Goal: Task Accomplishment & Management: Complete application form

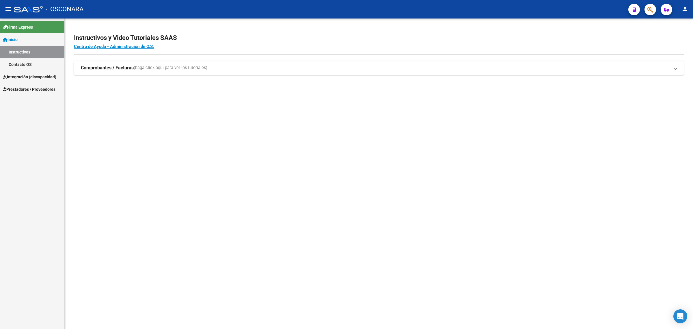
click at [36, 74] on span "Integración (discapacidad)" at bounding box center [29, 77] width 53 height 6
click at [46, 70] on link "Legajos" at bounding box center [32, 76] width 64 height 12
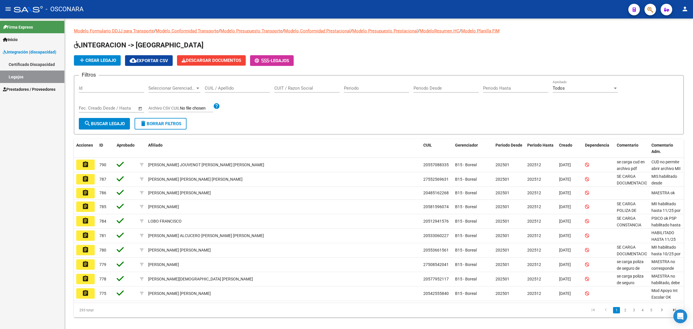
click at [46, 66] on link "Certificado Discapacidad" at bounding box center [32, 64] width 64 height 12
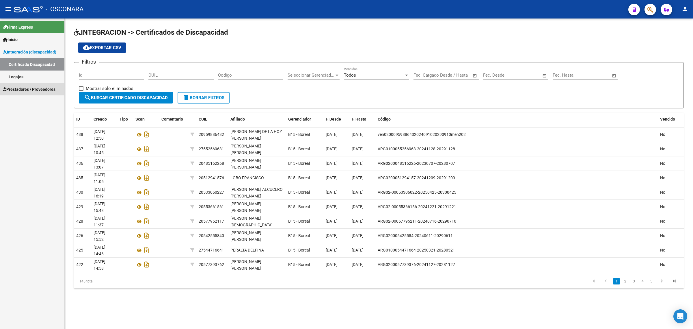
click at [36, 85] on link "Prestadores / Proveedores" at bounding box center [32, 89] width 64 height 12
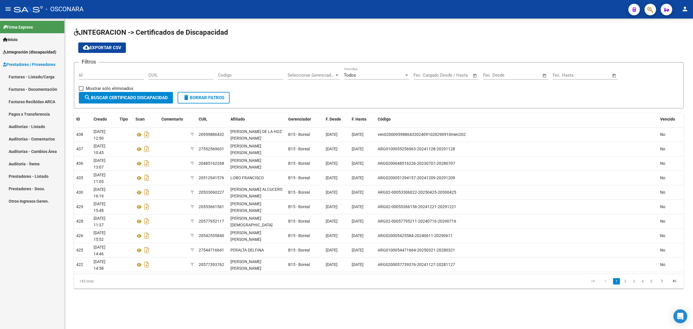
click at [43, 80] on link "Facturas - Listado/Carga" at bounding box center [32, 76] width 64 height 12
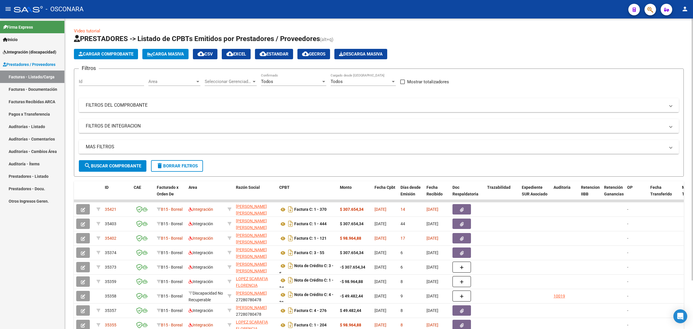
click at [207, 109] on mat-expansion-panel-header "FILTROS DEL COMPROBANTE" at bounding box center [379, 105] width 600 height 14
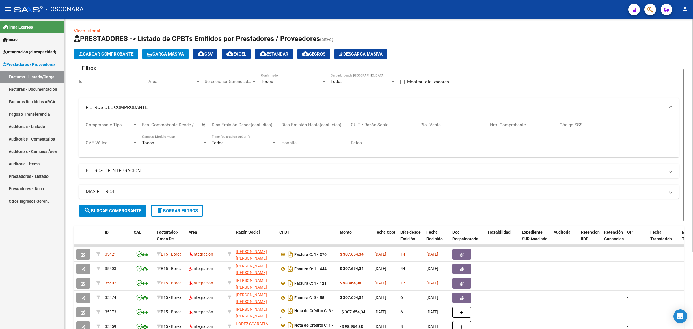
click at [389, 123] on input "CUIT / Razón Social" at bounding box center [383, 124] width 65 height 5
click at [374, 124] on input "CUIT / Razón Social" at bounding box center [383, 124] width 65 height 5
paste input "27316692503"
type input "27316692503"
click at [127, 206] on button "search Buscar Comprobante" at bounding box center [113, 211] width 68 height 12
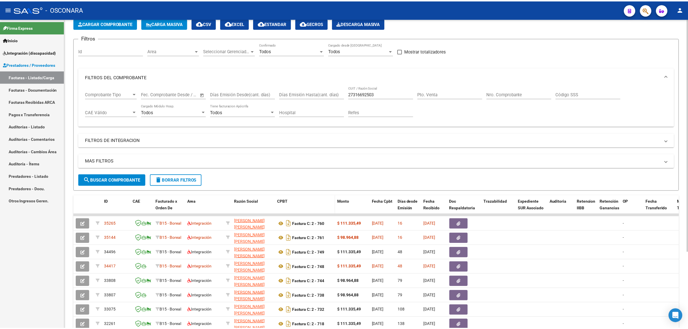
scroll to position [36, 0]
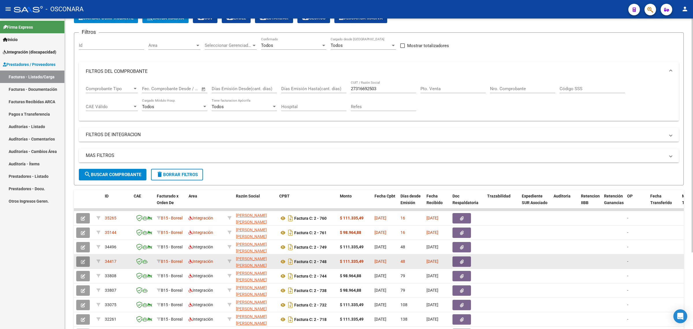
click at [84, 259] on icon "button" at bounding box center [83, 261] width 4 height 4
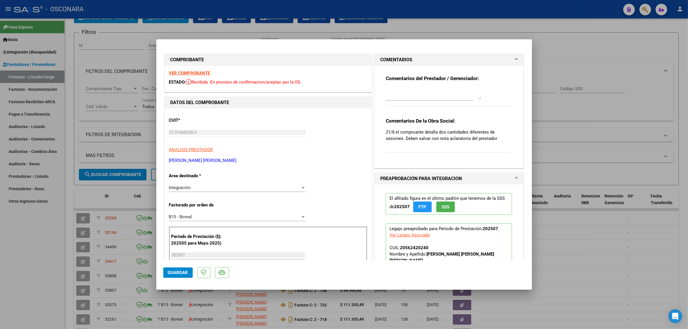
scroll to position [181, 0]
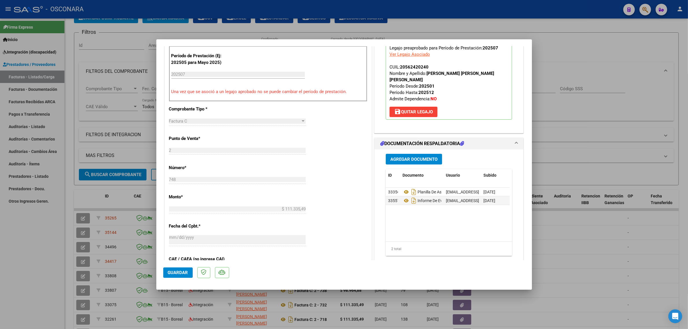
click at [403, 157] on span "Agregar Documento" at bounding box center [413, 159] width 47 height 5
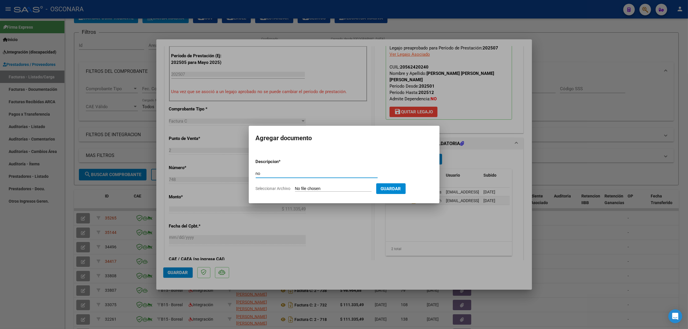
type input "n"
type input "NOTA ACLARATORIA"
click at [321, 189] on input "Seleccionar Archivo" at bounding box center [333, 188] width 77 height 5
type input "C:\fakepath\nota boreal.jpg"
click at [431, 188] on span "Guardar" at bounding box center [421, 188] width 20 height 5
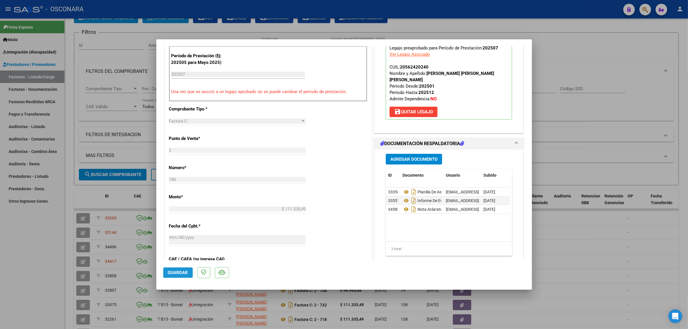
click at [177, 273] on span "Guardar" at bounding box center [178, 272] width 20 height 5
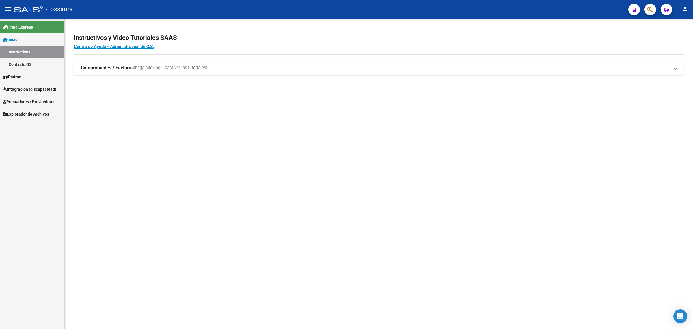
click at [28, 93] on link "Integración (discapacidad)" at bounding box center [32, 89] width 64 height 12
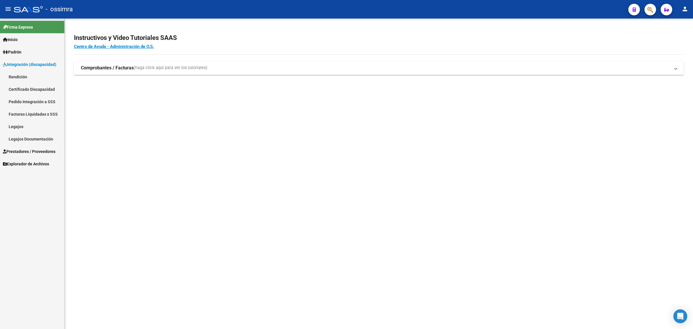
click at [27, 150] on span "Prestadores / Proveedores" at bounding box center [29, 151] width 53 height 6
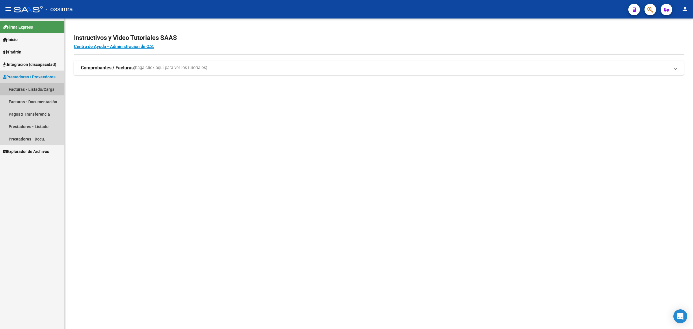
click at [30, 88] on link "Facturas - Listado/Carga" at bounding box center [32, 89] width 64 height 12
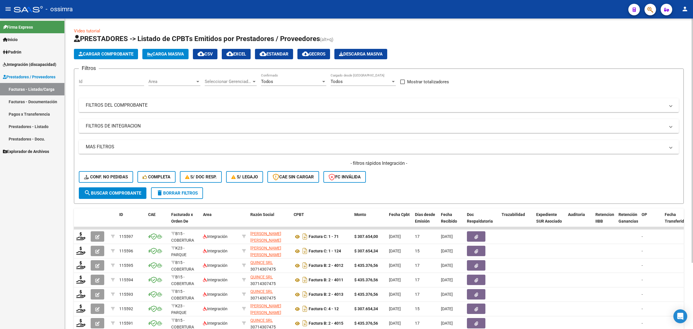
click at [115, 55] on span "Cargar Comprobante" at bounding box center [106, 53] width 55 height 5
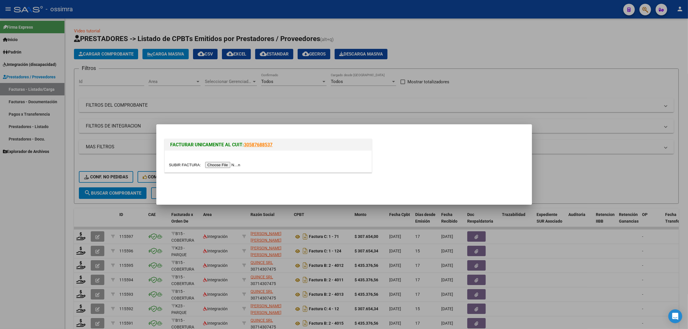
click at [232, 164] on input "file" at bounding box center [205, 165] width 73 height 6
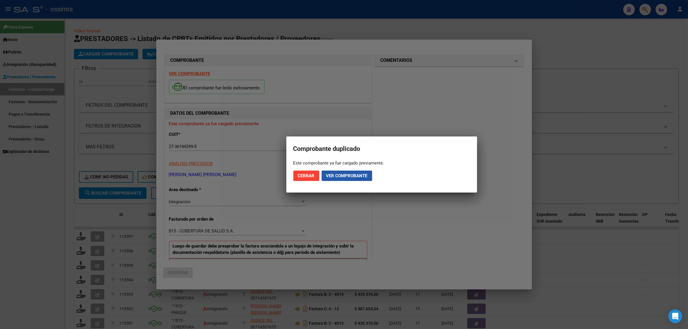
click at [347, 176] on span "Ver comprobante" at bounding box center [346, 175] width 41 height 5
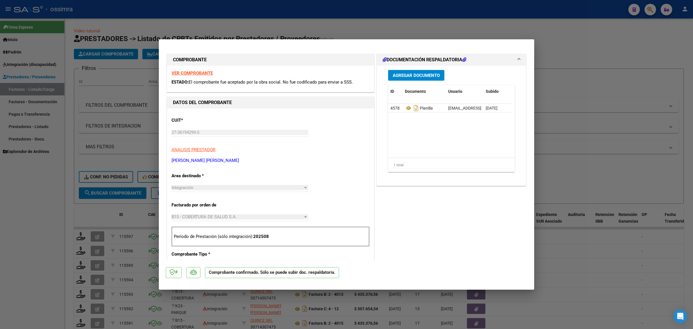
click at [401, 77] on span "Agregar Documento" at bounding box center [416, 75] width 47 height 5
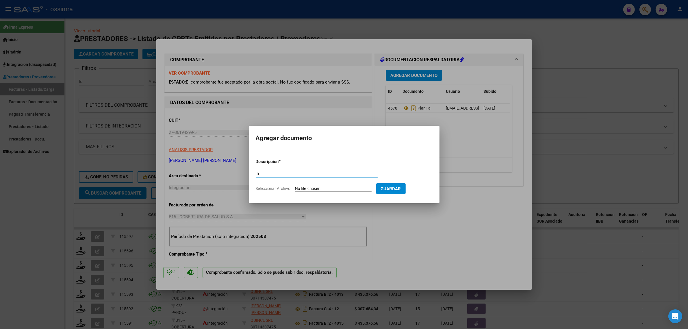
type input "i"
click at [329, 174] on input "INFORME" at bounding box center [317, 173] width 122 height 5
type input "PLANILLA CORREGIDA"
click at [323, 187] on input "Seleccionar Archivo" at bounding box center [333, 188] width 77 height 5
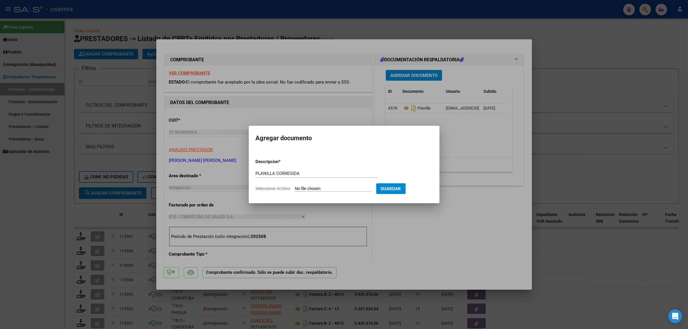
type input "C:\fakepath\pdf24_merged (3).pdf"
click at [419, 191] on button "Guardar" at bounding box center [420, 188] width 29 height 11
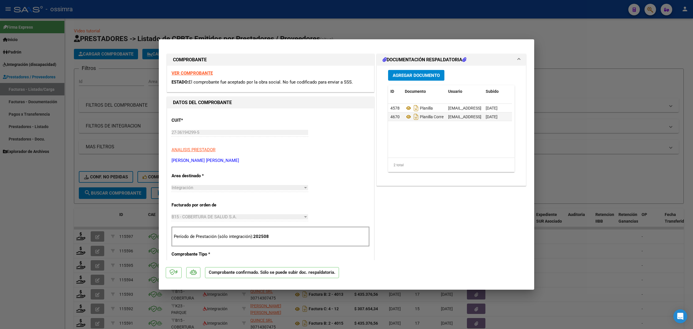
click at [122, 134] on div at bounding box center [346, 164] width 693 height 329
type input "$ 0,00"
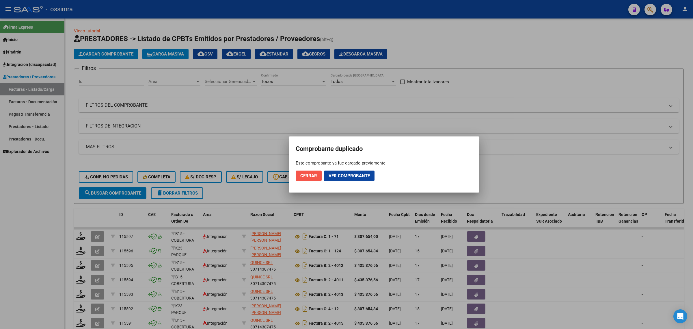
click at [308, 176] on span "Cerrar" at bounding box center [308, 175] width 17 height 5
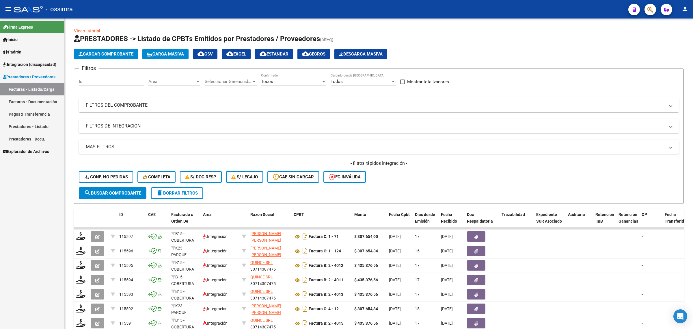
click at [23, 63] on span "Integración (discapacidad)" at bounding box center [29, 64] width 53 height 6
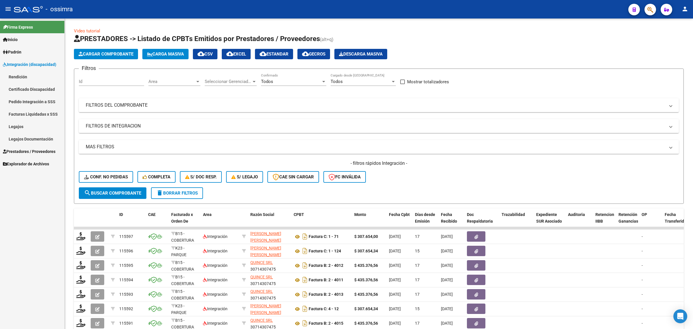
click at [31, 87] on link "Certificado Discapacidad" at bounding box center [32, 89] width 64 height 12
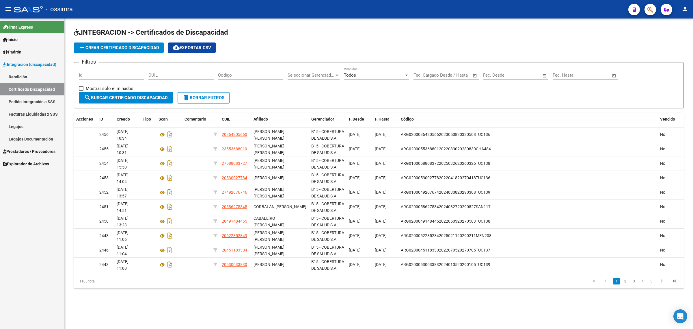
click at [26, 113] on link "Facturas Liquidadas x SSS" at bounding box center [32, 114] width 64 height 12
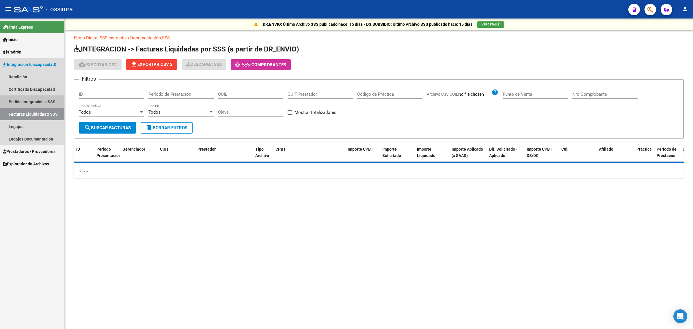
click at [51, 95] on link "Pedido Integración a SSS" at bounding box center [32, 101] width 64 height 12
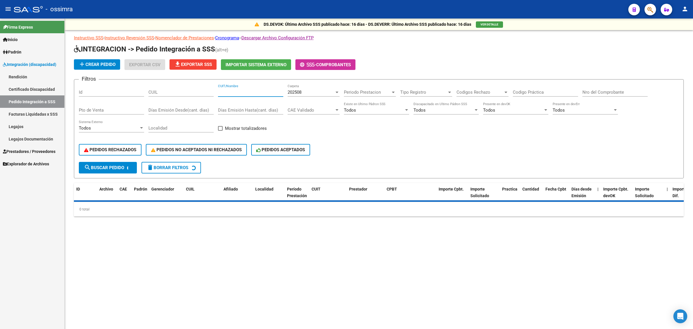
click at [226, 91] on input "CUIT/Nombre" at bounding box center [250, 92] width 65 height 5
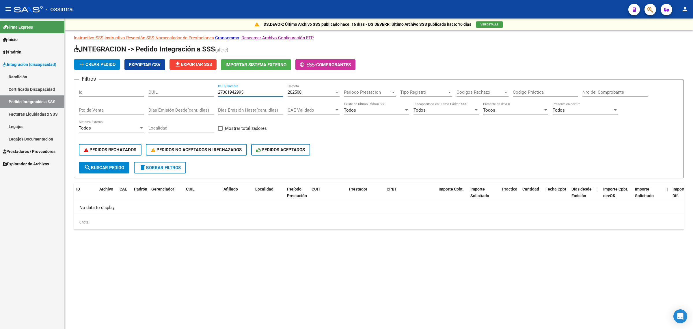
type input "27361942995"
click at [309, 90] on div "202508" at bounding box center [311, 92] width 47 height 5
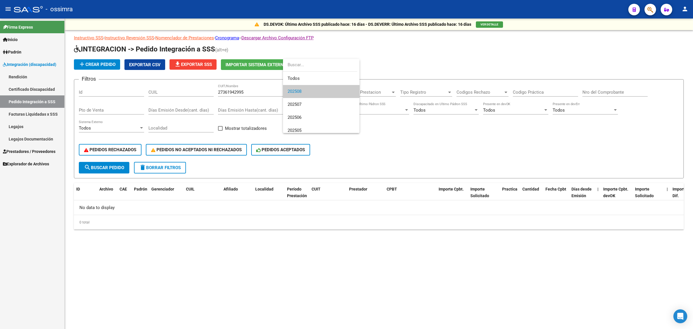
click at [310, 68] on input "dropdown search" at bounding box center [320, 64] width 74 height 13
click at [304, 74] on span "Todos" at bounding box center [321, 78] width 67 height 13
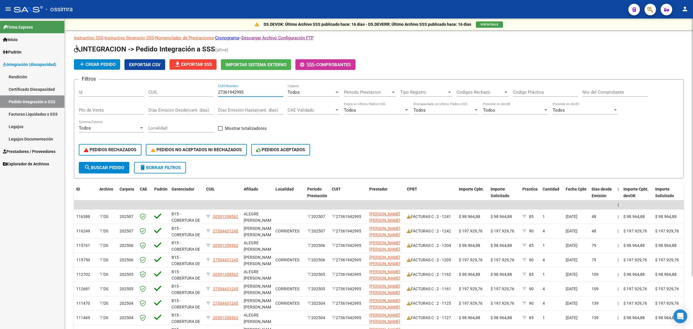
click at [237, 91] on input "27361942995" at bounding box center [250, 92] width 65 height 5
click at [29, 148] on span "Prestadores / Proveedores" at bounding box center [29, 151] width 53 height 6
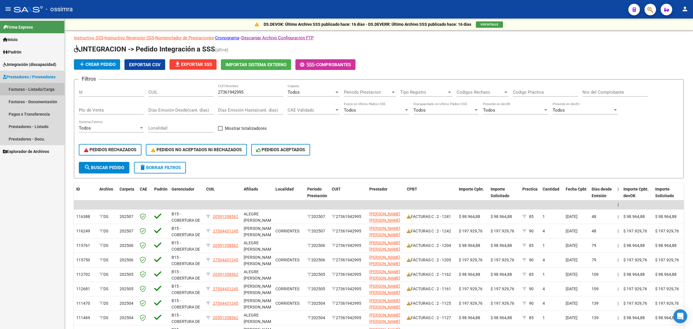
click at [38, 90] on link "Facturas - Listado/Carga" at bounding box center [32, 89] width 64 height 12
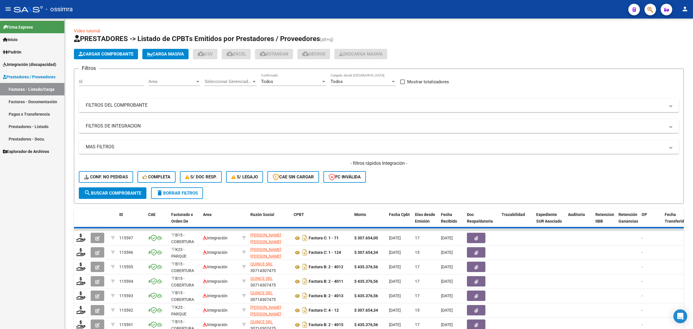
click at [307, 102] on mat-panel-title "FILTROS DEL COMPROBANTE" at bounding box center [375, 105] width 579 height 6
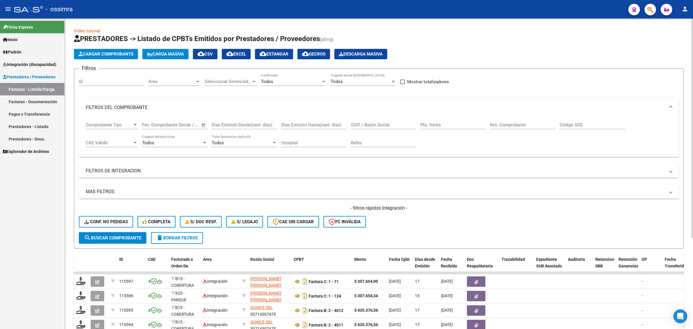
click at [383, 122] on input "CUIT / Razón Social" at bounding box center [383, 124] width 65 height 5
paste input "27361942995"
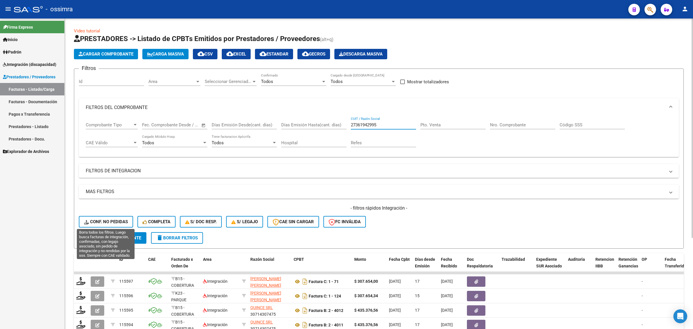
type input "27361942995"
click at [123, 232] on button "search Buscar Comprobante" at bounding box center [113, 238] width 68 height 12
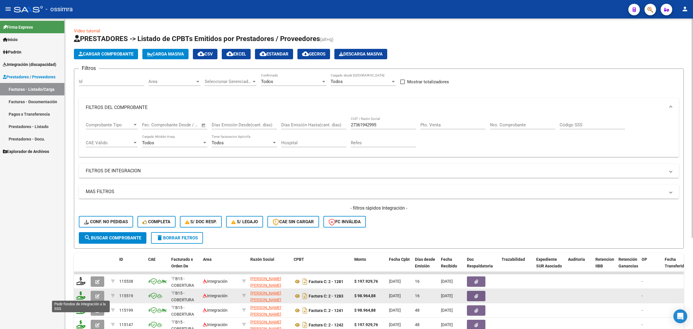
click at [82, 293] on icon at bounding box center [80, 295] width 9 height 8
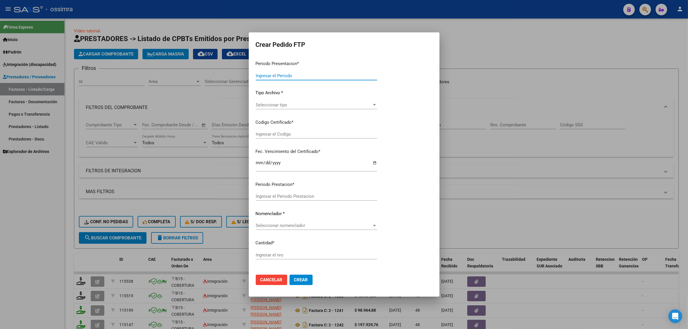
type input "202508"
type input "$ 98.964,88"
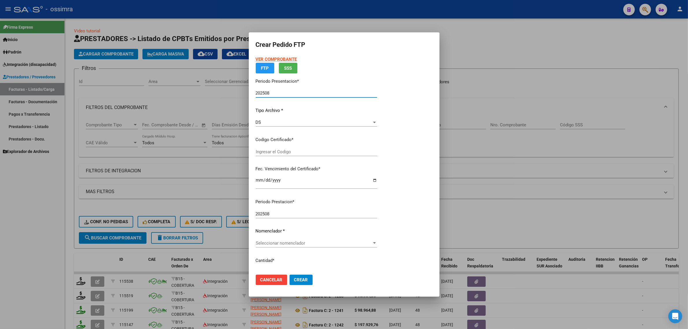
type input "ARG02000591358562024092520260925COR271"
type input "2026-09-25"
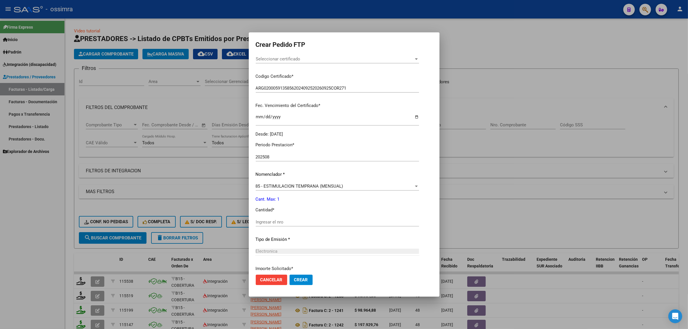
scroll to position [108, 0]
click at [281, 223] on input "Ingresar el nro" at bounding box center [337, 221] width 163 height 5
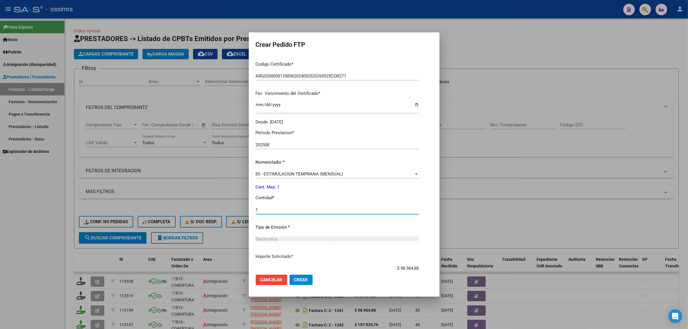
scroll to position [157, 0]
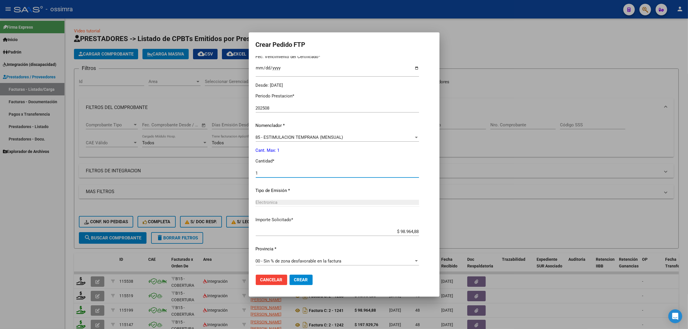
type input "1"
click at [299, 276] on button "Crear" at bounding box center [300, 279] width 23 height 10
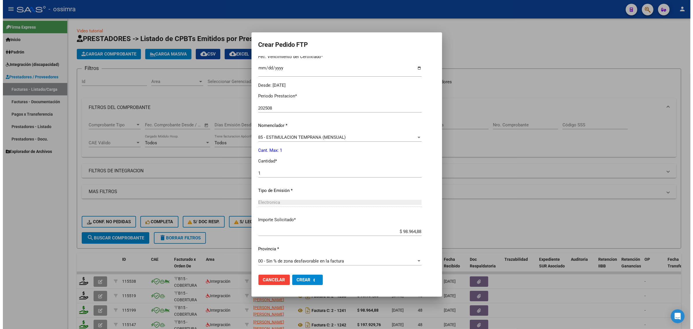
scroll to position [124, 0]
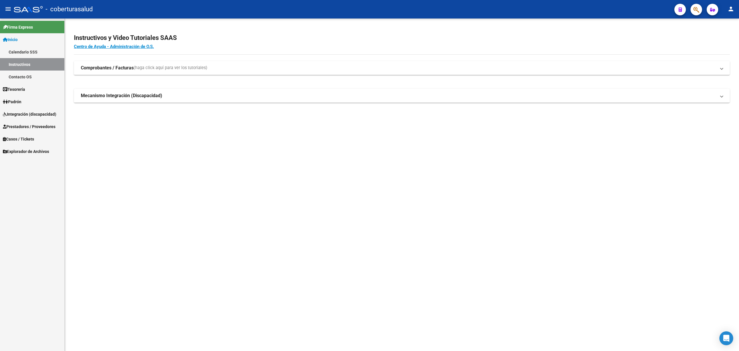
click at [20, 115] on span "Integración (discapacidad)" at bounding box center [29, 114] width 53 height 6
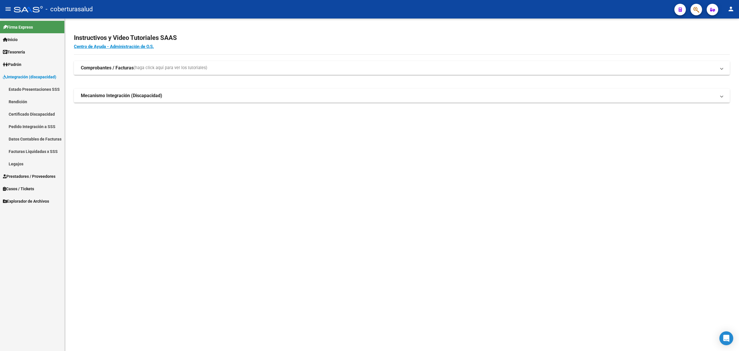
click at [13, 87] on link "Estado Presentaciones SSS" at bounding box center [32, 89] width 64 height 12
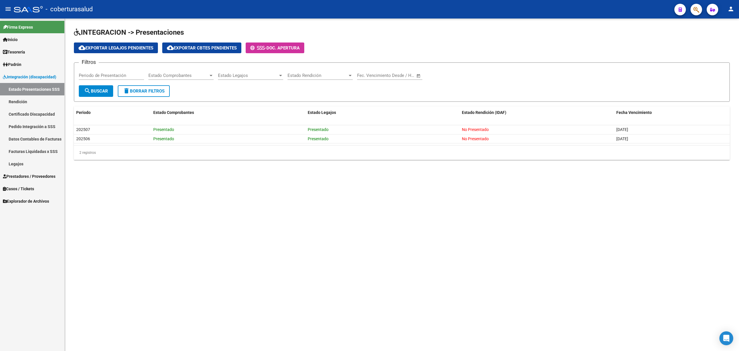
click at [12, 174] on span "Prestadores / Proveedores" at bounding box center [29, 176] width 53 height 6
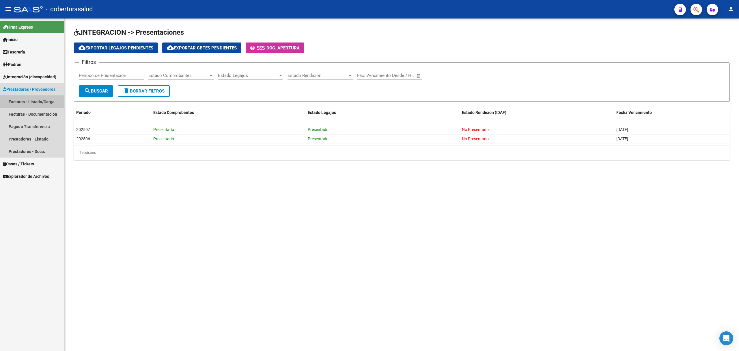
click at [28, 101] on link "Facturas - Listado/Carga" at bounding box center [32, 101] width 64 height 12
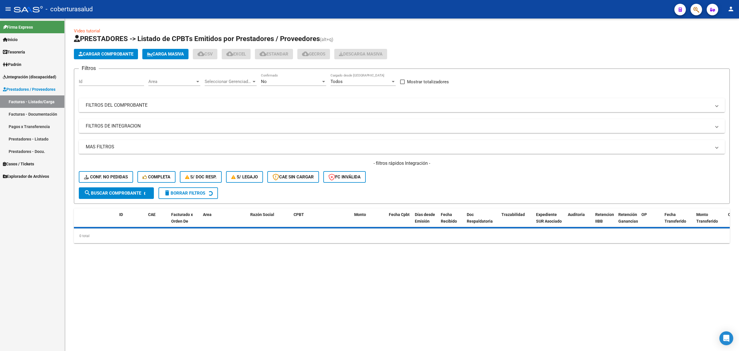
click at [106, 55] on span "Cargar Comprobante" at bounding box center [106, 53] width 55 height 5
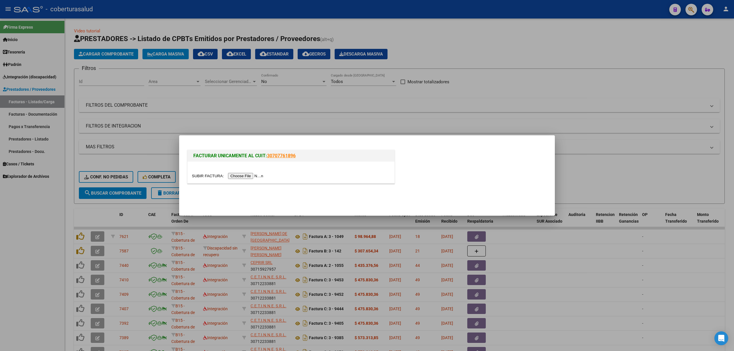
click at [242, 175] on input "file" at bounding box center [228, 176] width 73 height 6
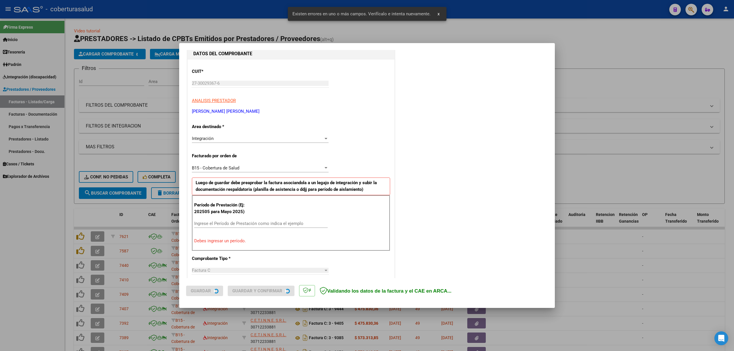
scroll to position [117, 0]
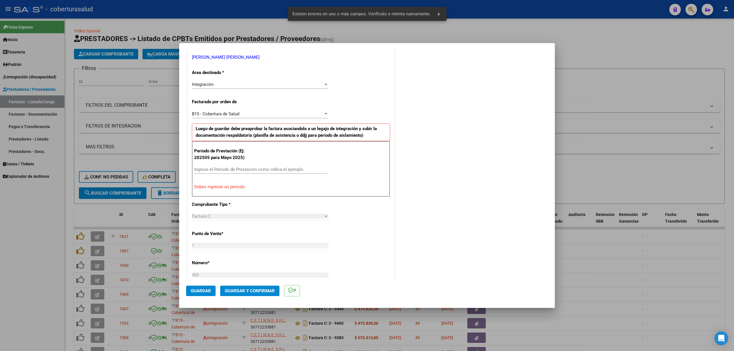
click at [254, 170] on input "Ingrese el Período de Prestación como indica el ejemplo" at bounding box center [260, 169] width 133 height 5
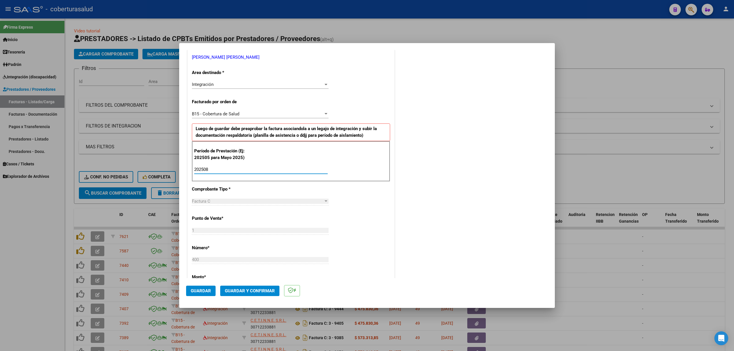
type input "202508"
click at [200, 293] on span "Guardar" at bounding box center [201, 290] width 20 height 5
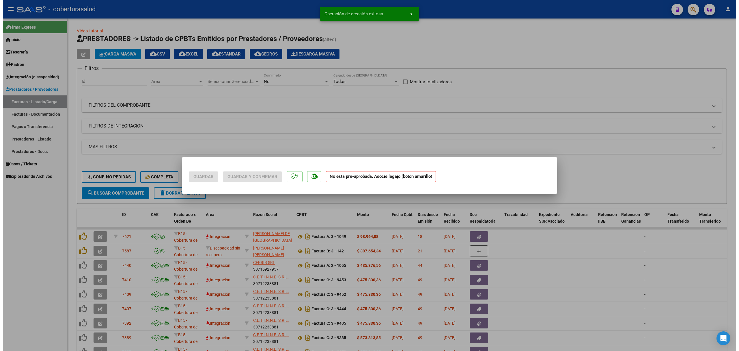
scroll to position [0, 0]
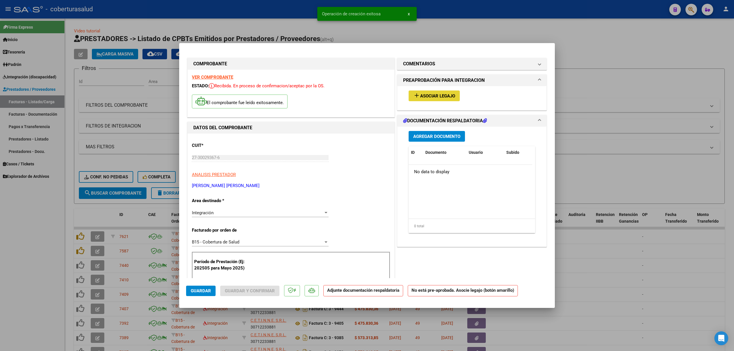
click at [425, 94] on span "Asociar Legajo" at bounding box center [437, 95] width 35 height 5
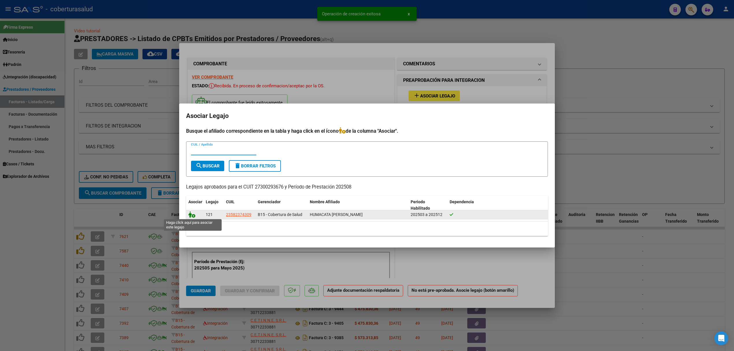
click at [191, 215] on icon at bounding box center [191, 214] width 7 height 6
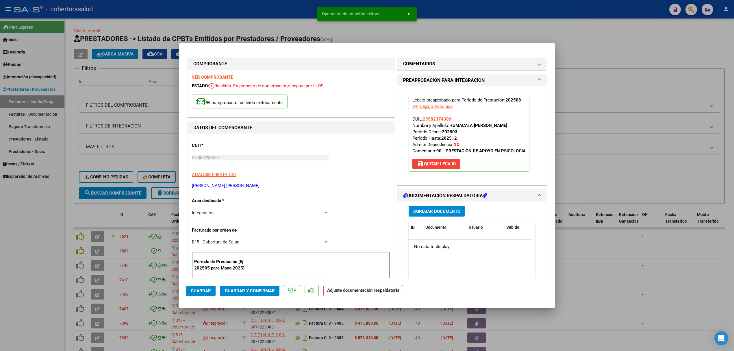
click at [426, 213] on span "Agregar Documento" at bounding box center [436, 211] width 47 height 5
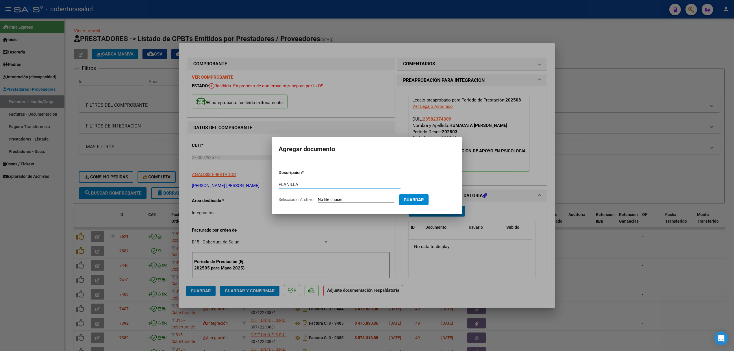
type input "PLANILLA"
click at [336, 201] on input "Seleccionar Archivo" at bounding box center [356, 199] width 77 height 5
type input "C:\fakepath\ASISTENCIA ISAIAS AGOSTO 25.pdf"
click at [447, 203] on button "Guardar" at bounding box center [443, 199] width 29 height 11
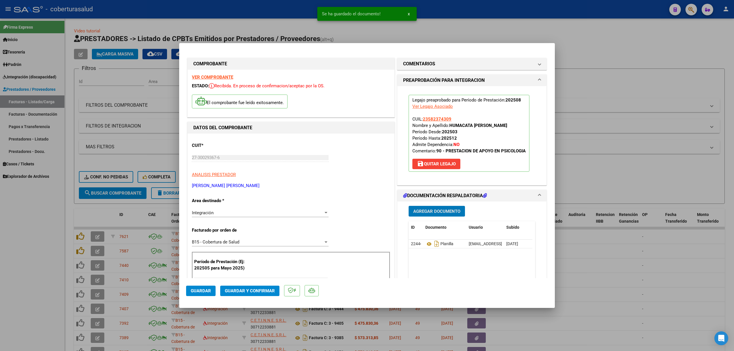
click at [206, 289] on span "Guardar" at bounding box center [201, 290] width 20 height 5
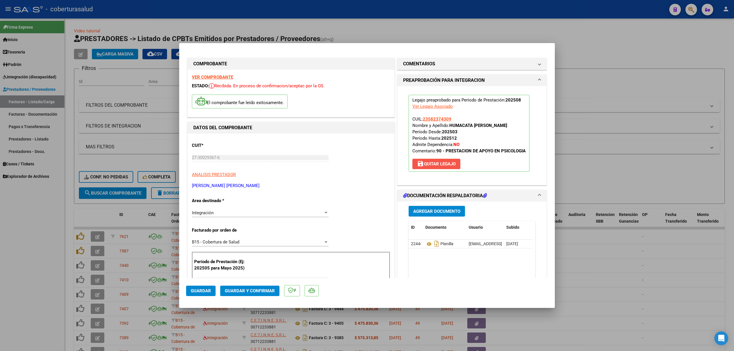
click at [434, 163] on span "save Quitar Legajo" at bounding box center [436, 163] width 39 height 5
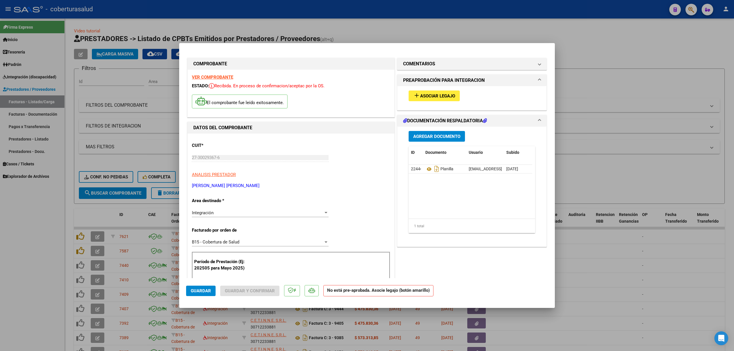
click at [436, 92] on button "add Asociar Legajo" at bounding box center [433, 95] width 51 height 11
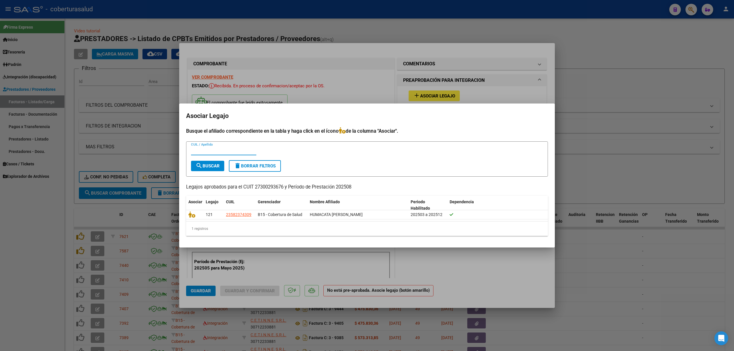
click at [422, 92] on div at bounding box center [367, 175] width 734 height 351
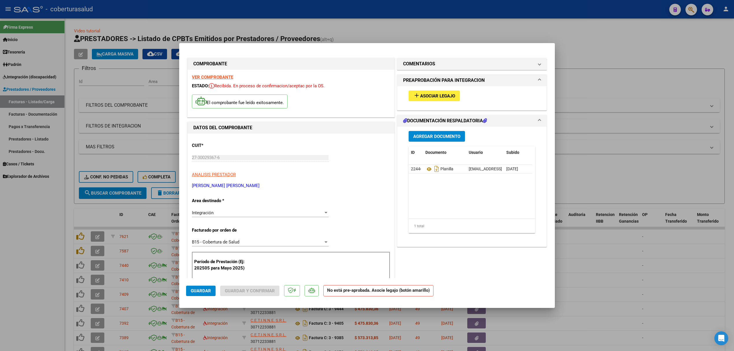
click at [36, 190] on div at bounding box center [367, 175] width 734 height 351
type input "$ 0,00"
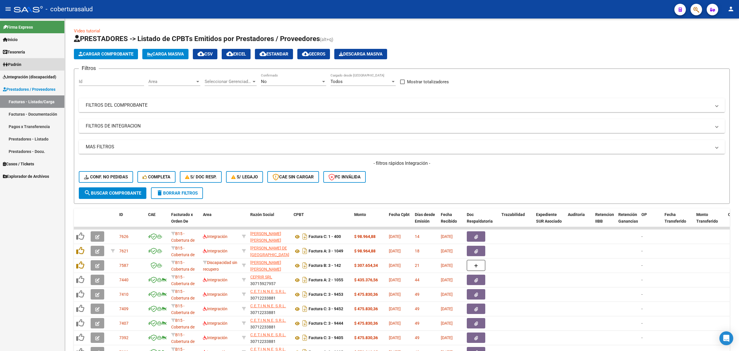
click at [20, 66] on span "Padrón" at bounding box center [12, 64] width 18 height 6
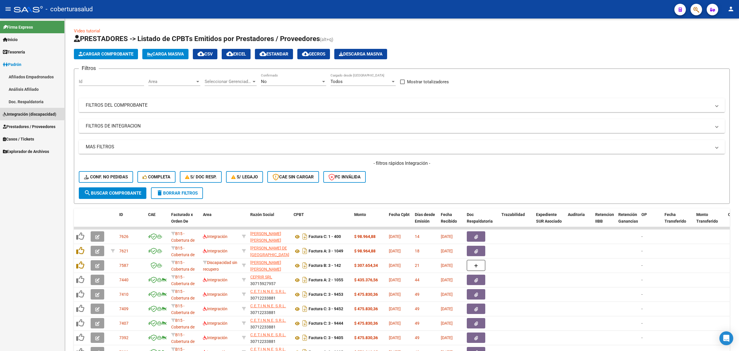
click at [20, 112] on span "Integración (discapacidad)" at bounding box center [29, 114] width 53 height 6
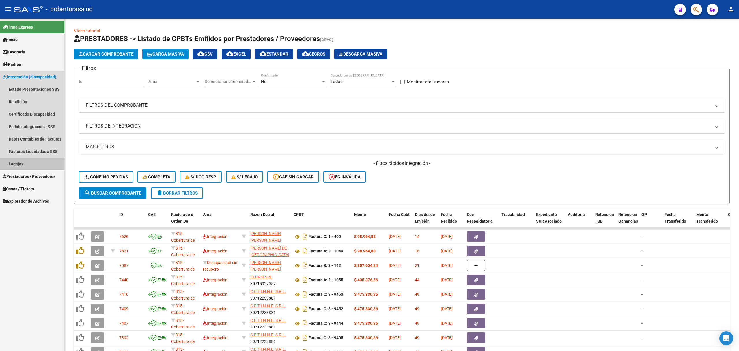
click at [17, 163] on link "Legajos" at bounding box center [32, 163] width 64 height 12
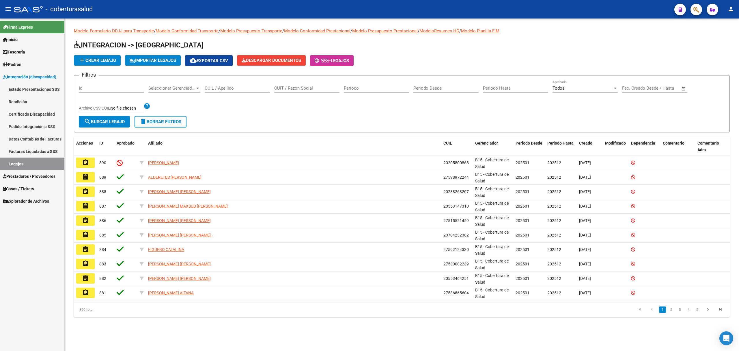
click at [117, 87] on input "Id" at bounding box center [111, 87] width 65 height 5
click at [172, 89] on span "Seleccionar Gerenciador" at bounding box center [171, 87] width 47 height 5
click at [237, 87] on div at bounding box center [369, 175] width 739 height 351
click at [237, 87] on input "CUIL / Apellido" at bounding box center [237, 87] width 65 height 5
paste input "20593672248"
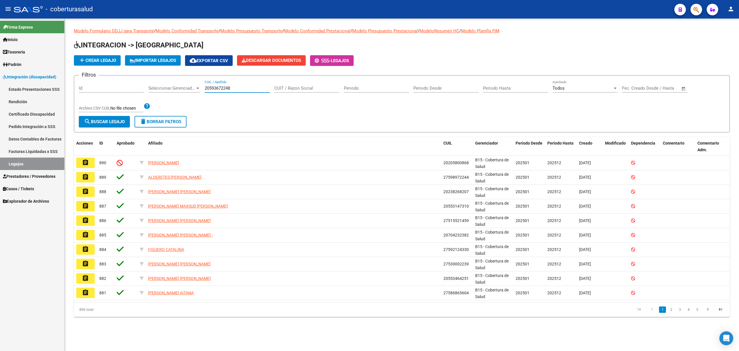
type input "20593672248"
click at [119, 119] on span "search Buscar Legajo" at bounding box center [104, 121] width 41 height 5
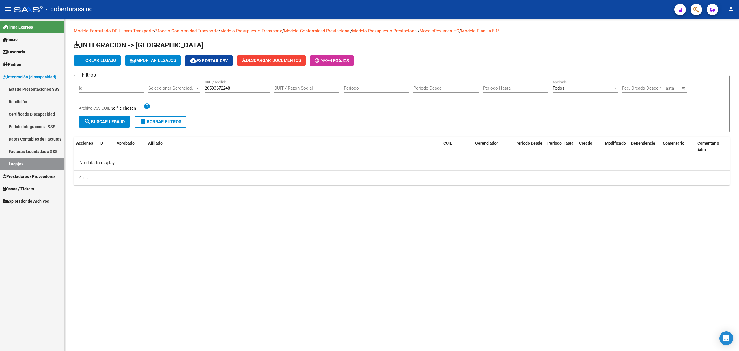
click at [34, 175] on span "Prestadores / Proveedores" at bounding box center [29, 176] width 53 height 6
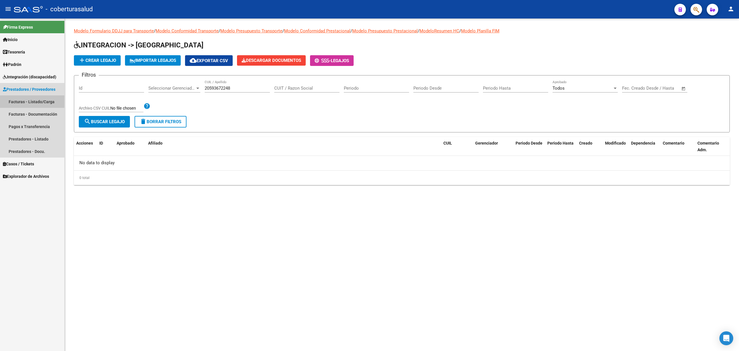
click at [33, 103] on link "Facturas - Listado/Carga" at bounding box center [32, 101] width 64 height 12
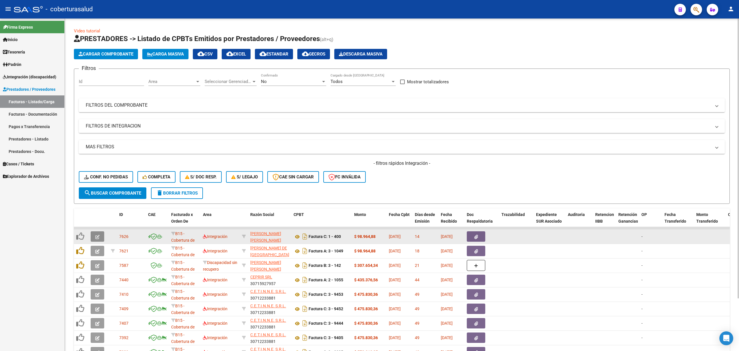
click at [97, 236] on icon "button" at bounding box center [97, 237] width 4 height 4
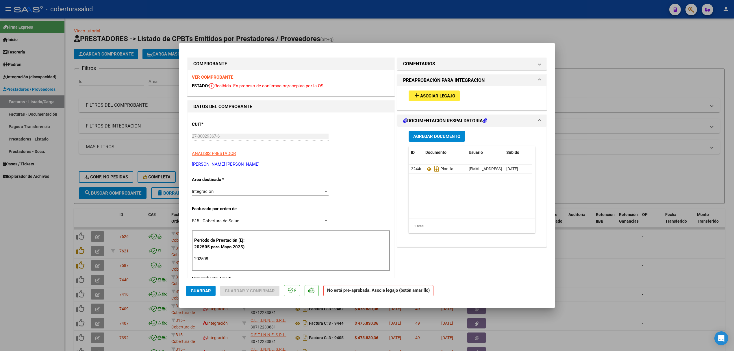
click at [417, 99] on button "add Asociar Legajo" at bounding box center [433, 95] width 51 height 11
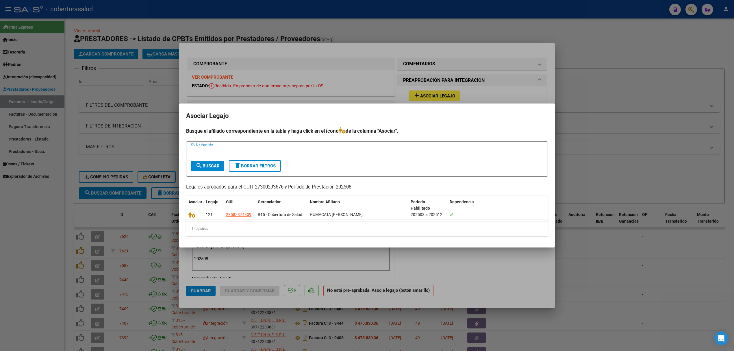
click at [166, 175] on div at bounding box center [367, 175] width 734 height 351
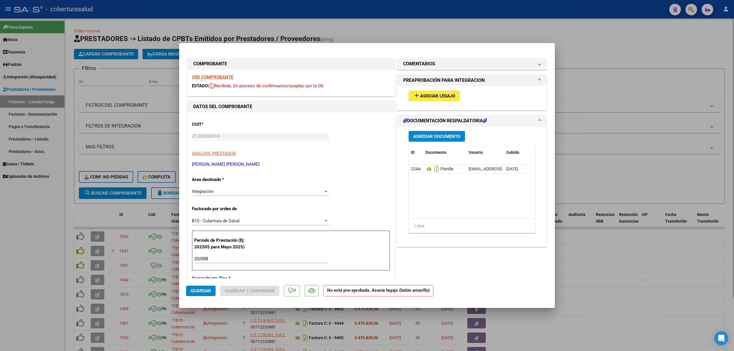
drag, startPoint x: 143, startPoint y: 198, endPoint x: 137, endPoint y: 202, distance: 7.0
click at [143, 199] on div at bounding box center [367, 175] width 734 height 351
type input "$ 0,00"
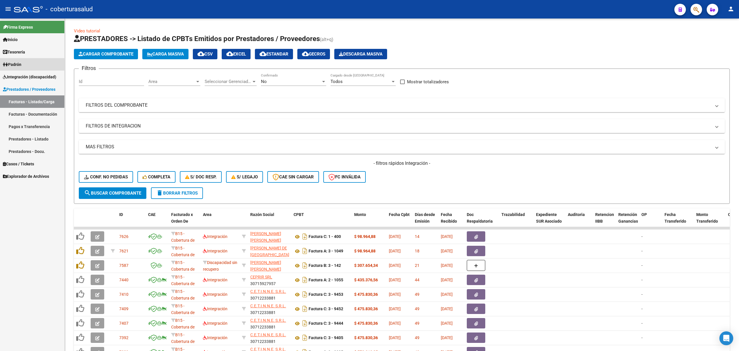
click at [20, 67] on span "Padrón" at bounding box center [12, 64] width 18 height 6
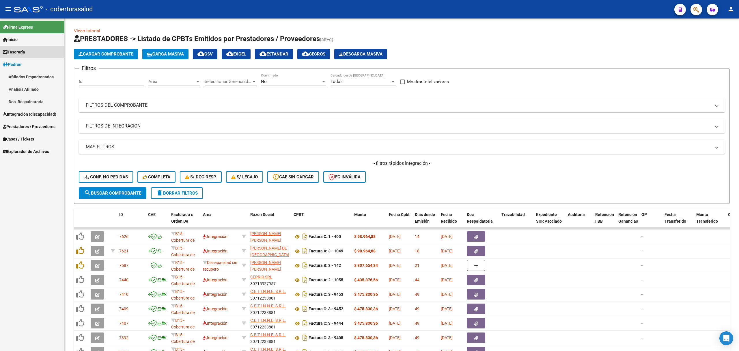
click at [15, 50] on span "Tesorería" at bounding box center [14, 52] width 22 height 6
click at [18, 113] on span "Prestadores / Proveedores" at bounding box center [29, 114] width 53 height 6
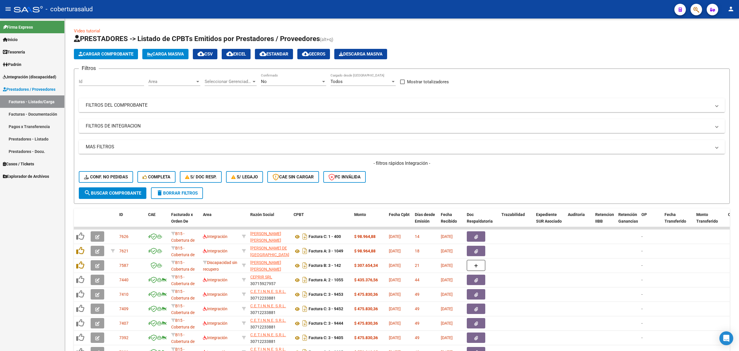
click at [32, 74] on span "Integración (discapacidad)" at bounding box center [29, 77] width 53 height 6
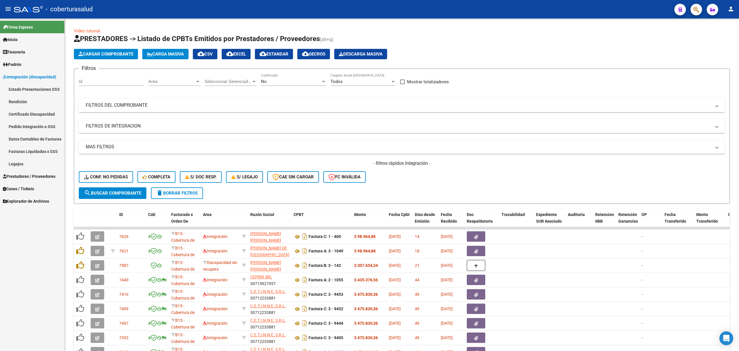
click at [20, 160] on link "Legajos" at bounding box center [32, 163] width 64 height 12
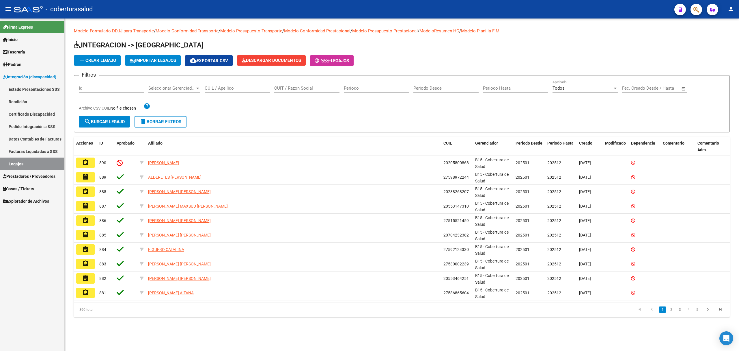
click at [176, 89] on span "Seleccionar Gerenciador" at bounding box center [171, 87] width 47 height 5
paste input "20593672248"
type input "20593672248"
click at [237, 92] on div "CUIL / Apellido" at bounding box center [237, 86] width 65 height 12
paste input "20593672248"
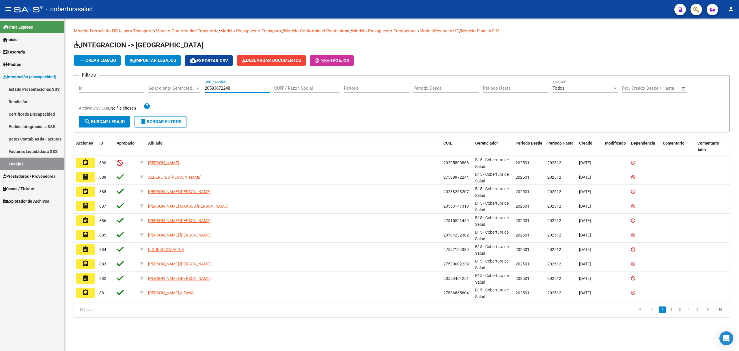
type input "20593672248"
click at [102, 123] on span "search Buscar Legajo" at bounding box center [104, 121] width 41 height 5
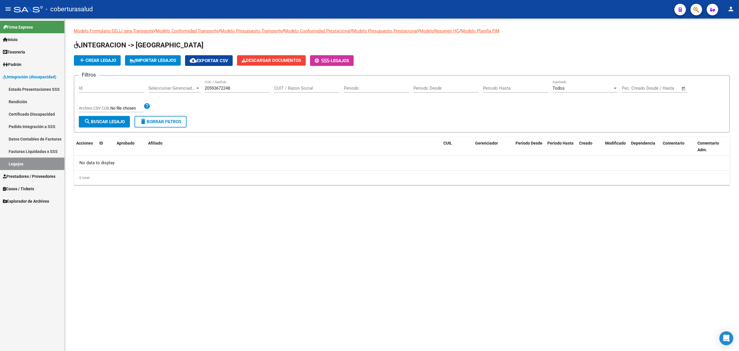
click at [27, 118] on link "Certificado Discapacidad" at bounding box center [32, 114] width 64 height 12
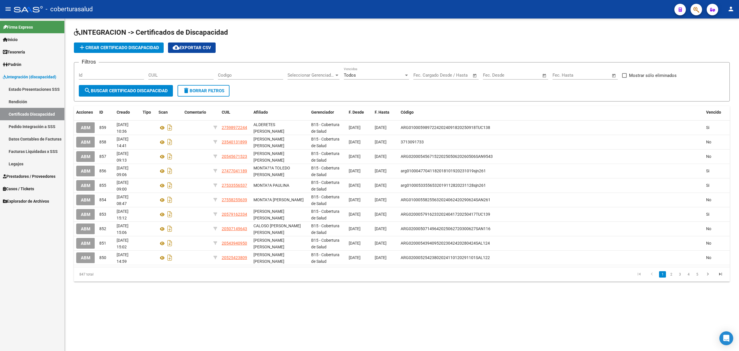
click at [167, 73] on input "CUIL" at bounding box center [180, 74] width 65 height 5
paste input "20-59367224-8"
type input "20-59367224-8"
click at [139, 88] on span "search Buscar Certificado Discapacidad" at bounding box center [126, 90] width 84 height 5
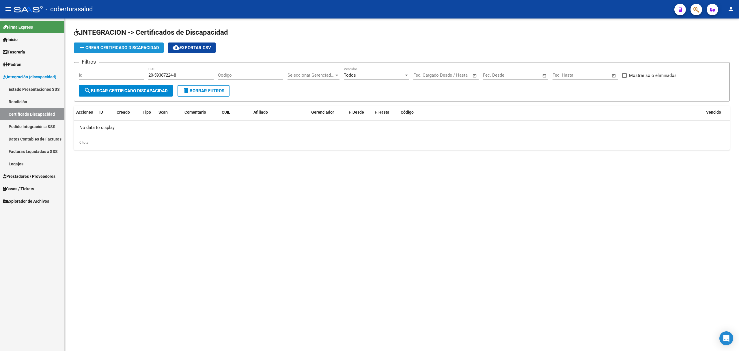
click at [141, 51] on button "add Crear Certificado Discapacidad" at bounding box center [119, 47] width 90 height 10
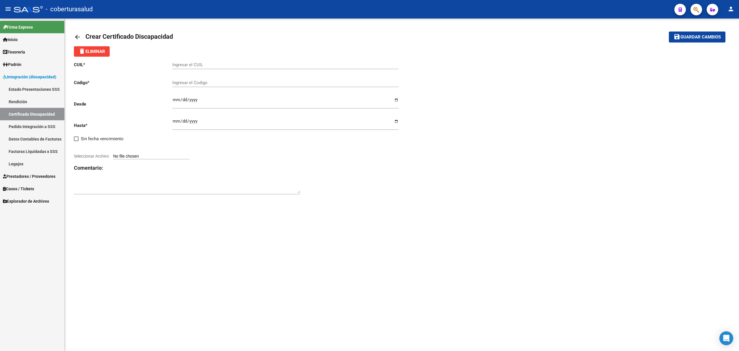
click at [189, 71] on div "Ingresar el CUIL" at bounding box center [285, 66] width 226 height 18
click at [192, 66] on input "Ingresar el CUIL" at bounding box center [285, 64] width 226 height 5
paste input "20-59367224-8"
type input "20-59367224-8"
click at [190, 85] on input "Ingresar el Codigo" at bounding box center [285, 82] width 226 height 5
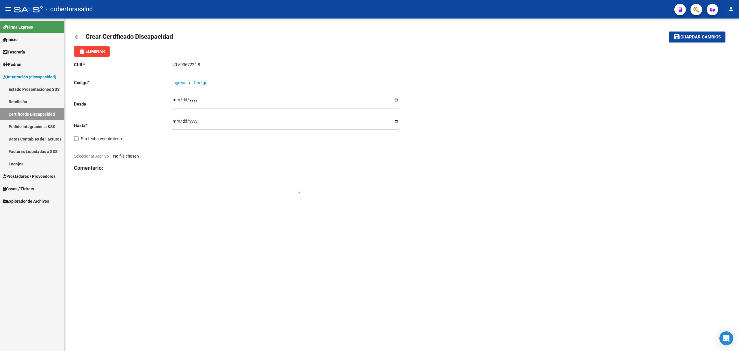
paste input "20593672248"
drag, startPoint x: 204, startPoint y: 81, endPoint x: 138, endPoint y: 81, distance: 65.8
click at [138, 81] on app-form-text-field "Código * 20593672248 Ingresar el Codigo" at bounding box center [236, 82] width 325 height 5
paste input "ARG02000593672242024112920261129JUJ135"
type input "ARG02000593672242024112920261129JUJ135"
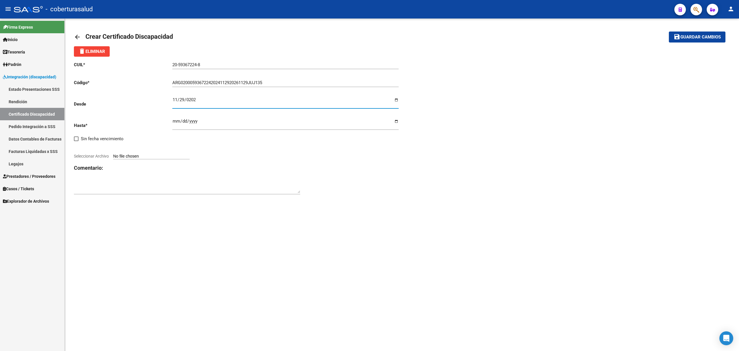
type input "2024-11-29"
type input "2026-11-29"
click at [151, 155] on input "Seleccionar Archivo" at bounding box center [151, 156] width 77 height 5
type input "C:\fakepath\EXP1.pdf"
click at [687, 38] on span "Guardar cambios" at bounding box center [701, 37] width 40 height 5
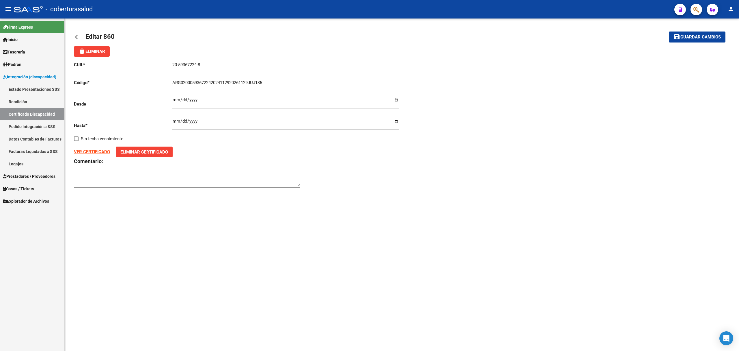
click at [16, 162] on link "Legajos" at bounding box center [32, 163] width 64 height 12
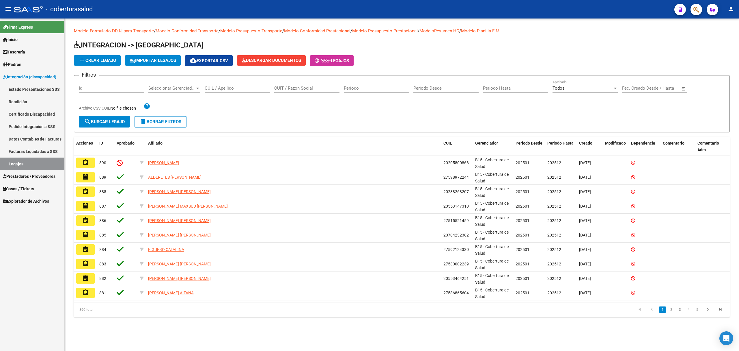
click at [96, 58] on span "add Crear Legajo" at bounding box center [98, 60] width 38 height 5
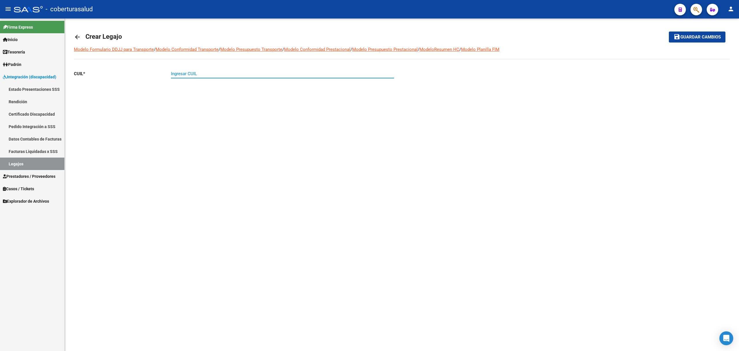
click at [187, 75] on input "Ingresar CUIL" at bounding box center [282, 73] width 223 height 5
paste input "20-59367224-8"
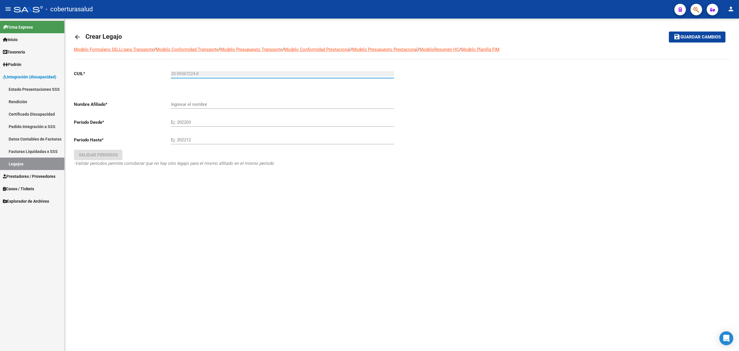
type input "20-59367224-8"
click at [196, 104] on input "Ingresar el nombre" at bounding box center [282, 104] width 223 height 5
type input "PALACIOS ISAIAS NICOLAS"
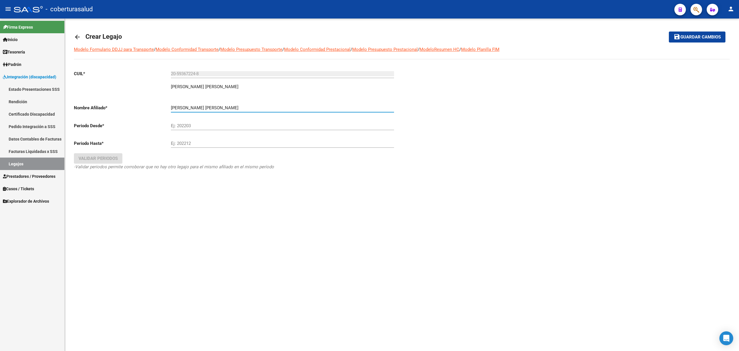
click at [200, 126] on input "Ej: 202203" at bounding box center [282, 125] width 223 height 5
type input "202501"
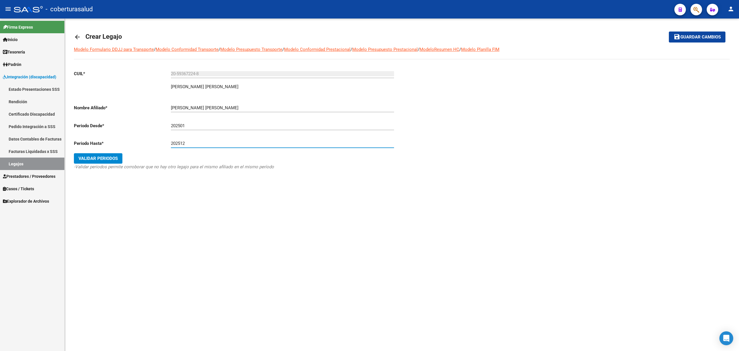
type input "202512"
click at [92, 159] on span "Validar Periodos" at bounding box center [98, 158] width 39 height 5
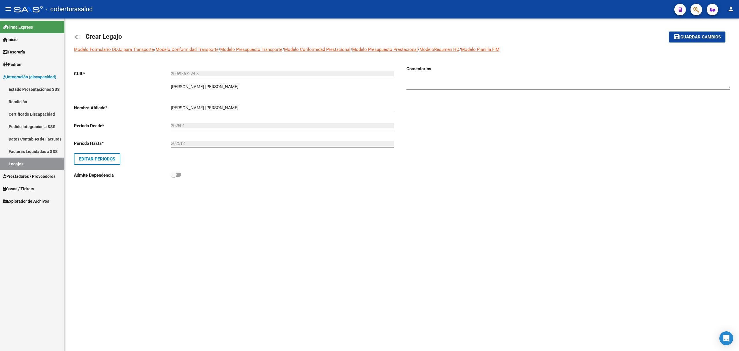
click at [684, 36] on span "Guardar cambios" at bounding box center [701, 37] width 40 height 5
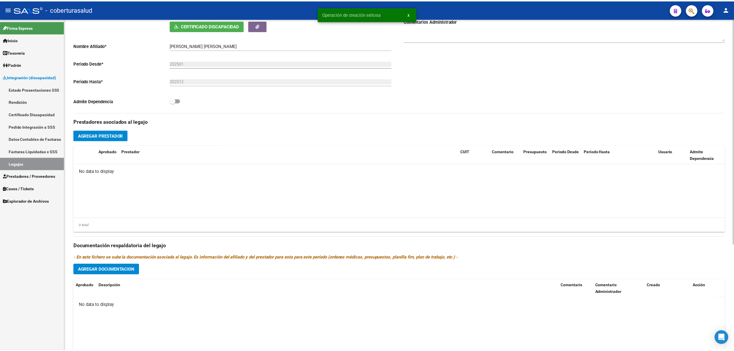
scroll to position [118, 0]
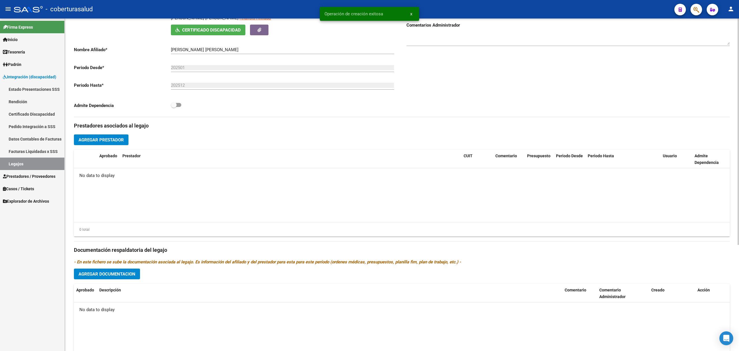
click at [112, 138] on span "Agregar Prestador" at bounding box center [101, 139] width 45 height 5
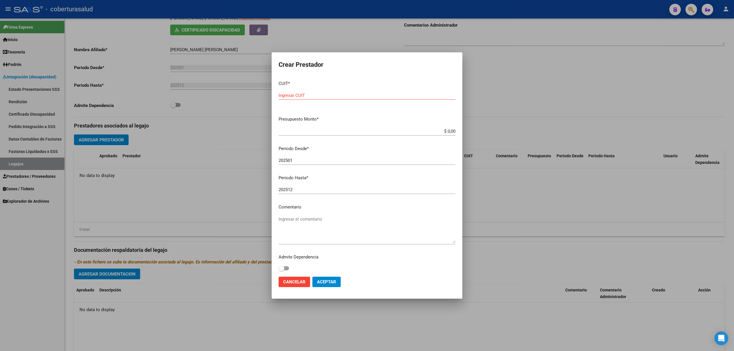
click at [356, 96] on input "Ingresar CUIT" at bounding box center [366, 95] width 177 height 5
paste input "27-36425073-3"
type input "27-36425073-3"
click at [366, 131] on input "$ 0,00" at bounding box center [366, 131] width 177 height 5
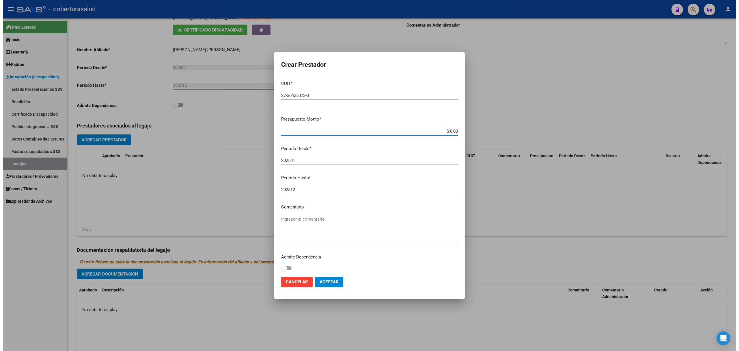
scroll to position [2, 0]
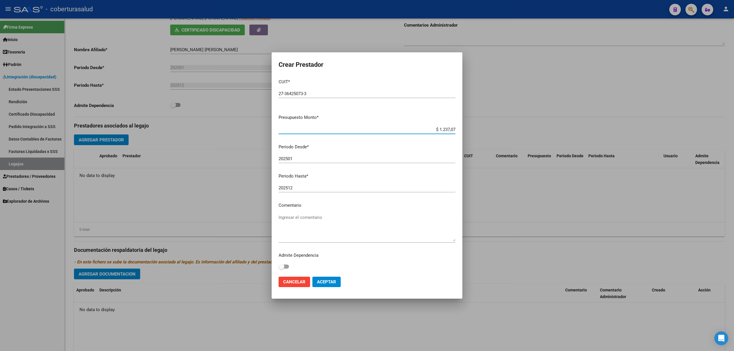
type input "$ 12.370,71"
click at [301, 159] on input "202501" at bounding box center [366, 158] width 177 height 5
type input "202508"
click at [326, 280] on span "Aceptar" at bounding box center [326, 281] width 19 height 5
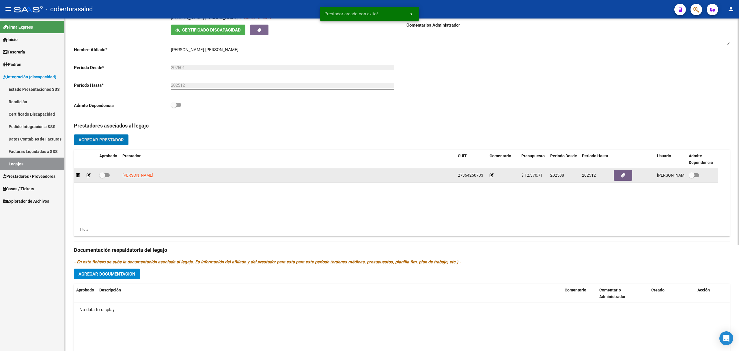
click at [105, 176] on span at bounding box center [102, 175] width 6 height 6
click at [102, 177] on input "checkbox" at bounding box center [102, 177] width 0 height 0
checkbox input "true"
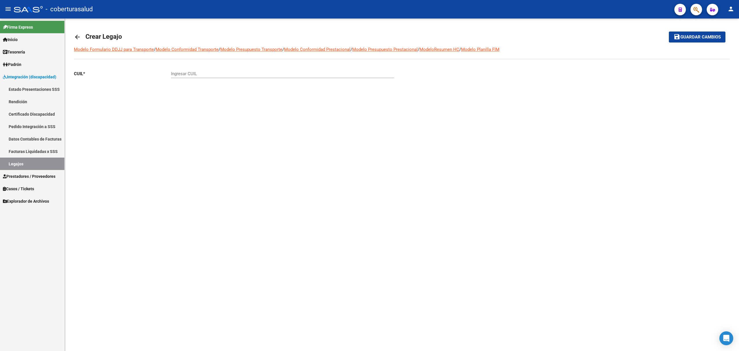
click at [22, 163] on link "Legajos" at bounding box center [32, 163] width 64 height 12
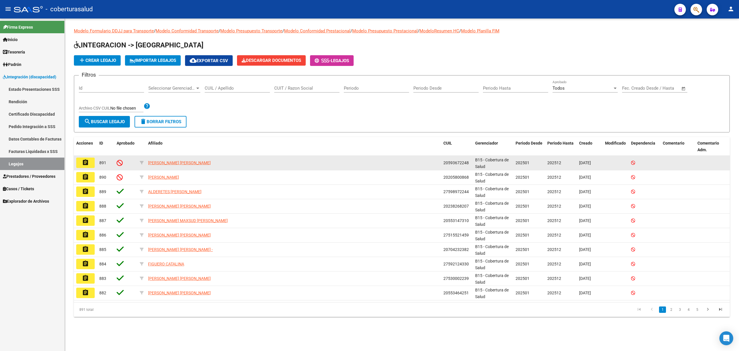
click at [87, 161] on mat-icon "assignment" at bounding box center [85, 162] width 7 height 7
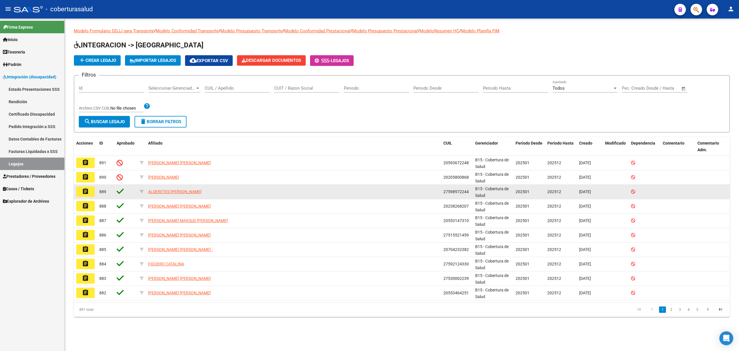
click at [86, 195] on button "assignment" at bounding box center [85, 191] width 18 height 10
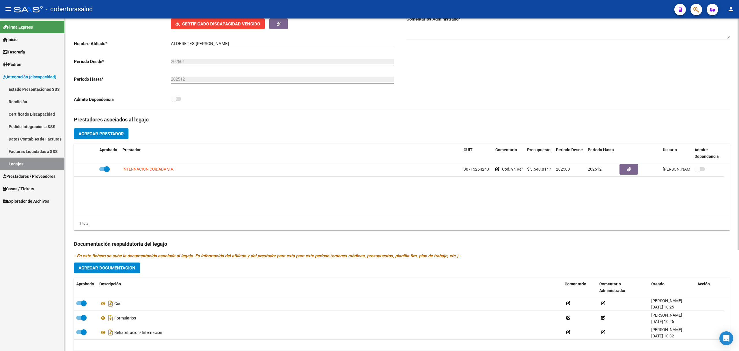
scroll to position [146, 0]
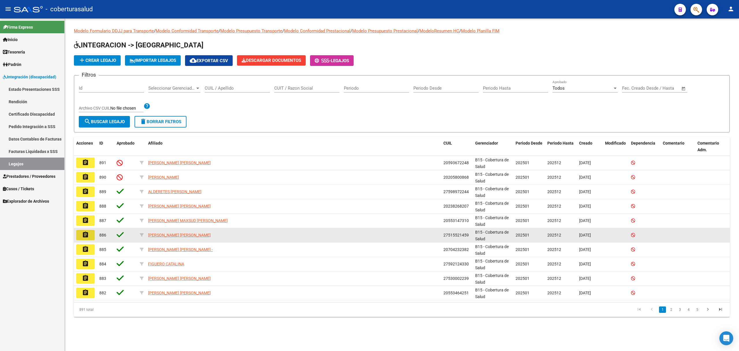
click at [84, 236] on mat-icon "assignment" at bounding box center [85, 234] width 7 height 7
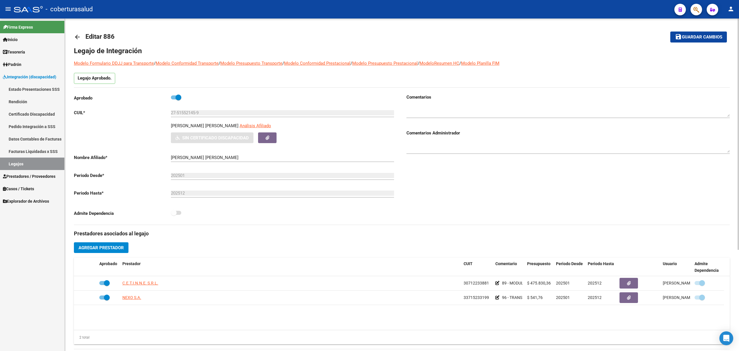
type input "ROCHA ANGELINA VIOLETA"
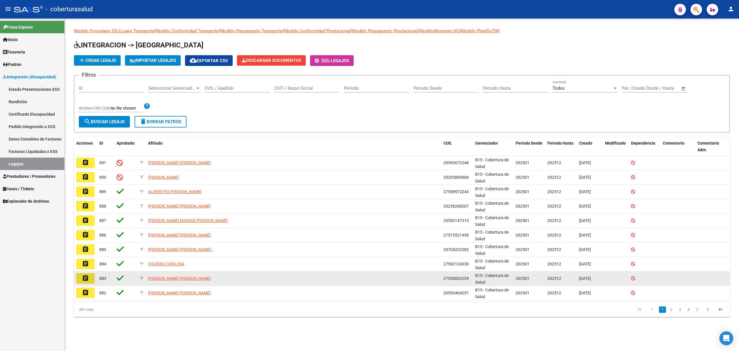
click at [86, 278] on mat-icon "assignment" at bounding box center [85, 277] width 7 height 7
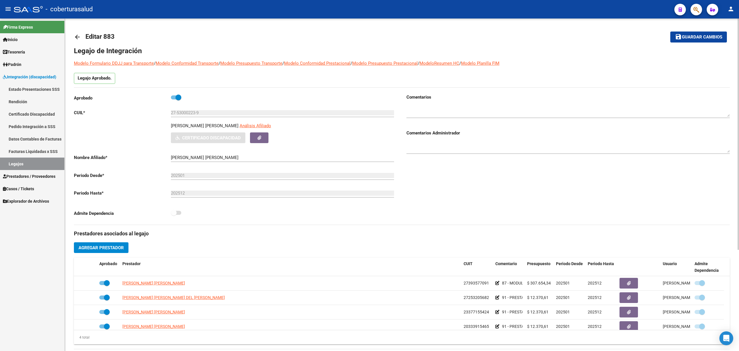
scroll to position [146, 0]
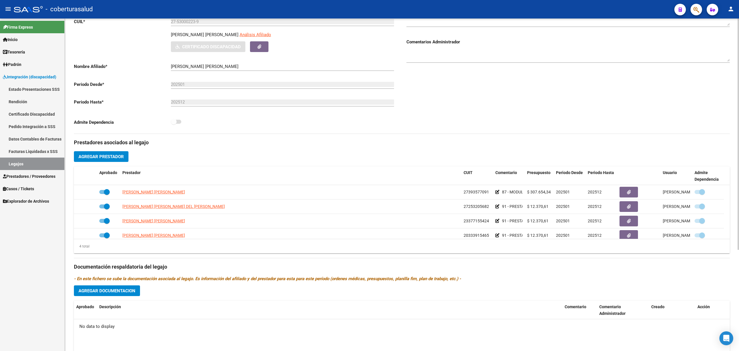
type input "FLORES LUZMILA NICOLE"
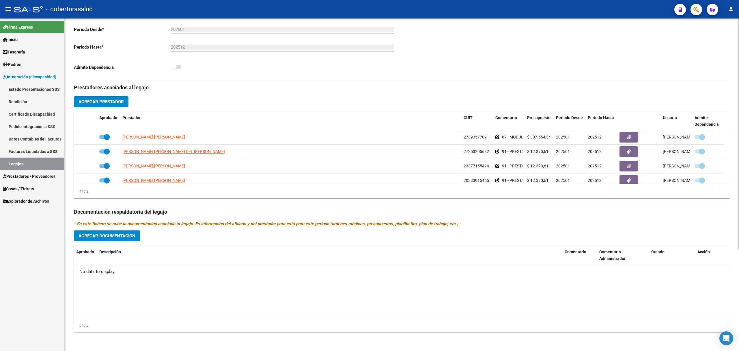
click at [28, 164] on link "Legajos" at bounding box center [32, 163] width 64 height 12
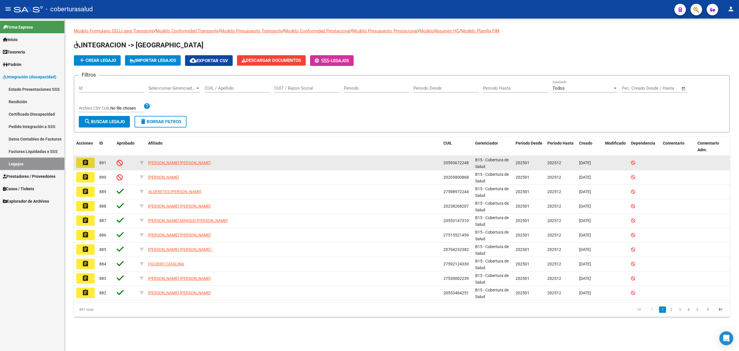
click at [84, 164] on mat-icon "assignment" at bounding box center [85, 162] width 7 height 7
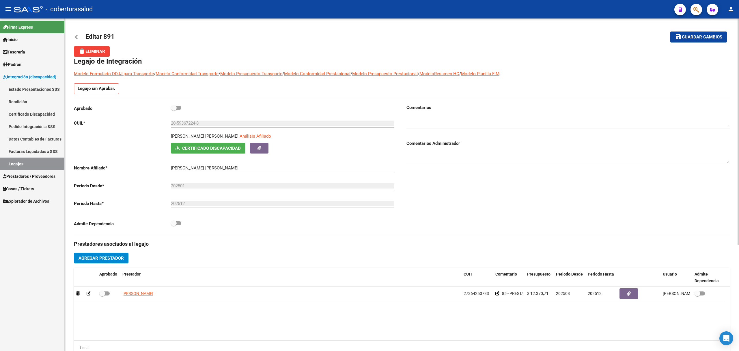
click at [90, 53] on span "delete Eliminar" at bounding box center [92, 51] width 27 height 5
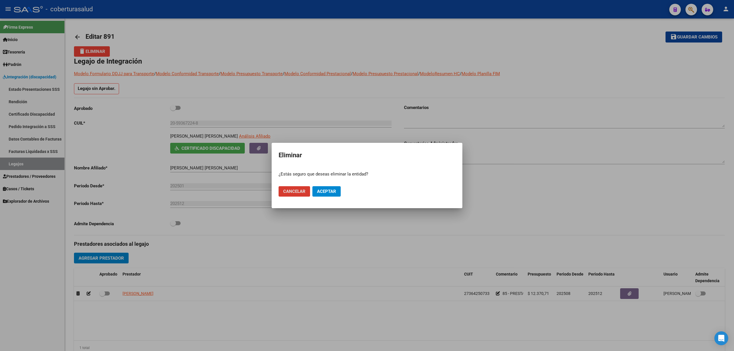
click at [321, 194] on button "Aceptar" at bounding box center [326, 191] width 28 height 10
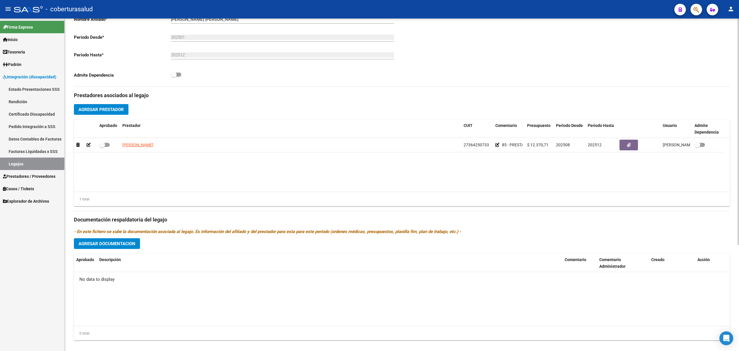
scroll to position [154, 0]
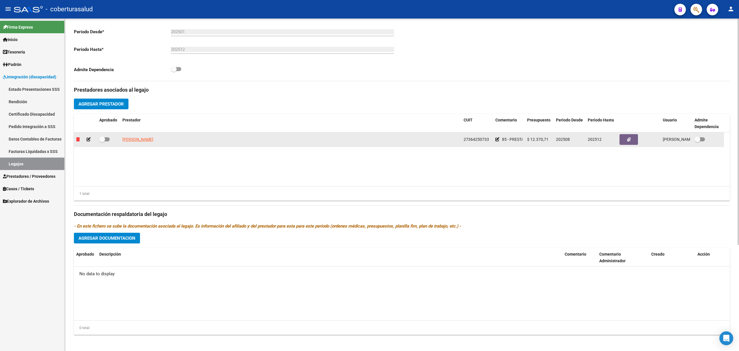
click at [79, 140] on icon at bounding box center [77, 139] width 3 height 4
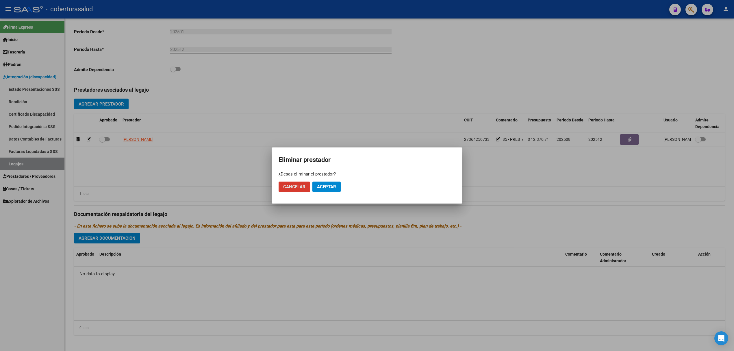
click at [326, 185] on span "Aceptar" at bounding box center [326, 186] width 19 height 5
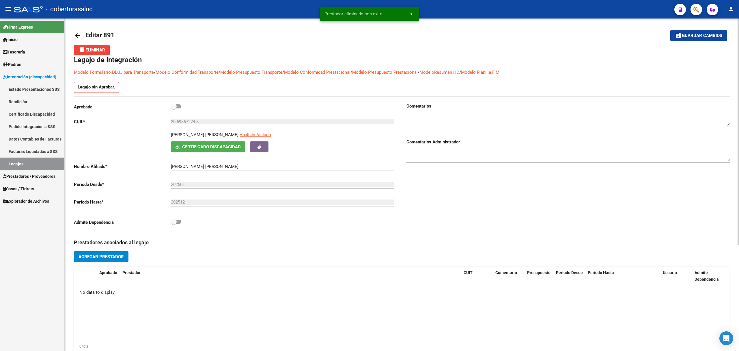
scroll to position [0, 0]
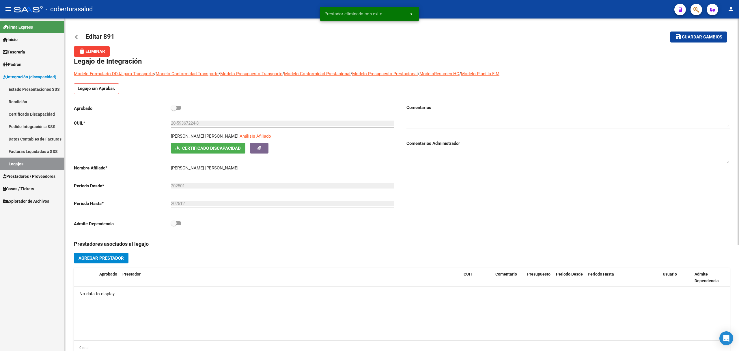
click at [94, 45] on mat-toolbar-row "arrow_back Editar 891" at bounding box center [330, 37] width 512 height 18
click at [93, 50] on span "delete Eliminar" at bounding box center [92, 51] width 27 height 5
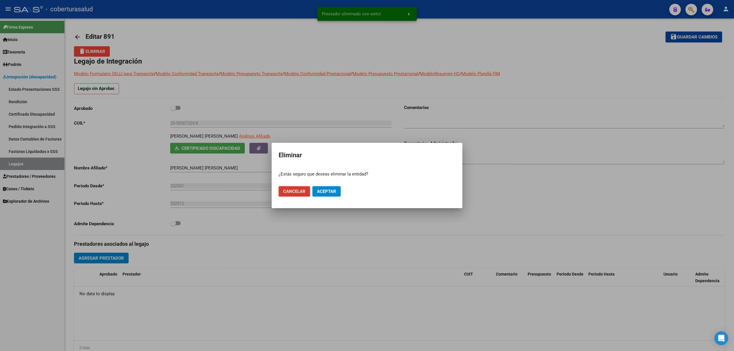
click at [329, 194] on span "Aceptar" at bounding box center [326, 191] width 19 height 5
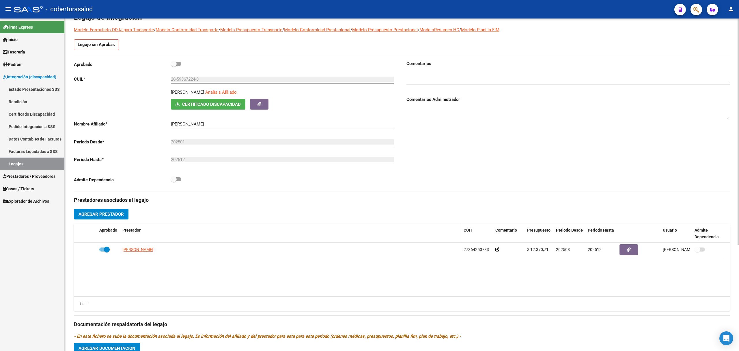
scroll to position [77, 0]
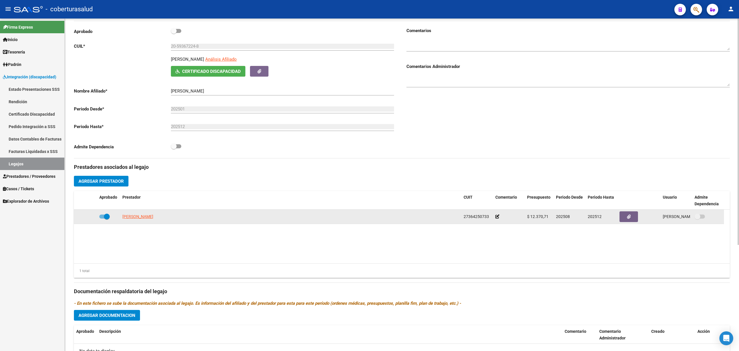
click at [497, 217] on icon at bounding box center [498, 216] width 4 height 4
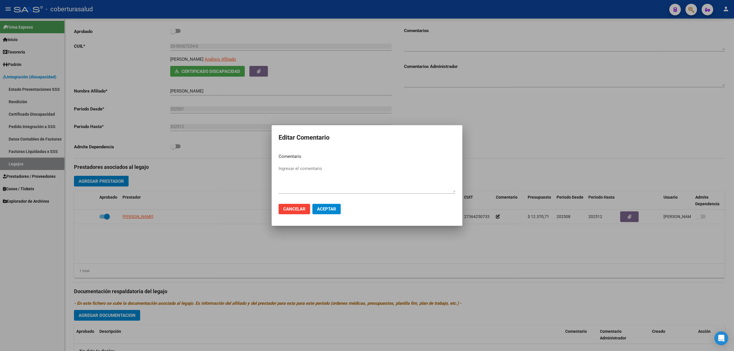
click at [325, 169] on textarea "Ingresar el comentario" at bounding box center [366, 178] width 177 height 27
paste textarea "PRESTACION DE APOYO EN FONOAUDIOLOGIA"
type textarea "85 - PRESTACION DE APOYO EN FONOAUDIOLOGIA"
click at [327, 209] on span "Aceptar" at bounding box center [326, 208] width 19 height 5
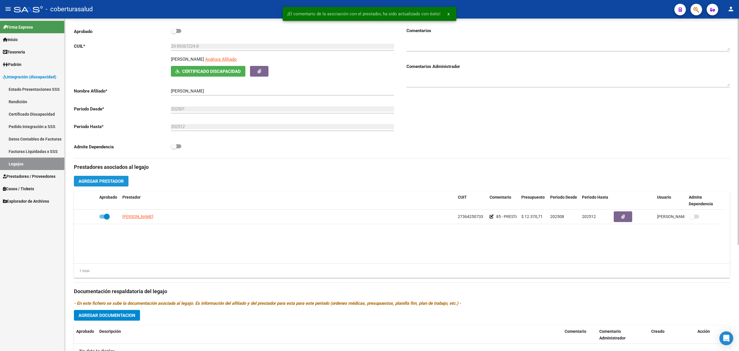
click at [110, 178] on span "Agregar Prestador" at bounding box center [101, 180] width 45 height 5
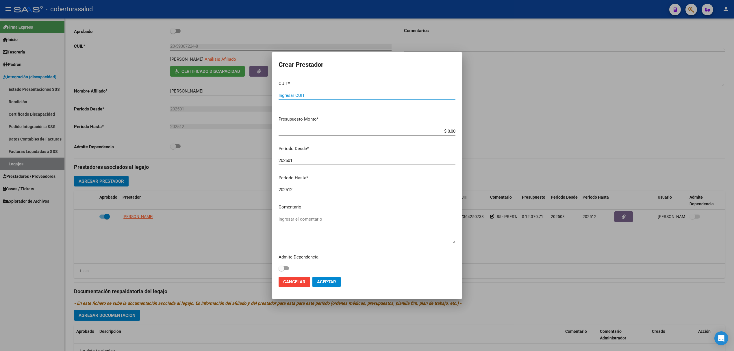
click at [292, 280] on span "Cancelar" at bounding box center [294, 281] width 22 height 5
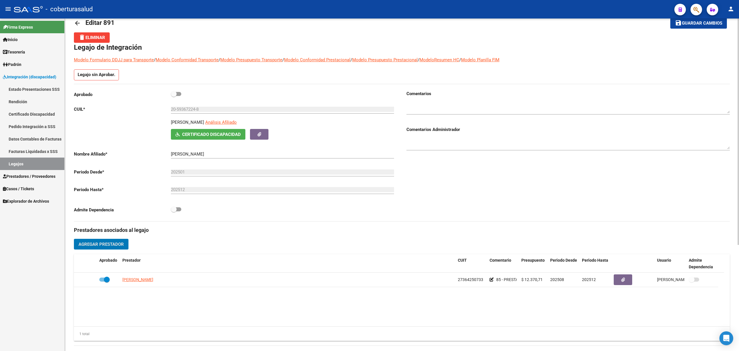
scroll to position [0, 0]
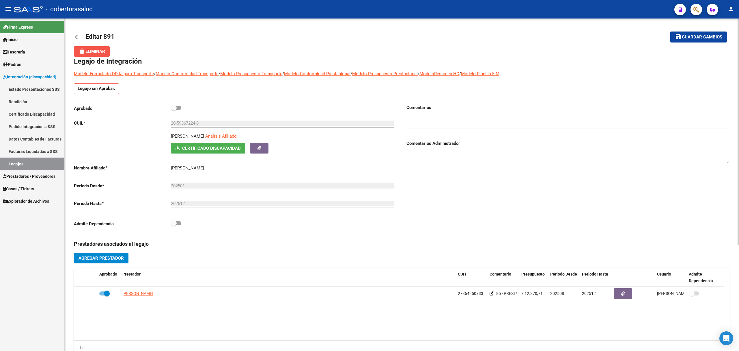
click at [90, 50] on span "delete Eliminar" at bounding box center [92, 51] width 27 height 5
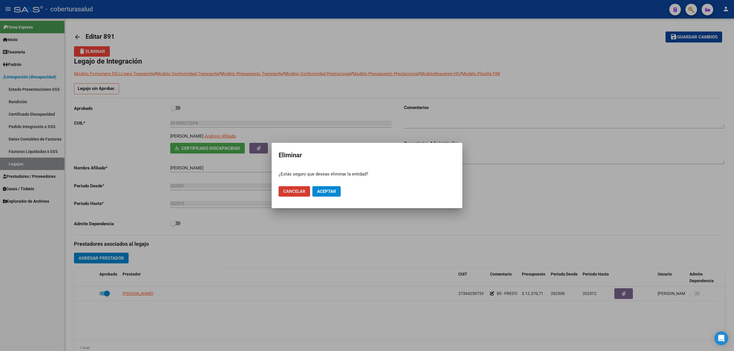
click at [319, 189] on span "Aceptar" at bounding box center [326, 191] width 19 height 5
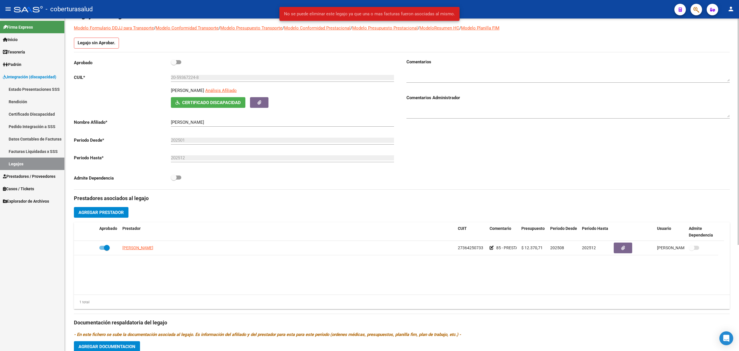
scroll to position [77, 0]
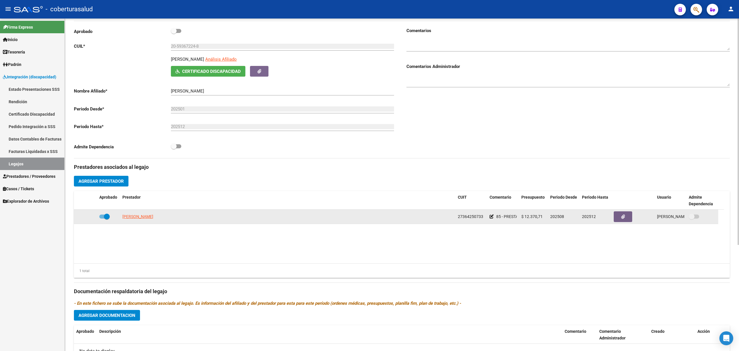
click at [105, 215] on span at bounding box center [107, 216] width 6 height 6
click at [102, 218] on input "checkbox" at bounding box center [102, 218] width 0 height 0
checkbox input "false"
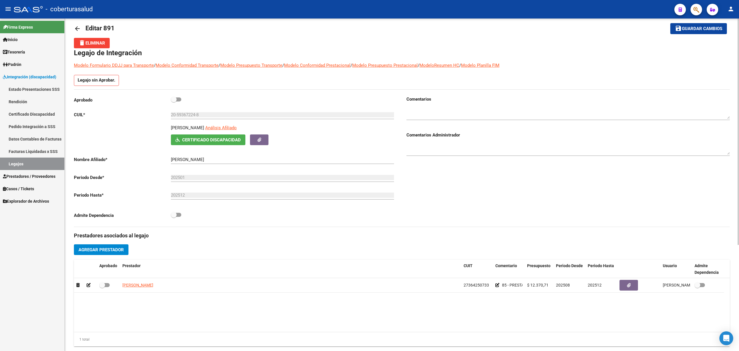
scroll to position [0, 0]
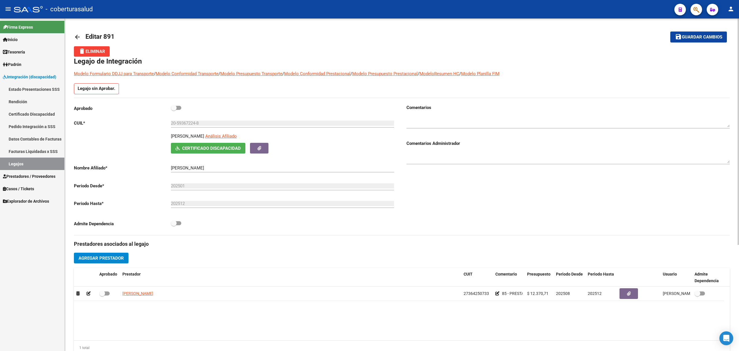
click at [96, 51] on span "delete Eliminar" at bounding box center [92, 51] width 27 height 5
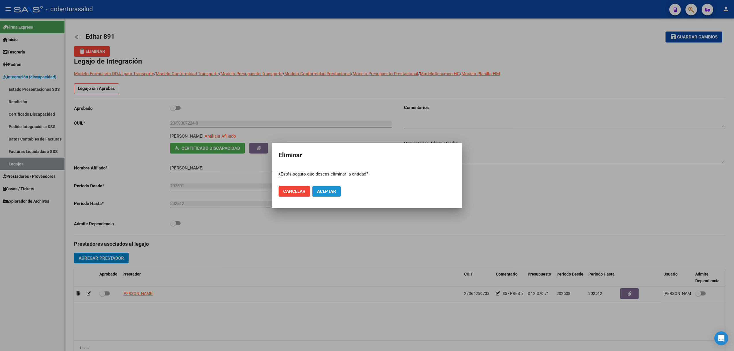
click at [330, 191] on span "Aceptar" at bounding box center [326, 191] width 19 height 5
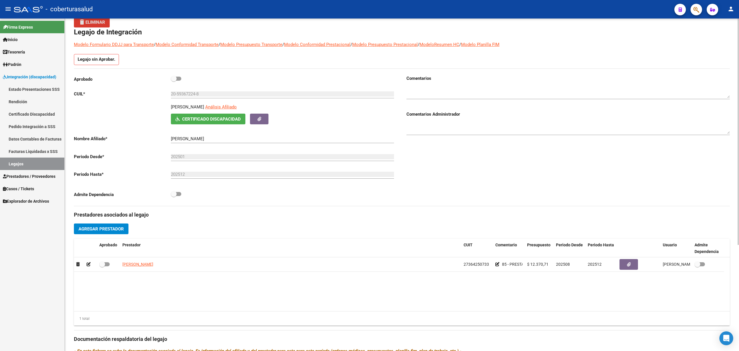
scroll to position [3, 0]
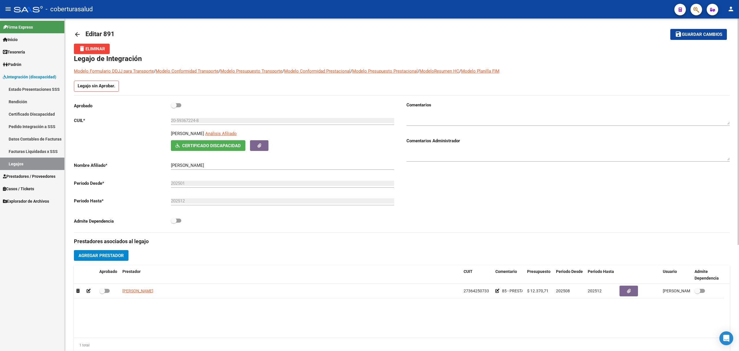
click at [77, 34] on mat-icon "arrow_back" at bounding box center [77, 34] width 7 height 7
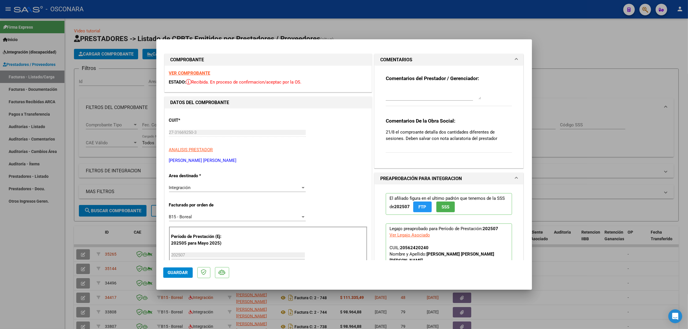
scroll to position [36, 0]
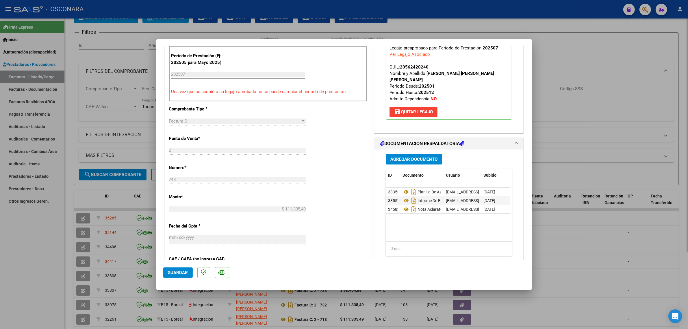
click at [65, 234] on div at bounding box center [344, 164] width 688 height 329
type input "$ 0,00"
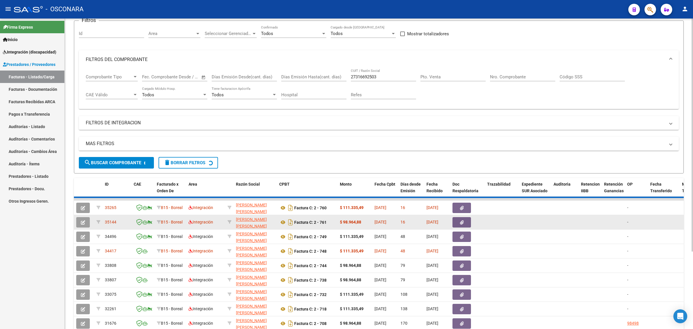
scroll to position [102, 0]
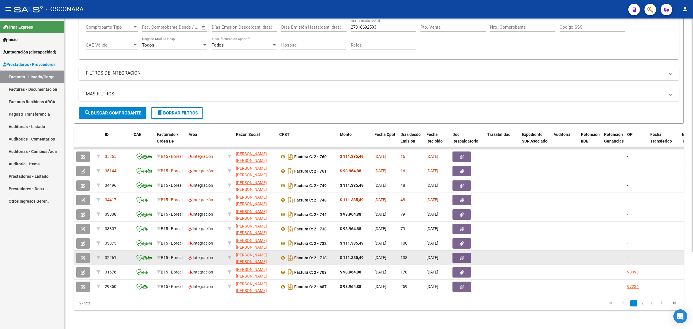
click at [81, 256] on icon "button" at bounding box center [83, 258] width 4 height 4
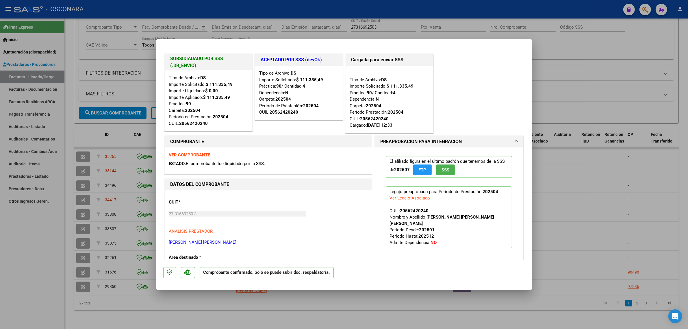
click at [57, 239] on div at bounding box center [344, 164] width 688 height 329
type input "$ 0,00"
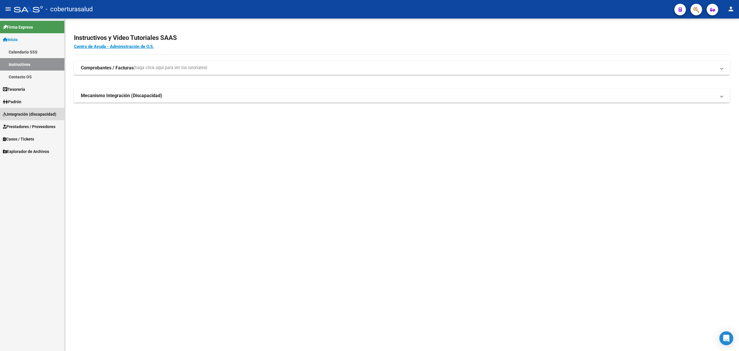
click at [21, 111] on span "Integración (discapacidad)" at bounding box center [29, 114] width 53 height 6
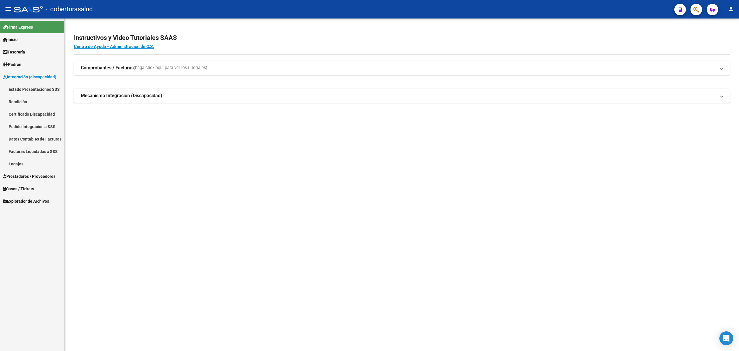
click at [18, 177] on span "Prestadores / Proveedores" at bounding box center [29, 176] width 53 height 6
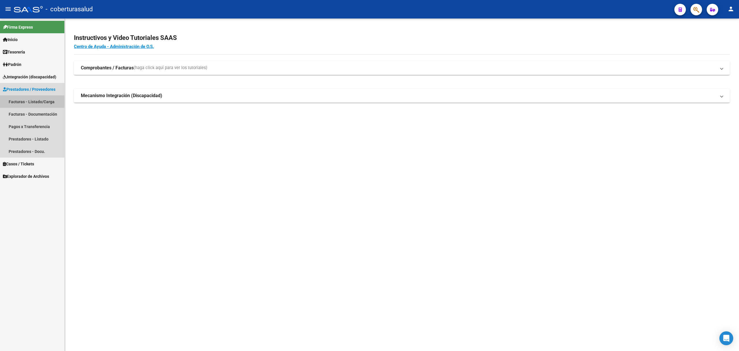
click at [34, 105] on link "Facturas - Listado/Carga" at bounding box center [32, 101] width 64 height 12
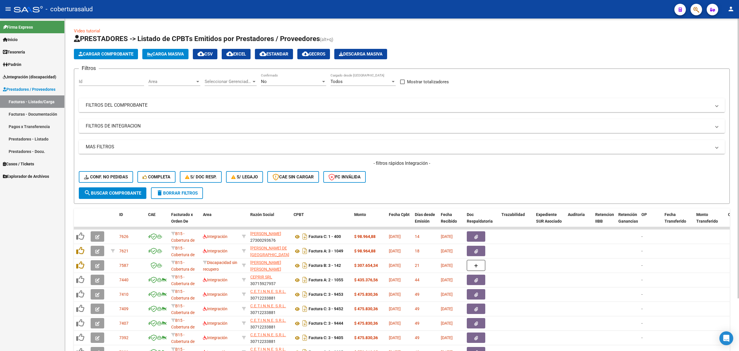
click at [285, 76] on div "No Confirmado" at bounding box center [293, 79] width 65 height 12
click at [275, 58] on span "Todos" at bounding box center [293, 55] width 65 height 13
click at [129, 194] on span "search Buscar Comprobante" at bounding box center [112, 192] width 57 height 5
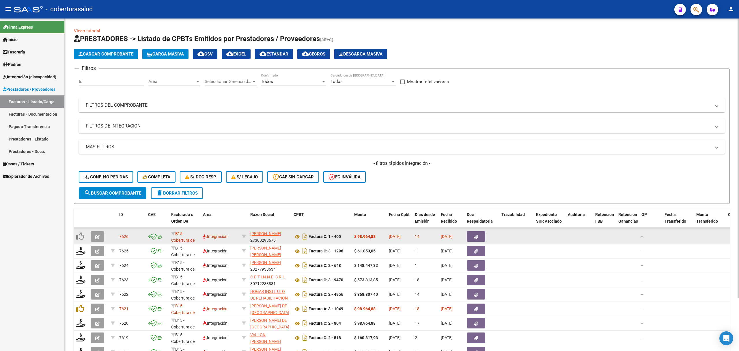
click at [94, 235] on button "button" at bounding box center [98, 236] width 14 height 10
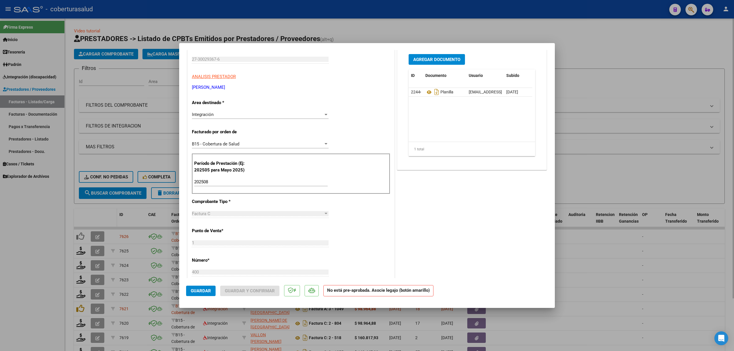
click at [116, 223] on div at bounding box center [367, 175] width 734 height 351
type input "$ 0,00"
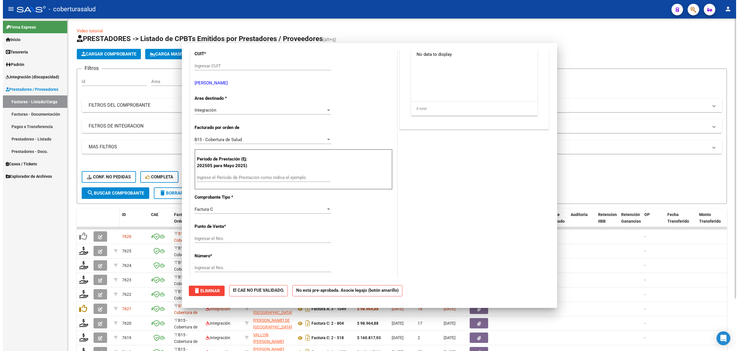
scroll to position [83, 0]
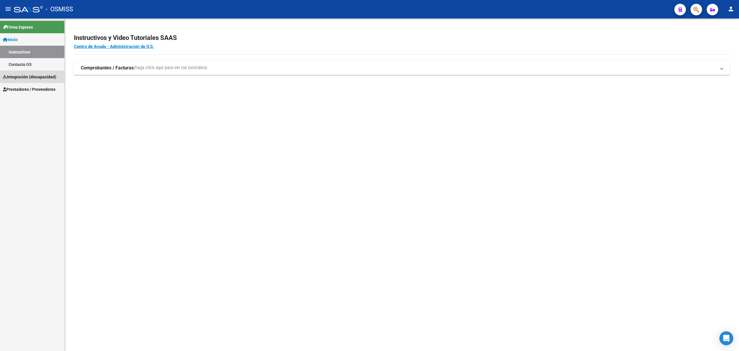
click at [38, 76] on span "Integración (discapacidad)" at bounding box center [29, 77] width 53 height 6
click at [25, 77] on span "Prestadores / Proveedores" at bounding box center [29, 77] width 53 height 6
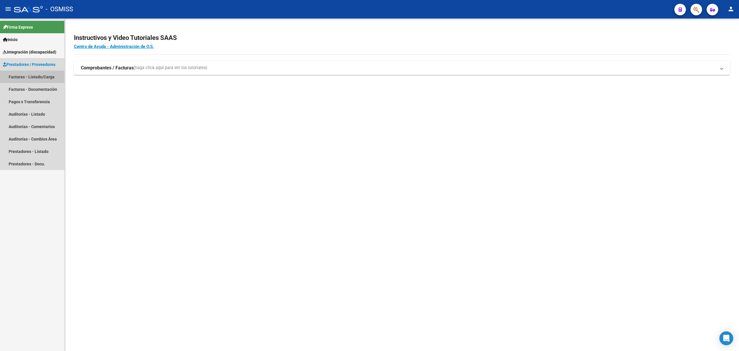
click at [29, 71] on link "Facturas - Listado/Carga" at bounding box center [32, 76] width 64 height 12
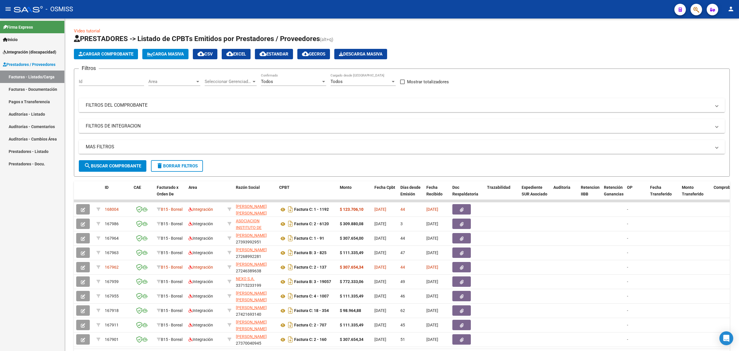
click at [34, 91] on link "Facturas - Documentación" at bounding box center [32, 89] width 64 height 12
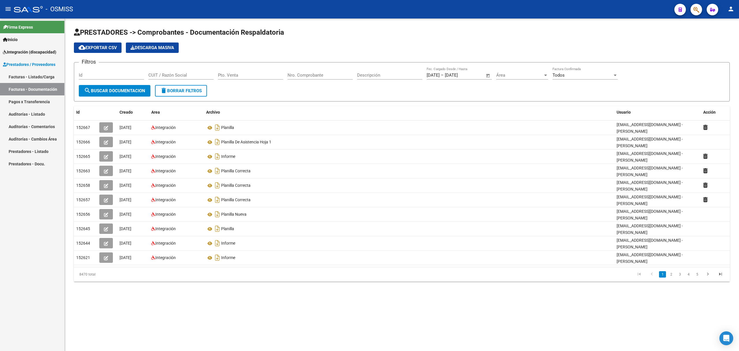
click at [23, 55] on span "Integración (discapacidad)" at bounding box center [29, 52] width 53 height 6
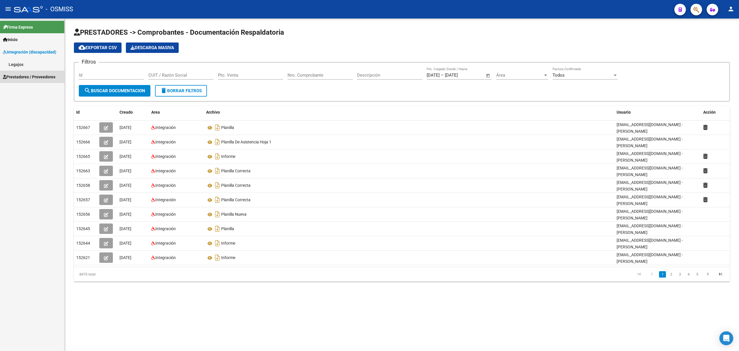
click at [26, 74] on span "Prestadores / Proveedores" at bounding box center [29, 77] width 53 height 6
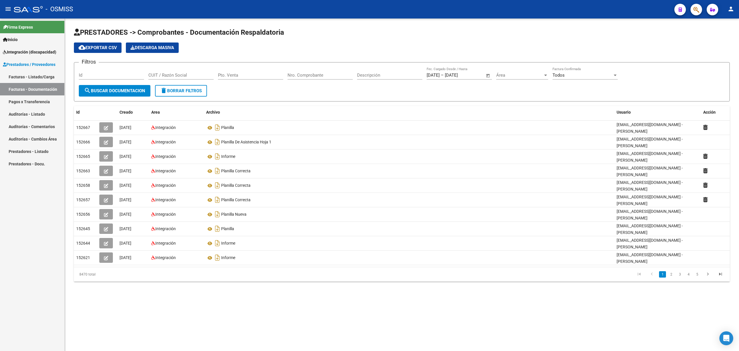
click at [32, 84] on link "Facturas - Documentación" at bounding box center [32, 89] width 64 height 12
click at [35, 79] on link "Facturas - Listado/Carga" at bounding box center [32, 76] width 64 height 12
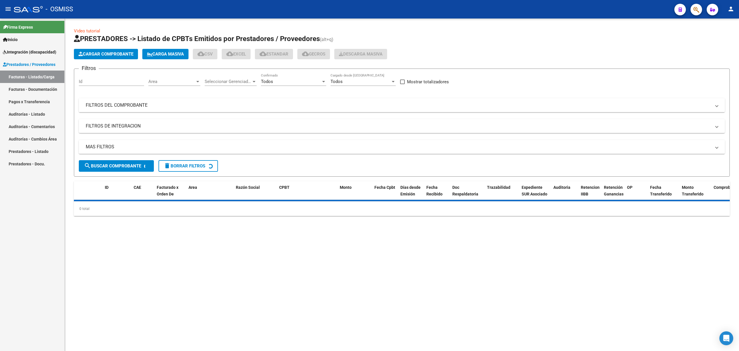
drag, startPoint x: 174, startPoint y: 108, endPoint x: 178, endPoint y: 109, distance: 4.6
click at [174, 108] on mat-panel-title "FILTROS DEL COMPROBANTE" at bounding box center [399, 105] width 626 height 6
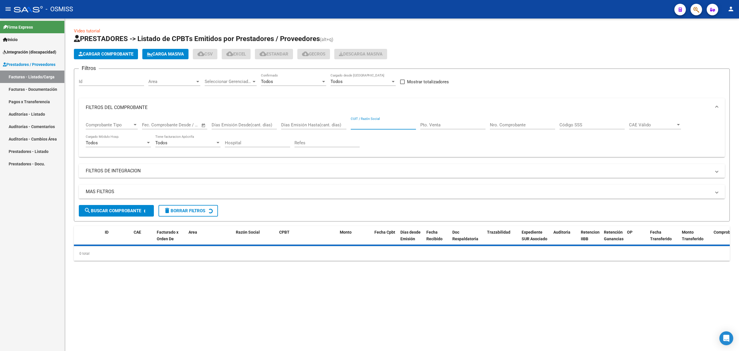
click at [377, 125] on input "CUIT / Razón Social" at bounding box center [383, 124] width 65 height 5
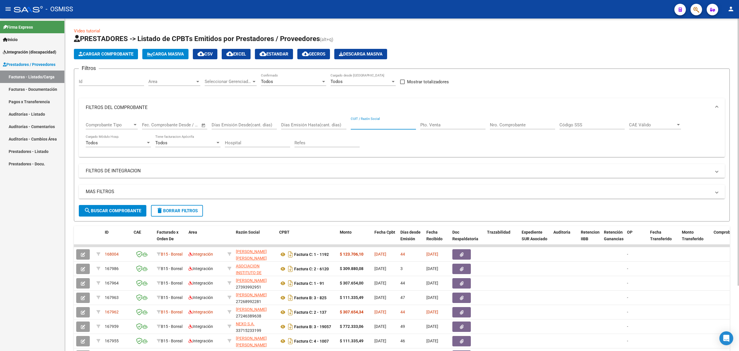
paste input "27283394765"
type input "27283394765"
click at [122, 213] on span "search Buscar Comprobante" at bounding box center [112, 210] width 57 height 5
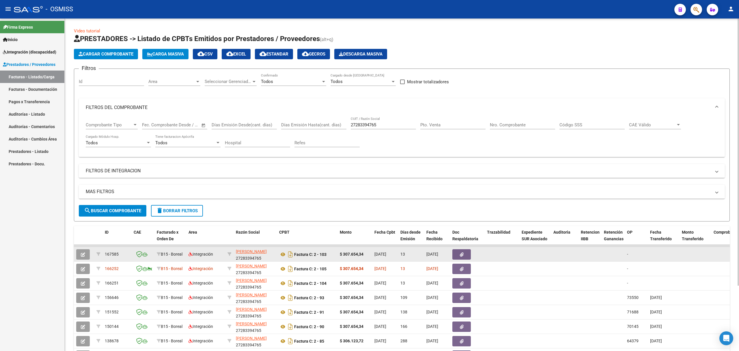
click at [79, 254] on button "button" at bounding box center [83, 254] width 14 height 10
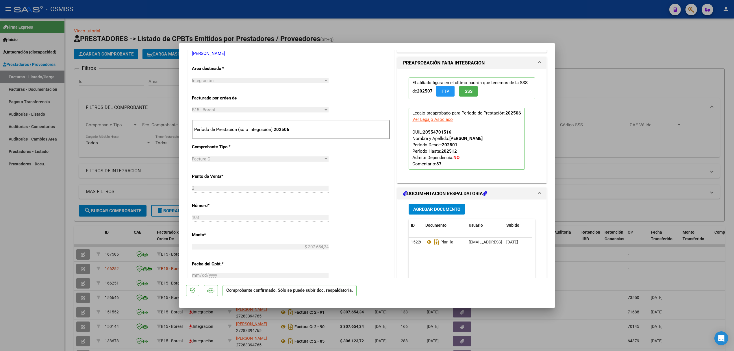
scroll to position [231, 0]
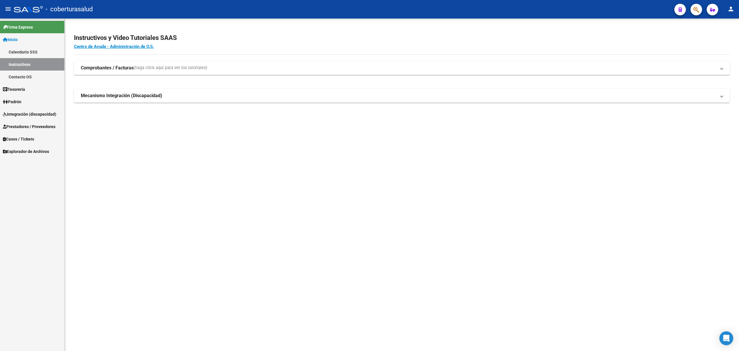
click at [31, 111] on span "Integración (discapacidad)" at bounding box center [29, 114] width 53 height 6
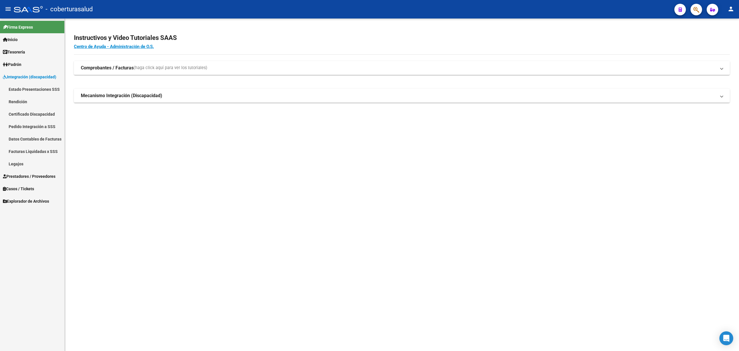
click at [21, 175] on span "Prestadores / Proveedores" at bounding box center [29, 176] width 53 height 6
click at [33, 102] on link "Facturas - Listado/Carga" at bounding box center [32, 101] width 64 height 12
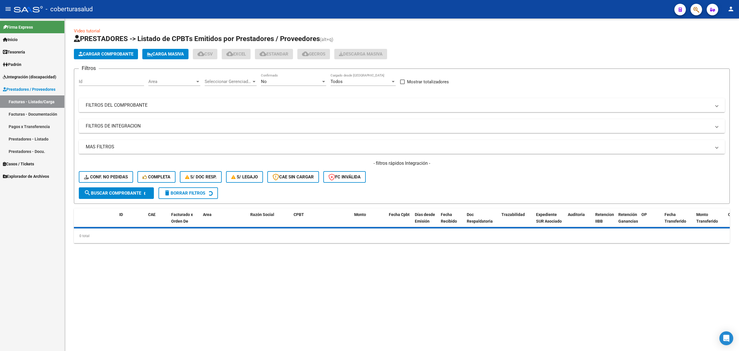
click at [276, 80] on div "No" at bounding box center [291, 81] width 60 height 5
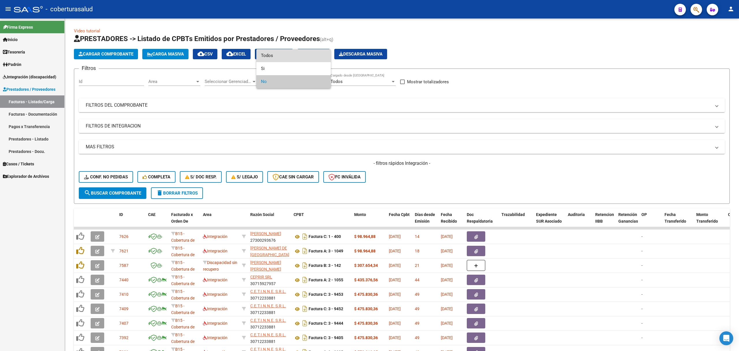
click at [275, 55] on span "Todos" at bounding box center [293, 55] width 65 height 13
click at [294, 109] on mat-expansion-panel-header "FILTROS DEL COMPROBANTE" at bounding box center [402, 105] width 646 height 14
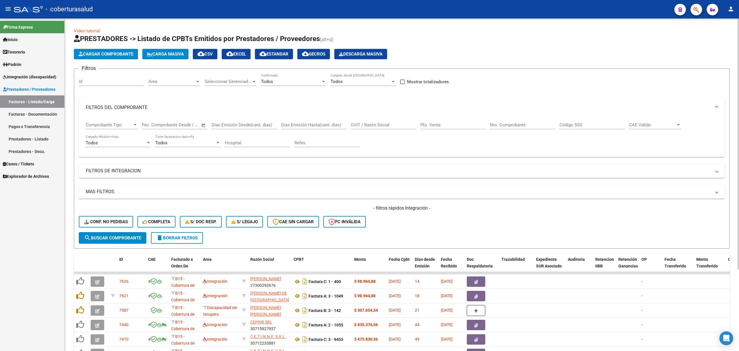
click at [397, 125] on input "CUIT / Razón Social" at bounding box center [383, 124] width 65 height 5
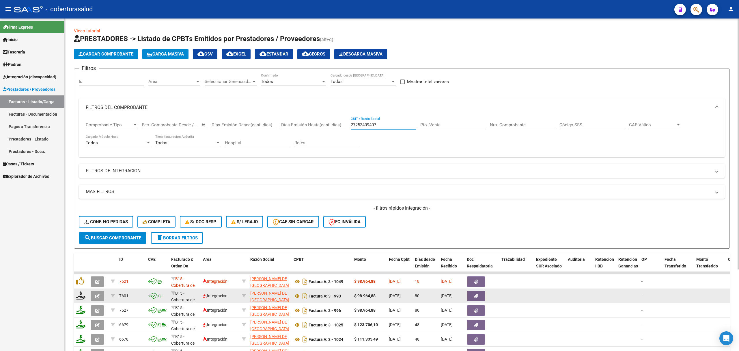
type input "27253409407"
click at [98, 294] on icon "button" at bounding box center [97, 296] width 4 height 4
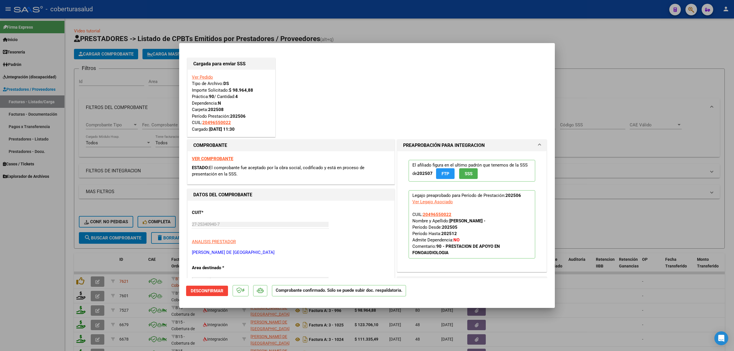
scroll to position [116, 0]
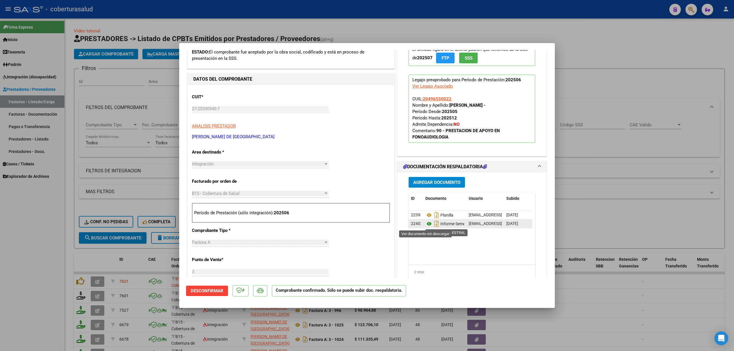
click at [425, 225] on icon at bounding box center [429, 223] width 8 height 7
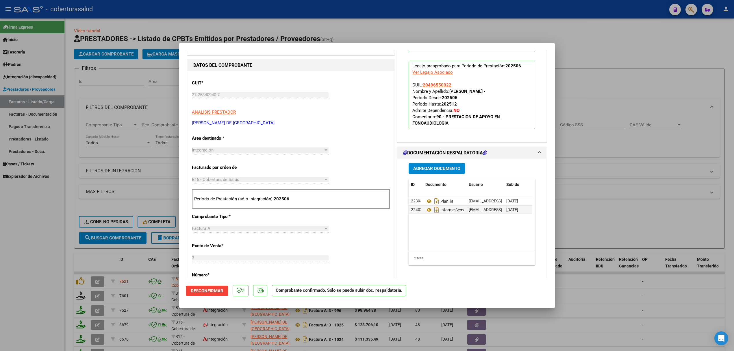
scroll to position [154, 0]
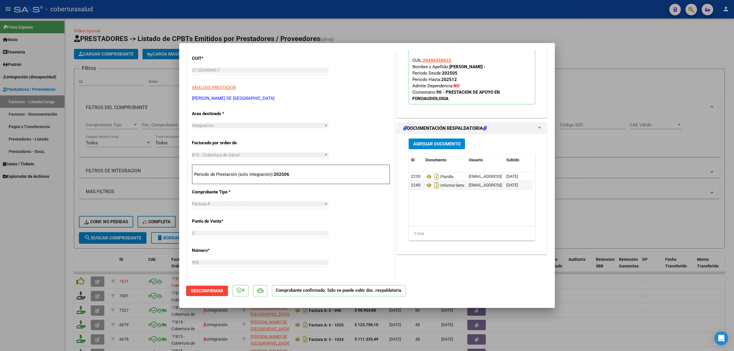
click at [89, 267] on div at bounding box center [367, 175] width 734 height 351
type input "$ 0,00"
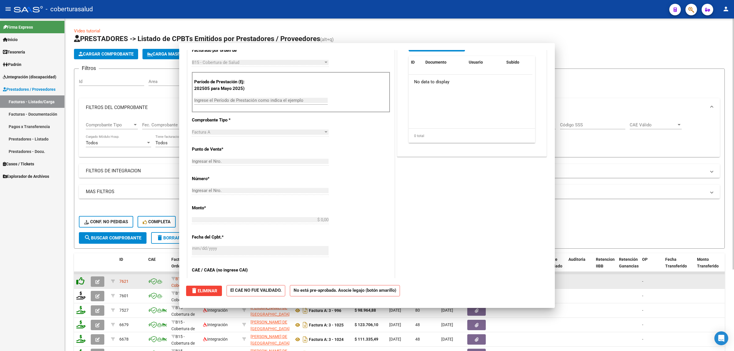
scroll to position [72, 0]
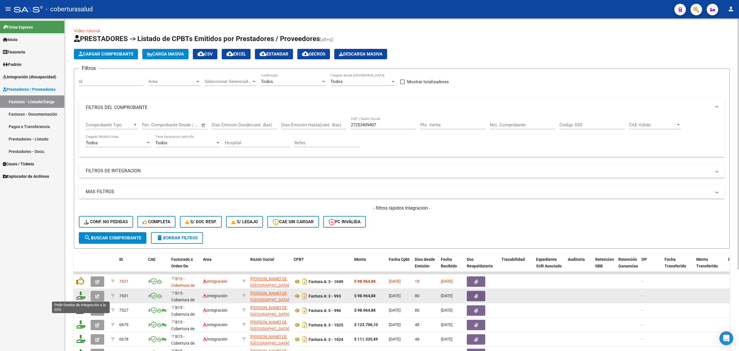
click at [81, 296] on icon at bounding box center [80, 295] width 9 height 8
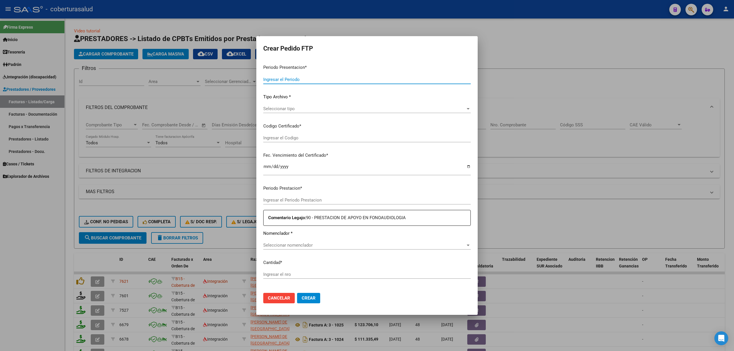
type input "202508"
type input "202506"
type input "$ 98.964,88"
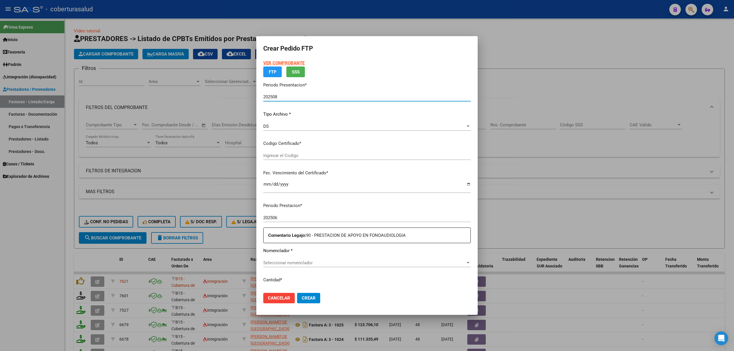
type input "ARG02000496550022025030620290306SAL123"
type input "2029-03-06"
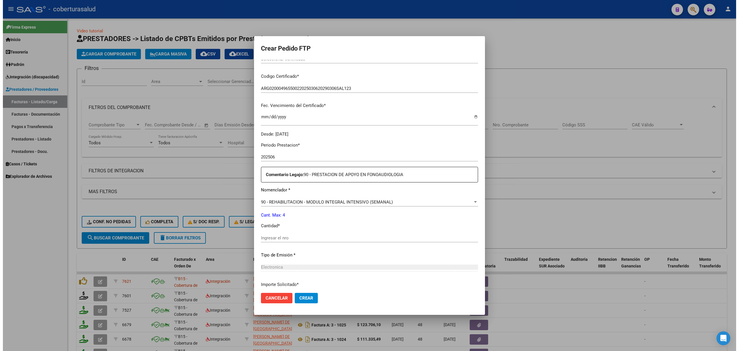
scroll to position [116, 0]
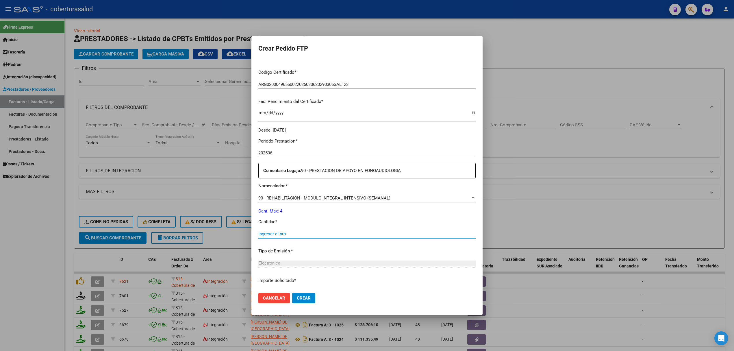
click at [305, 233] on input "Ingresar el nro" at bounding box center [366, 233] width 217 height 5
type input "4"
click at [307, 298] on span "Crear" at bounding box center [304, 297] width 14 height 5
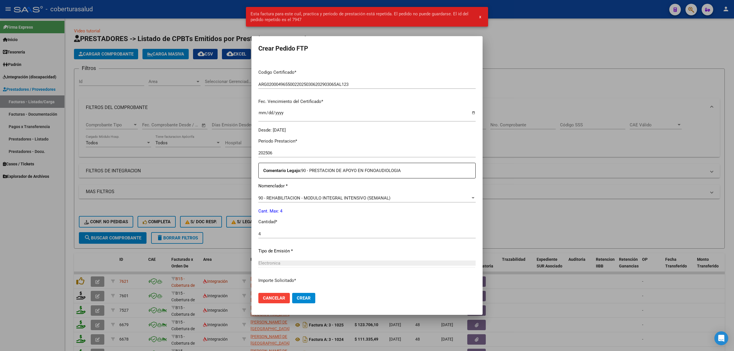
click at [171, 265] on div at bounding box center [367, 175] width 734 height 351
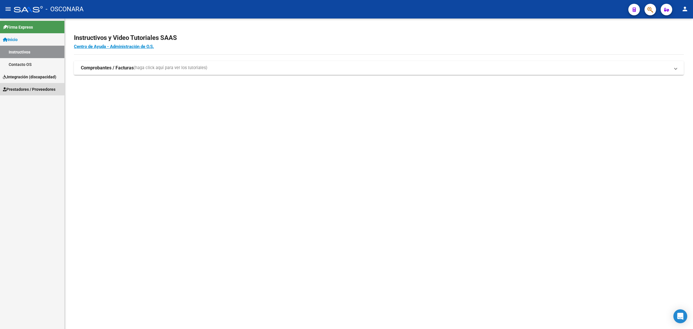
click at [26, 87] on span "Prestadores / Proveedores" at bounding box center [29, 89] width 53 height 6
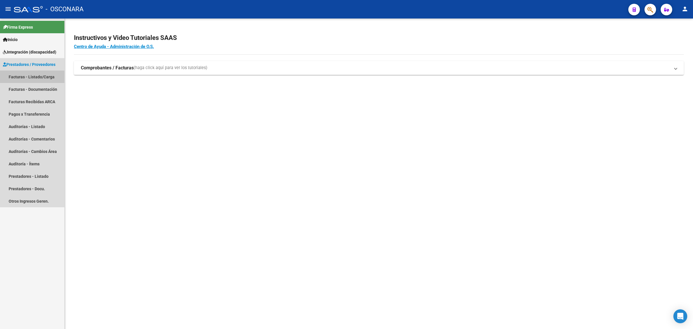
click at [40, 77] on link "Facturas - Listado/Carga" at bounding box center [32, 76] width 64 height 12
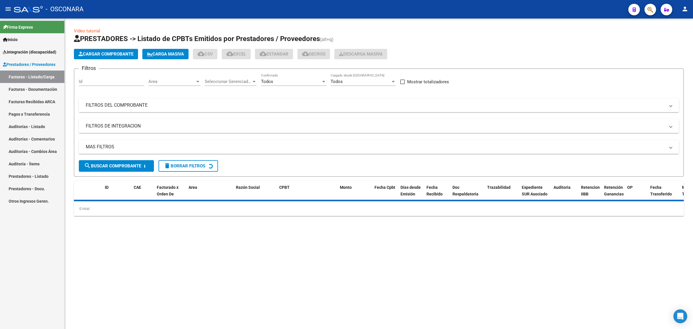
click at [131, 102] on mat-expansion-panel-header "FILTROS DEL COMPROBANTE" at bounding box center [379, 105] width 600 height 14
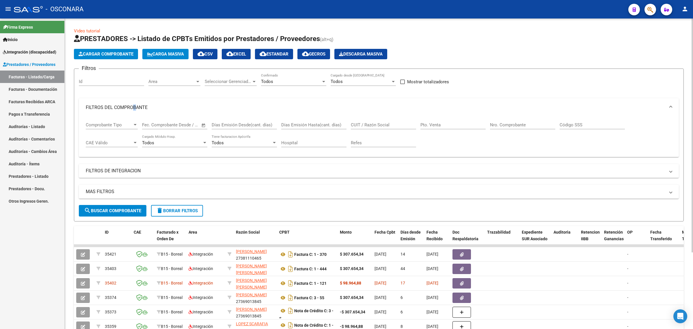
click at [361, 124] on input "CUIT / Razón Social" at bounding box center [383, 124] width 65 height 5
paste input "30712233881"
type input "30712233881"
click at [133, 210] on span "search Buscar Comprobante" at bounding box center [112, 210] width 57 height 5
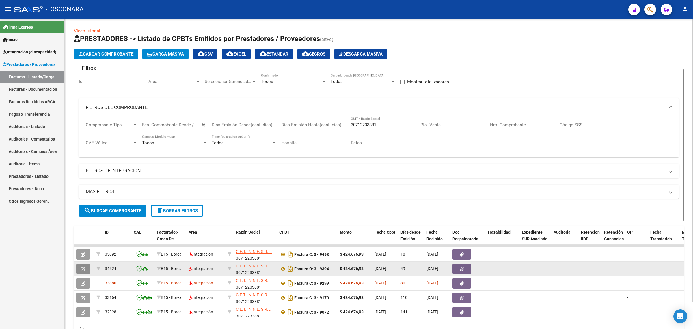
click at [84, 267] on icon "button" at bounding box center [83, 269] width 4 height 4
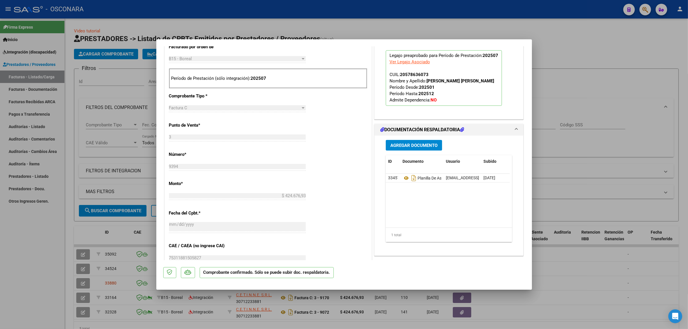
scroll to position [253, 0]
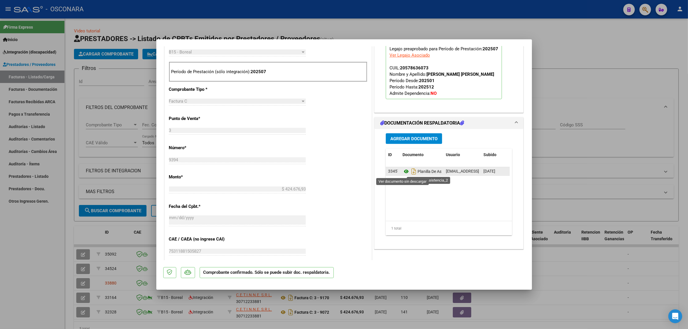
click at [402, 172] on icon at bounding box center [406, 171] width 8 height 7
click at [417, 142] on button "Agregar Documento" at bounding box center [414, 138] width 56 height 11
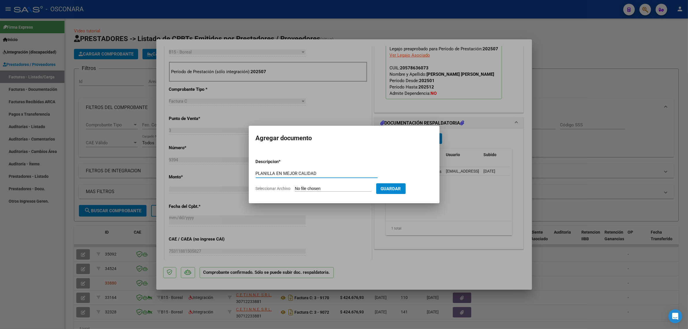
type input "PLANILLA EN MEJOR CALIDAD"
click at [332, 189] on input "Seleccionar Archivo" at bounding box center [333, 188] width 77 height 5
type input "C:\fakepath\Suárez Lautaro julio.pdf"
click at [427, 188] on span "Guardar" at bounding box center [421, 188] width 20 height 5
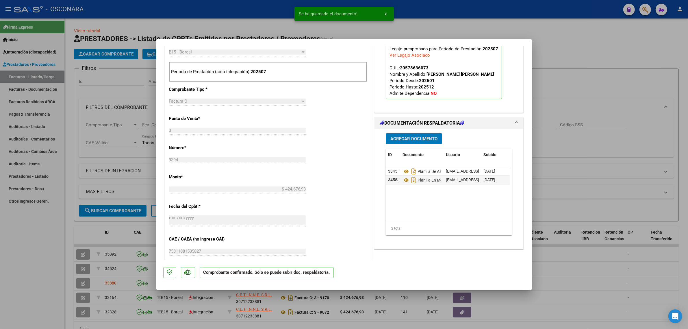
click at [92, 230] on div at bounding box center [344, 164] width 688 height 329
type input "$ 0,00"
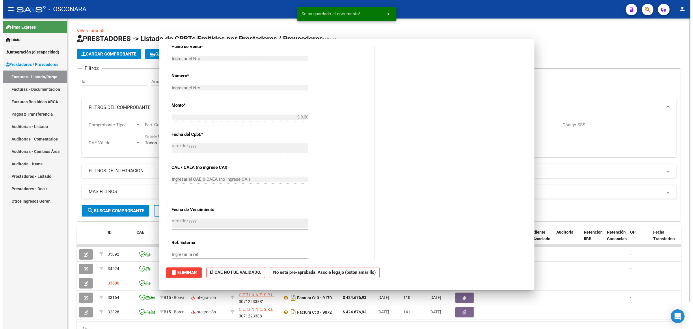
scroll to position [0, 0]
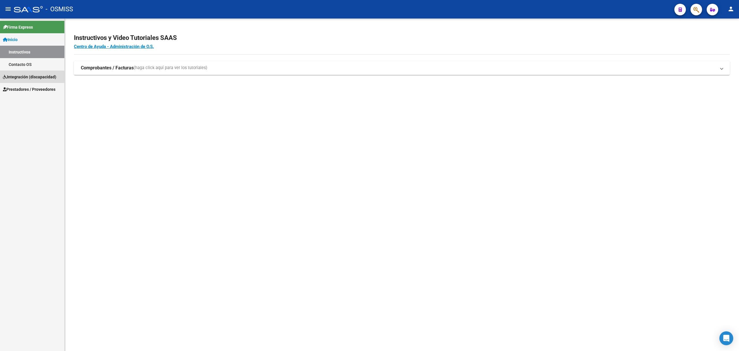
click at [26, 78] on span "Integración (discapacidad)" at bounding box center [29, 77] width 53 height 6
click at [41, 81] on link "Prestadores / Proveedores" at bounding box center [32, 76] width 64 height 12
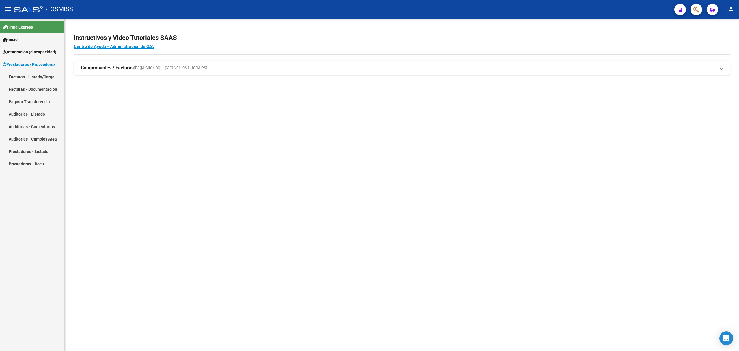
click at [40, 77] on link "Facturas - Listado/Carga" at bounding box center [32, 76] width 64 height 12
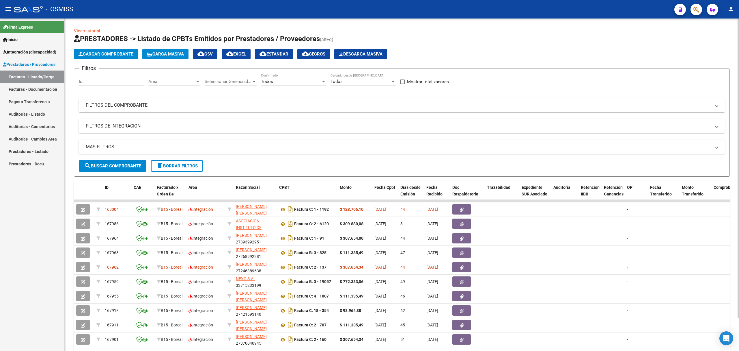
click at [156, 101] on mat-expansion-panel-header "FILTROS DEL COMPROBANTE" at bounding box center [402, 105] width 646 height 14
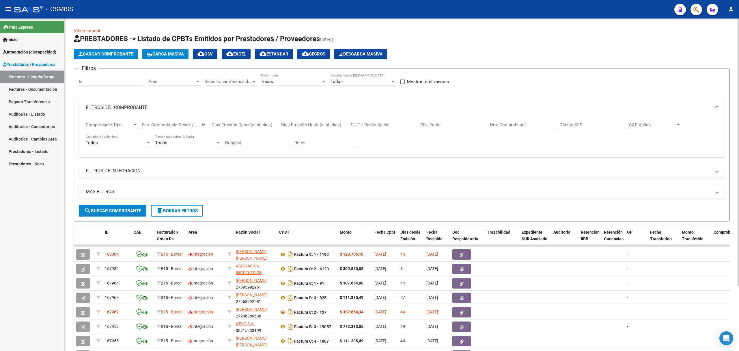
click at [373, 124] on input "CUIT / Razón Social" at bounding box center [383, 124] width 65 height 5
paste input "27393992951"
type input "27393992951"
click at [133, 208] on span "search Buscar Comprobante" at bounding box center [112, 210] width 57 height 5
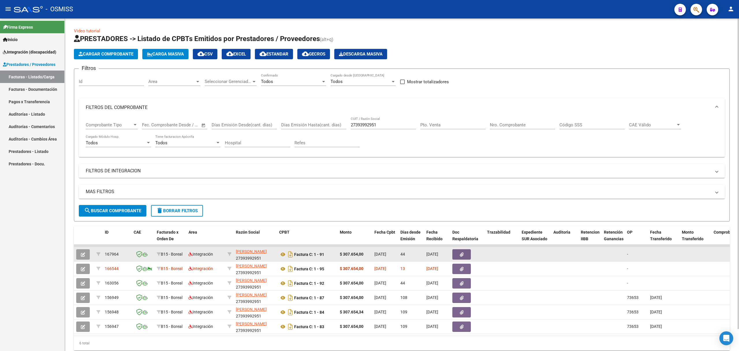
click at [85, 251] on button "button" at bounding box center [83, 254] width 14 height 10
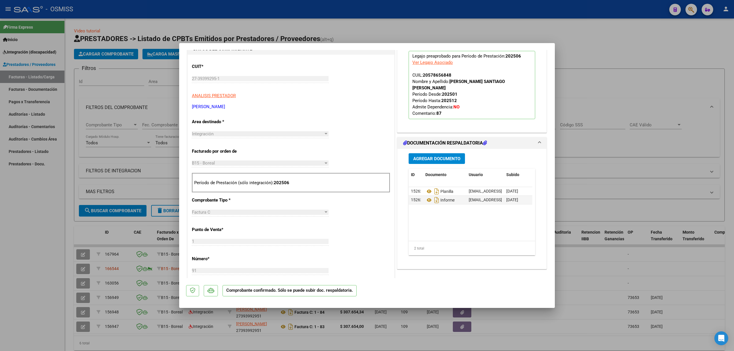
scroll to position [154, 0]
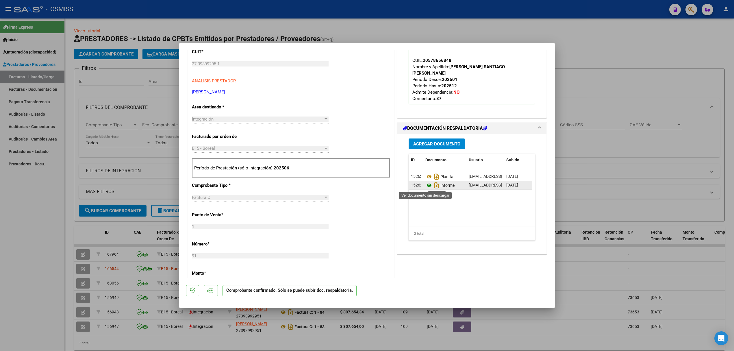
click at [425, 186] on icon at bounding box center [429, 185] width 8 height 7
click at [445, 146] on span "Agregar Documento" at bounding box center [436, 143] width 47 height 5
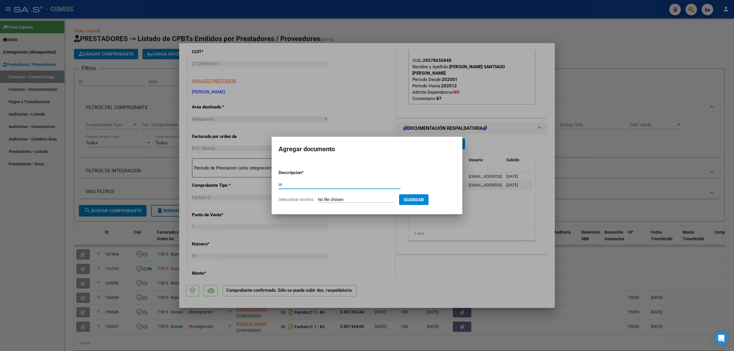
type input "i"
type input "INFORME"
click at [319, 198] on input "Seleccionar Archivo" at bounding box center [356, 199] width 77 height 5
type input "C:\fakepath\152680-4-Informe_de_evolucion_semestral.pdf"
click at [449, 198] on span "Guardar" at bounding box center [444, 199] width 20 height 5
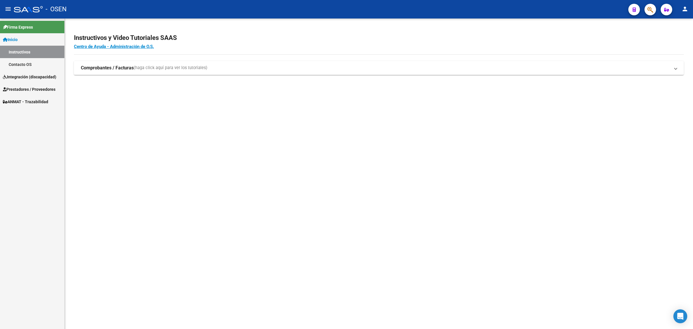
click at [35, 75] on span "Integración (discapacidad)" at bounding box center [29, 77] width 53 height 6
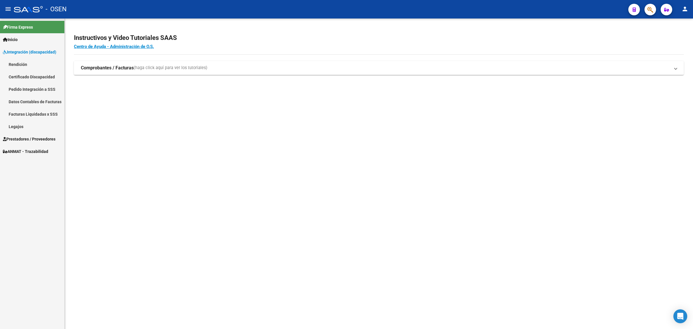
click at [28, 138] on span "Prestadores / Proveedores" at bounding box center [29, 139] width 53 height 6
click at [34, 79] on link "Facturas - Listado/Carga" at bounding box center [32, 76] width 64 height 12
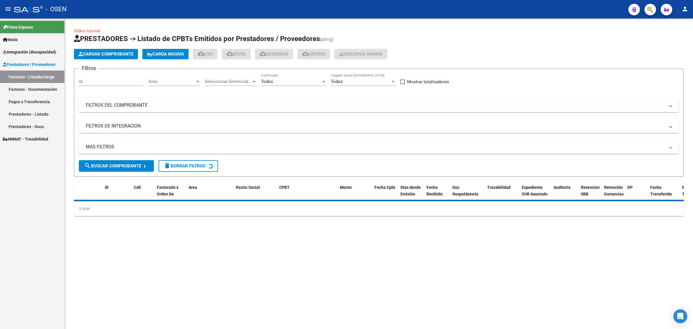
click at [269, 110] on mat-expansion-panel-header "FILTROS DEL COMPROBANTE" at bounding box center [379, 105] width 600 height 14
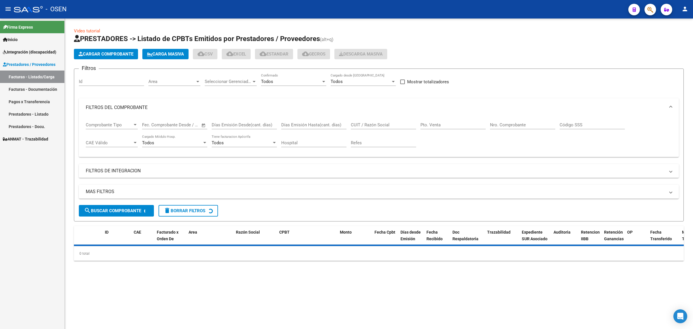
click at [327, 122] on input "Días Emisión Hasta(cant. días)" at bounding box center [313, 124] width 65 height 5
click at [372, 125] on input "CUIT / Razón Social" at bounding box center [383, 124] width 65 height 5
paste input "30712233881"
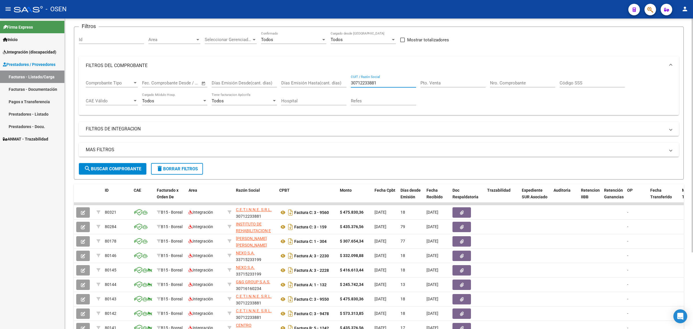
scroll to position [30, 0]
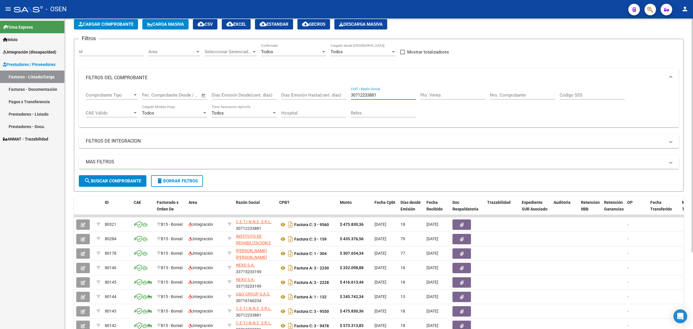
type input "30712233881"
click at [130, 182] on span "search Buscar Comprobante" at bounding box center [112, 180] width 57 height 5
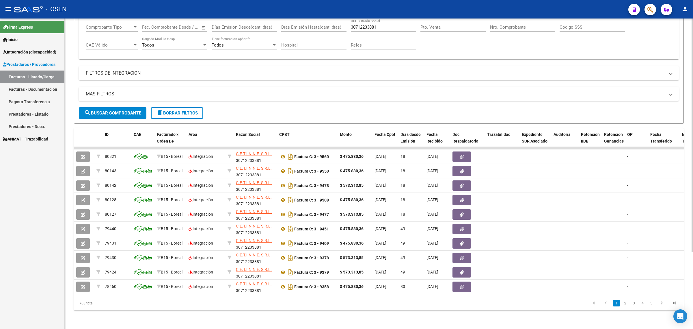
scroll to position [102, 0]
click at [624, 303] on link "2" at bounding box center [625, 303] width 7 height 6
click at [596, 303] on icon "go to first page" at bounding box center [593, 303] width 8 height 7
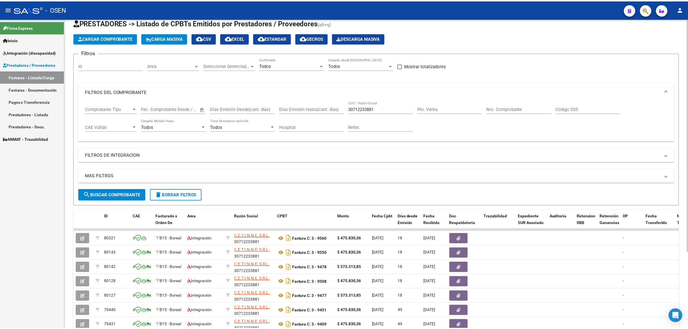
scroll to position [0, 0]
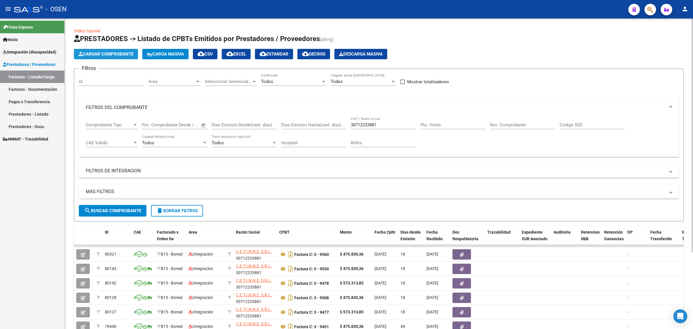
click at [106, 51] on button "Cargar Comprobante" at bounding box center [106, 54] width 64 height 10
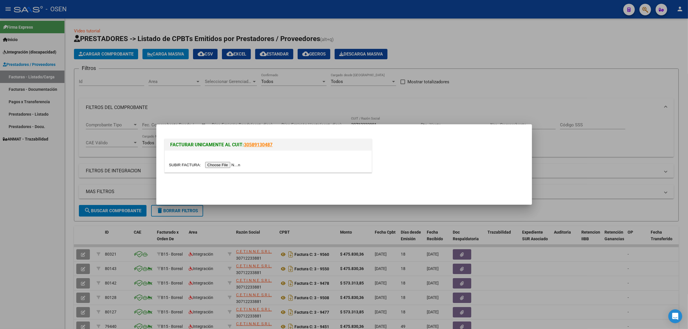
click at [235, 163] on input "file" at bounding box center [205, 165] width 73 height 6
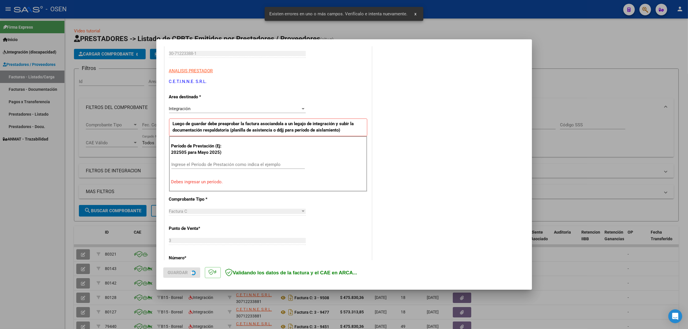
scroll to position [95, 0]
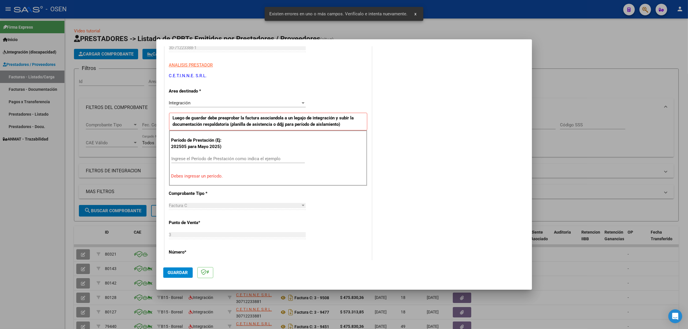
click at [208, 163] on div "Ingrese el Período de Prestación como indica el ejemplo" at bounding box center [237, 158] width 133 height 9
click at [210, 159] on input "Ingrese el Período de Prestación como indica el ejemplo" at bounding box center [237, 158] width 133 height 5
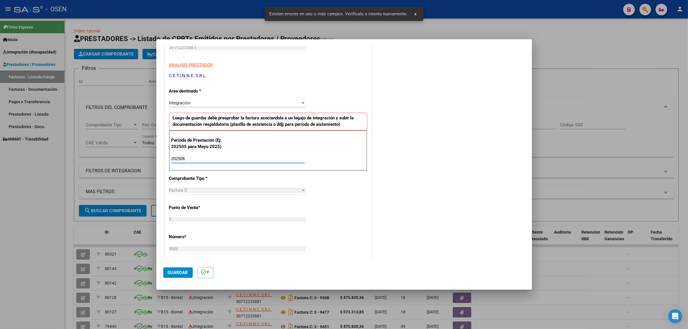
type input "202506"
click at [176, 277] on button "Guardar" at bounding box center [177, 272] width 29 height 10
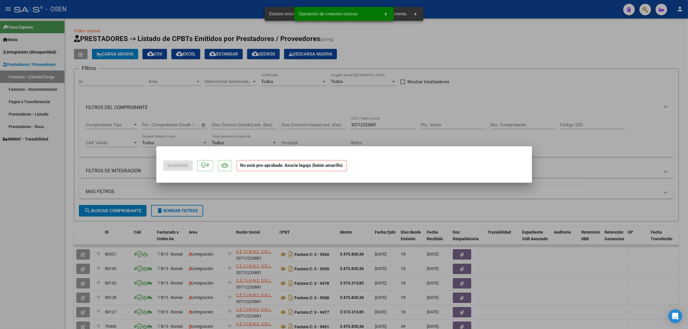
scroll to position [0, 0]
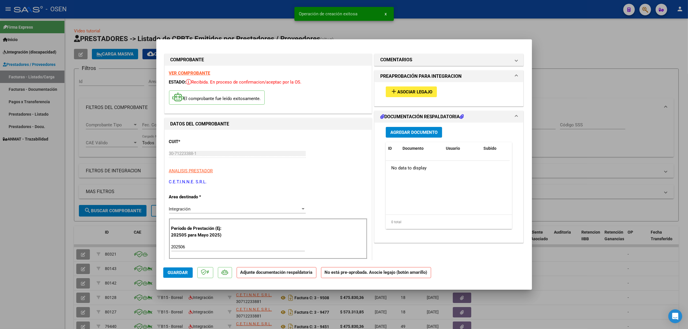
click at [406, 91] on span "Asociar Legajo" at bounding box center [414, 91] width 35 height 5
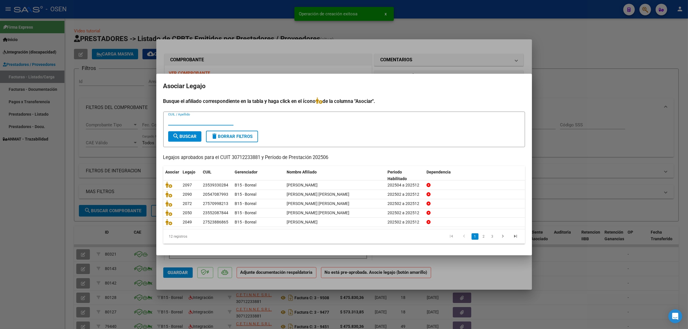
click at [192, 123] on input "CUIL / Apellido" at bounding box center [200, 120] width 65 height 5
type input "RIVAS"
click at [194, 134] on span "search Buscar" at bounding box center [185, 136] width 24 height 5
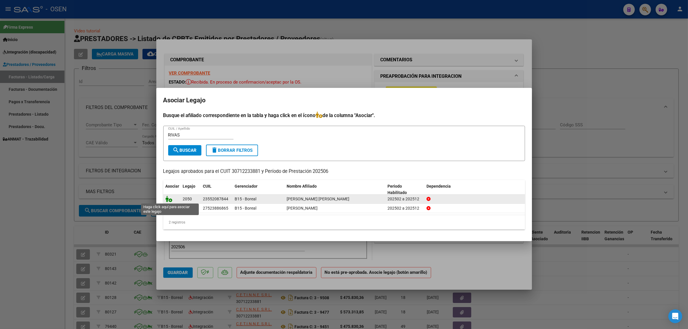
click at [168, 200] on icon at bounding box center [168, 199] width 7 height 6
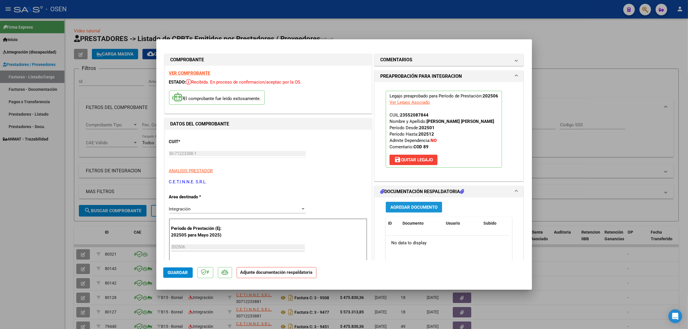
click at [402, 206] on span "Agregar Documento" at bounding box center [413, 206] width 47 height 5
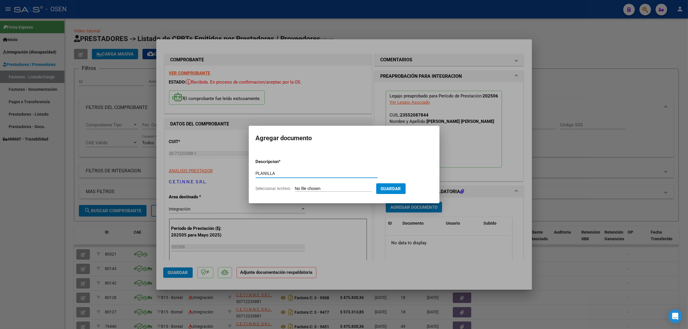
type input "PLANILLA"
click at [295, 186] on input "Seleccionar Archivo" at bounding box center [333, 188] width 77 height 5
type input "C:\fakepath\143207-3-Planilla_de_Asistencia.pdf"
click at [425, 191] on button "Guardar" at bounding box center [420, 188] width 29 height 11
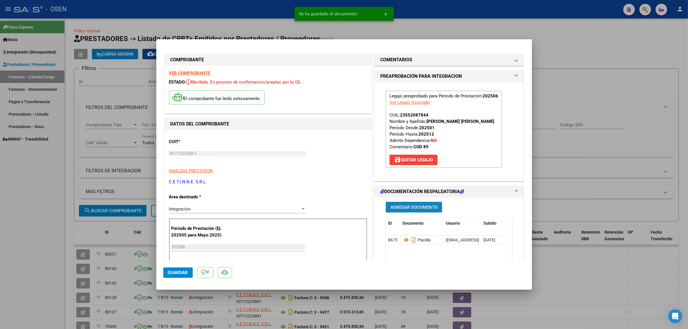
click at [400, 206] on span "Agregar Documento" at bounding box center [413, 206] width 47 height 5
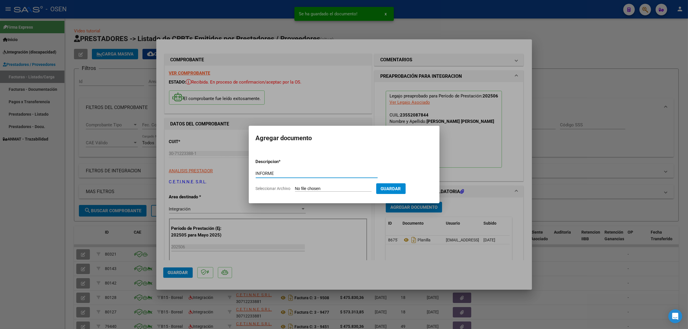
type input "INFORME"
click at [337, 191] on input "Seleccionar Archivo" at bounding box center [333, 188] width 77 height 5
type input "C:\fakepath\143207-2-Informe_de_evolucion_semestral.pdf"
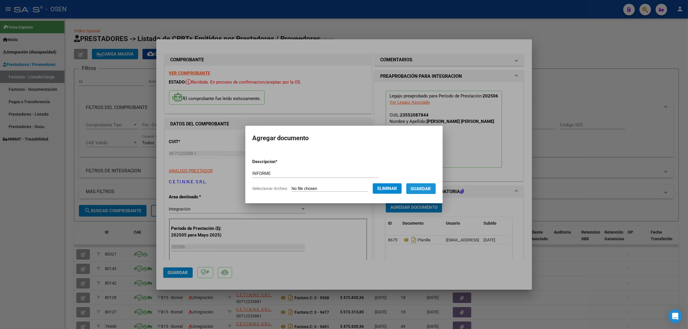
click at [422, 194] on button "Guardar" at bounding box center [420, 188] width 29 height 11
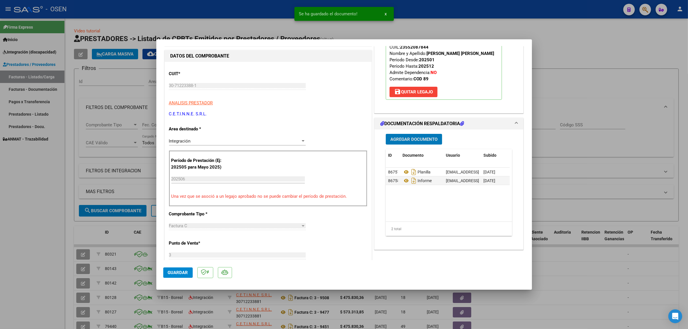
scroll to position [108, 0]
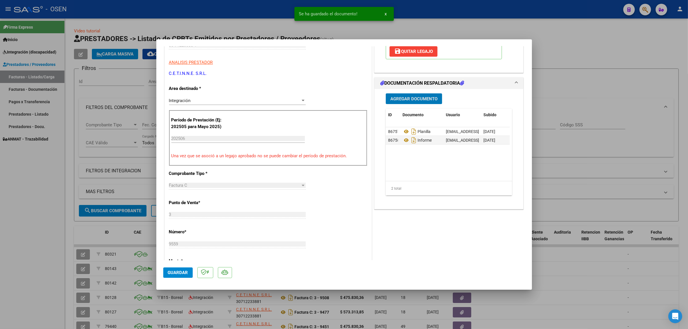
click at [178, 272] on span "Guardar" at bounding box center [178, 272] width 20 height 5
click at [59, 233] on div at bounding box center [344, 164] width 688 height 329
type input "$ 0,00"
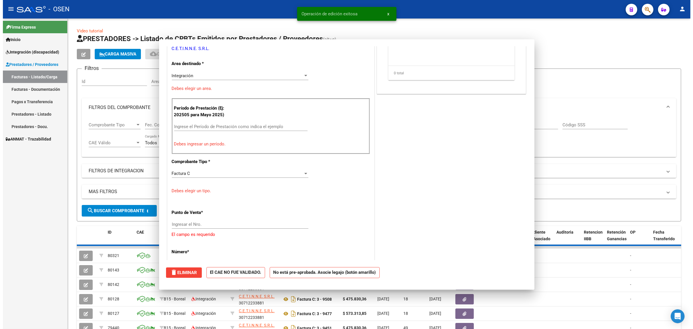
scroll to position [90, 0]
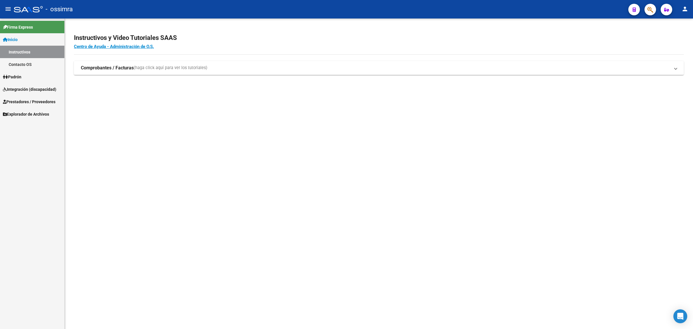
click at [34, 106] on link "Prestadores / Proveedores" at bounding box center [32, 101] width 64 height 12
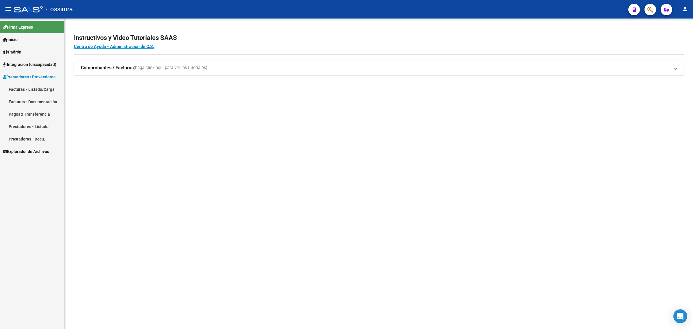
click at [36, 87] on link "Facturas - Listado/Carga" at bounding box center [32, 89] width 64 height 12
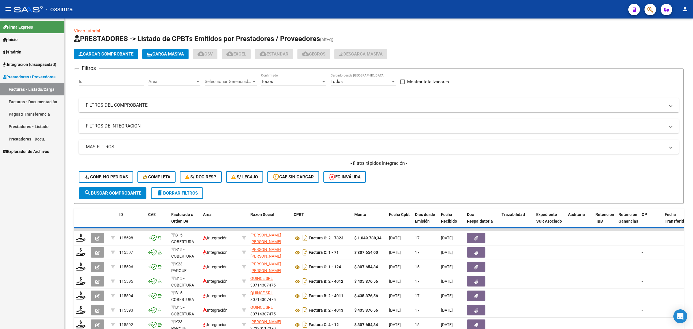
click at [192, 107] on mat-panel-title "FILTROS DEL COMPROBANTE" at bounding box center [375, 105] width 579 height 6
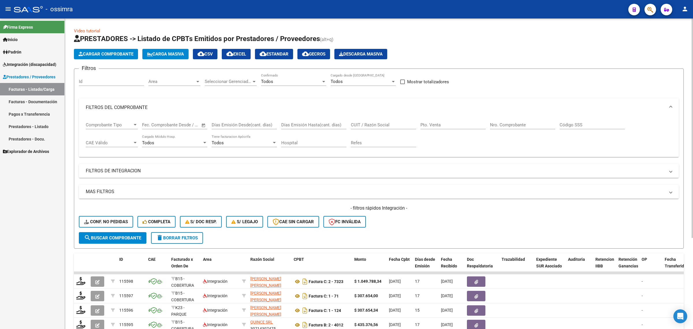
click at [359, 125] on input "CUIT / Razón Social" at bounding box center [383, 124] width 65 height 5
paste input "27403285027"
type input "27403285027"
click at [133, 235] on span "search Buscar Comprobante" at bounding box center [112, 237] width 57 height 5
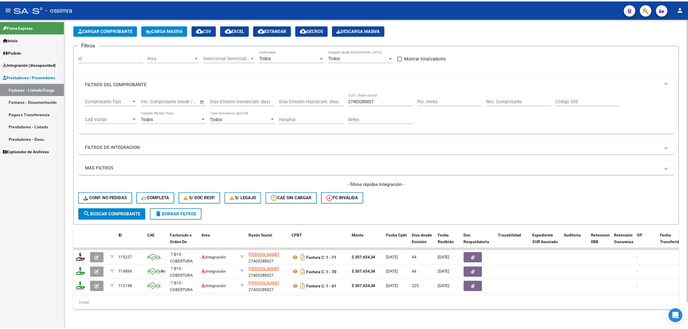
scroll to position [28, 0]
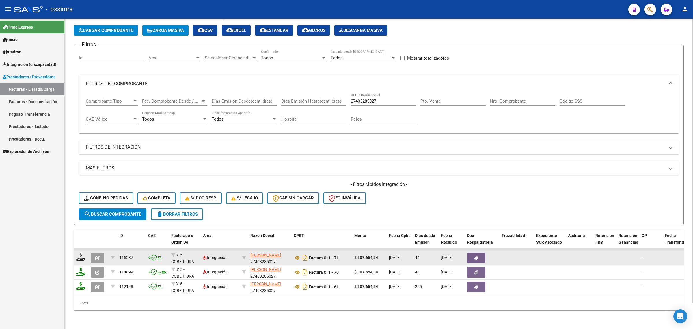
click at [94, 253] on button "button" at bounding box center [98, 257] width 14 height 10
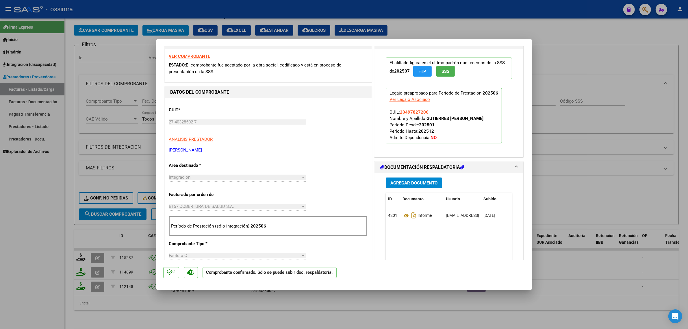
scroll to position [108, 0]
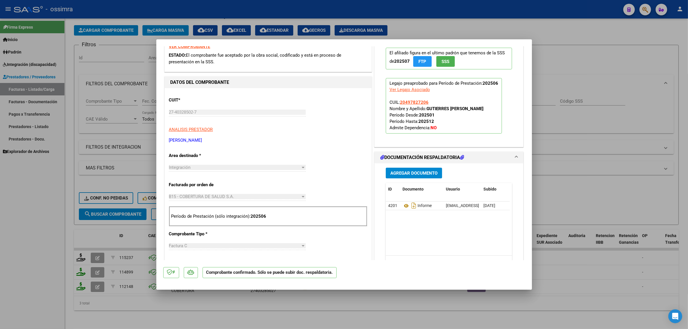
click at [414, 173] on span "Agregar Documento" at bounding box center [413, 172] width 47 height 5
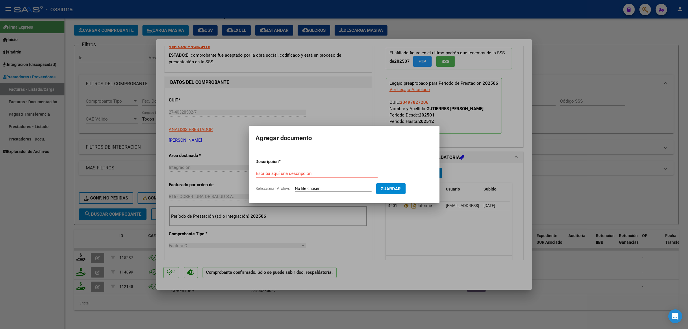
click at [435, 220] on div at bounding box center [344, 164] width 688 height 329
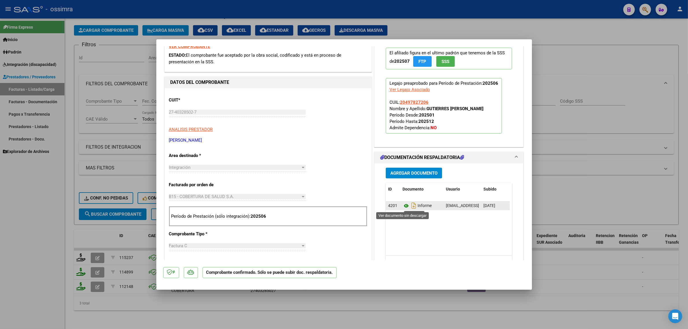
click at [403, 204] on icon at bounding box center [406, 205] width 8 height 7
click at [393, 171] on span "Agregar Documento" at bounding box center [413, 172] width 47 height 5
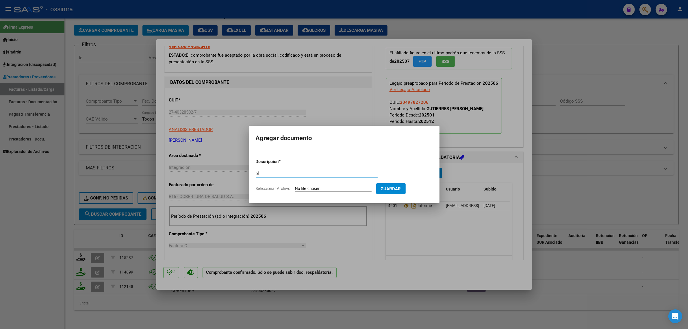
type input "p"
type input "PLANILLA"
click at [338, 186] on input "Seleccionar Archivo" at bounding box center [333, 188] width 77 height 5
type input "C:\fakepath\asistencia Santiago Gutierrez Junio.pdf"
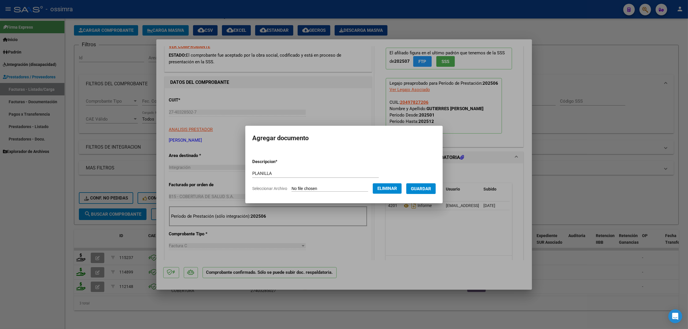
click at [421, 194] on form "Descripcion * PLANILLA Escriba aquí una descripcion Seleccionar Archivo Elimina…" at bounding box center [343, 175] width 183 height 42
click at [426, 189] on span "Guardar" at bounding box center [421, 188] width 20 height 5
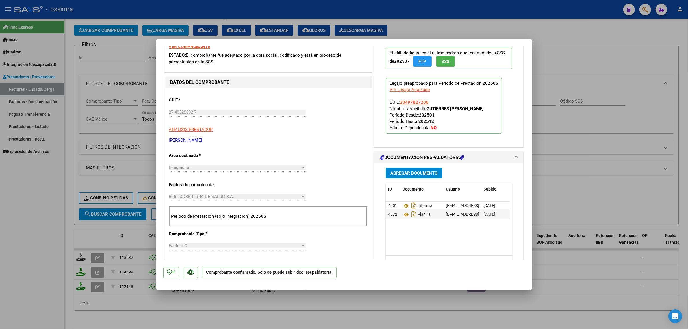
click at [543, 205] on div at bounding box center [344, 164] width 688 height 329
type input "$ 0,00"
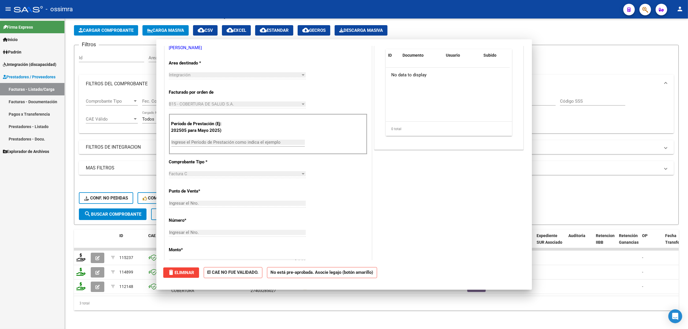
scroll to position [26, 0]
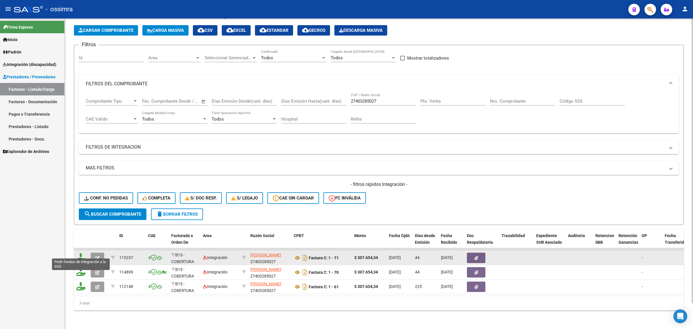
click at [80, 253] on icon at bounding box center [80, 257] width 9 height 8
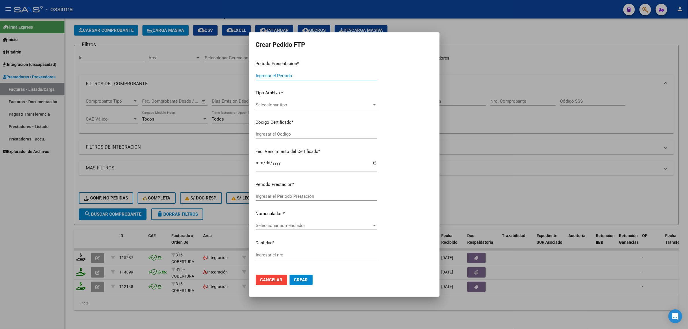
type input "202508"
type input "202506"
type input "$ 307.654,34"
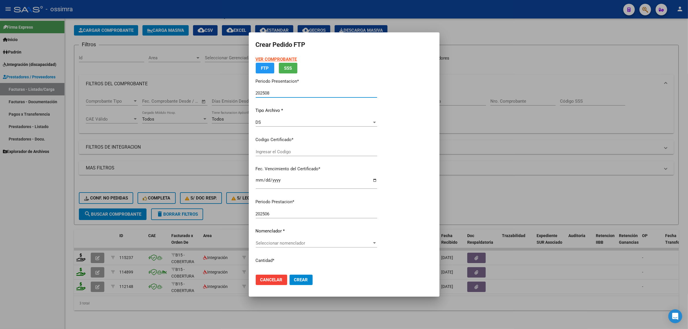
type input "ARG02000497827202018100120231001SAL121"
type input "2023-10-01"
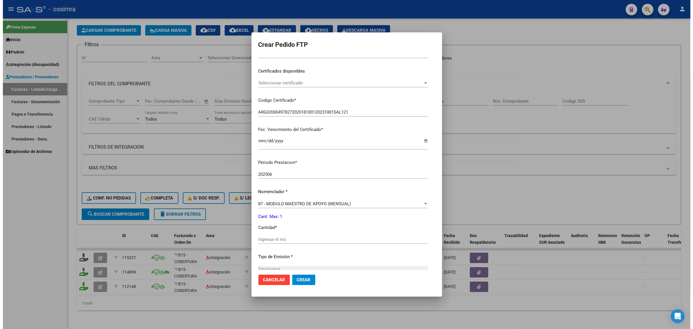
scroll to position [87, 0]
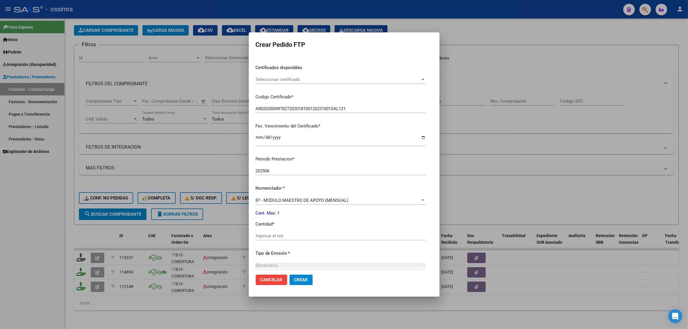
click at [276, 239] on div "Ingresar el nro" at bounding box center [341, 235] width 170 height 9
type input "1"
click at [295, 278] on span "Crear" at bounding box center [301, 279] width 14 height 5
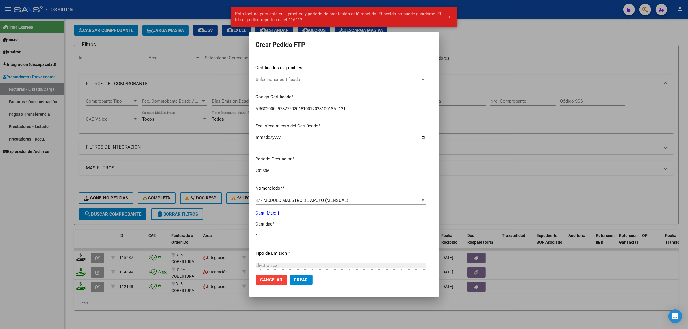
click at [177, 165] on div at bounding box center [344, 164] width 688 height 329
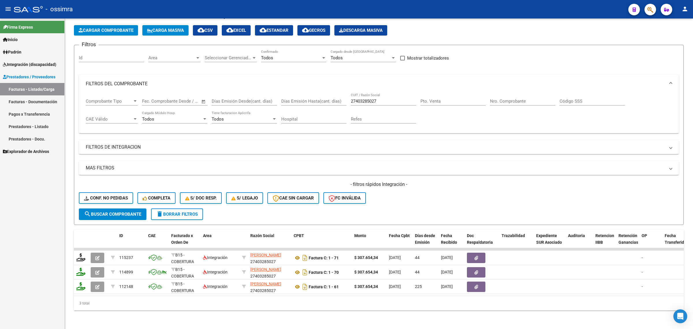
click at [51, 103] on link "Facturas - Documentación" at bounding box center [32, 101] width 64 height 12
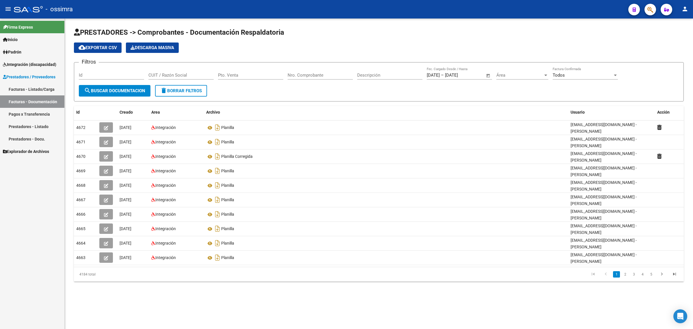
click at [33, 66] on span "Integración (discapacidad)" at bounding box center [29, 64] width 53 height 6
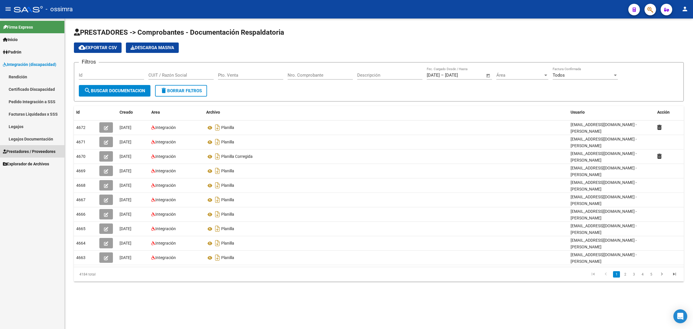
click at [27, 152] on span "Prestadores / Proveedores" at bounding box center [29, 151] width 53 height 6
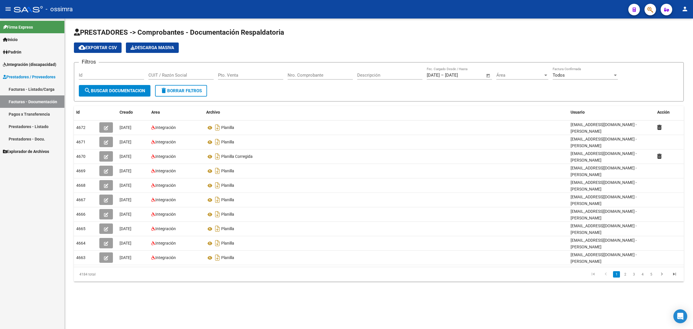
click at [40, 92] on link "Facturas - Listado/Carga" at bounding box center [32, 89] width 64 height 12
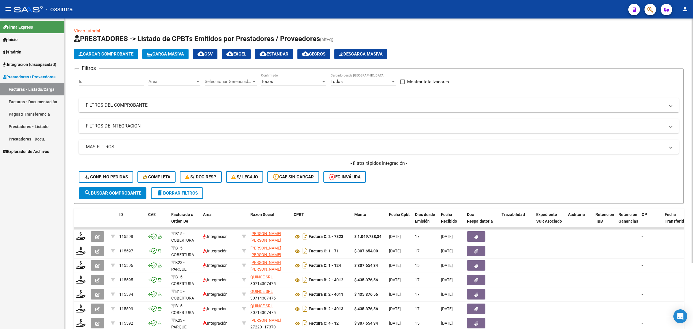
click at [109, 107] on mat-panel-title "FILTROS DEL COMPROBANTE" at bounding box center [375, 105] width 579 height 6
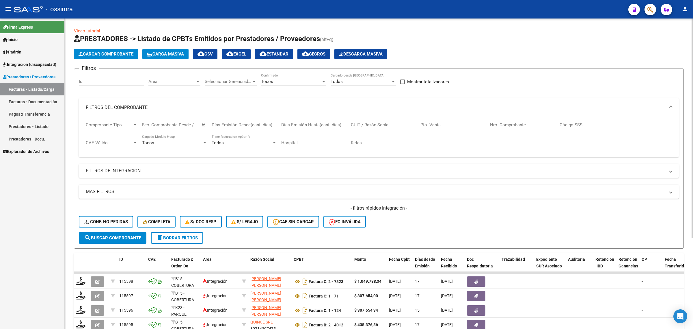
click at [370, 121] on div "CUIT / Razón Social" at bounding box center [383, 123] width 65 height 12
paste input "27297863636"
type input "27297863636"
click at [126, 235] on span "search Buscar Comprobante" at bounding box center [112, 237] width 57 height 5
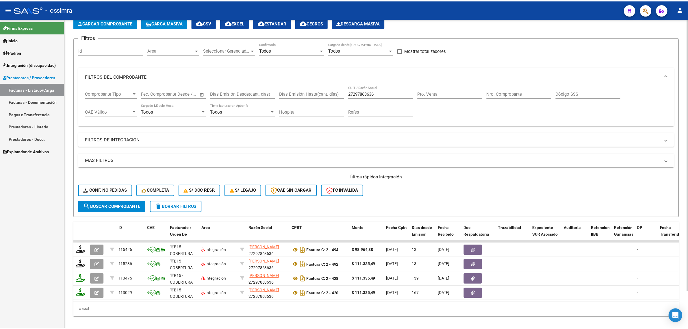
scroll to position [42, 0]
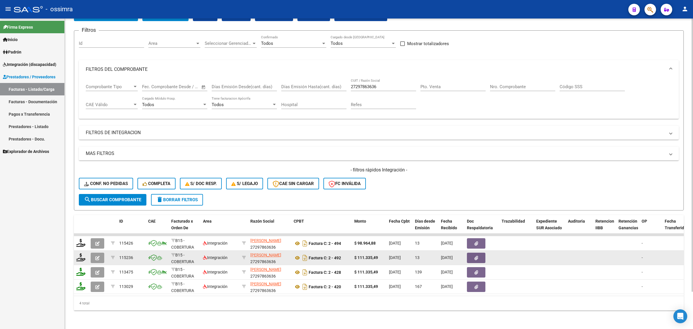
click at [95, 256] on icon "button" at bounding box center [97, 258] width 4 height 4
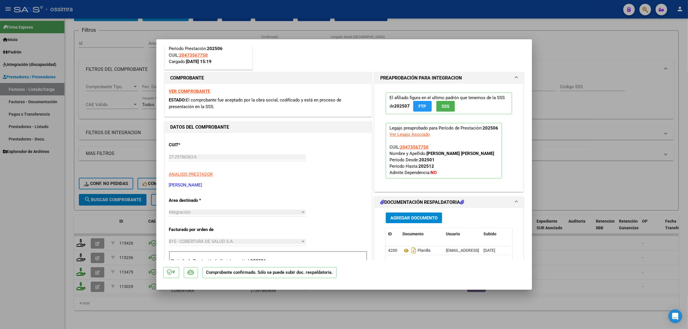
scroll to position [144, 0]
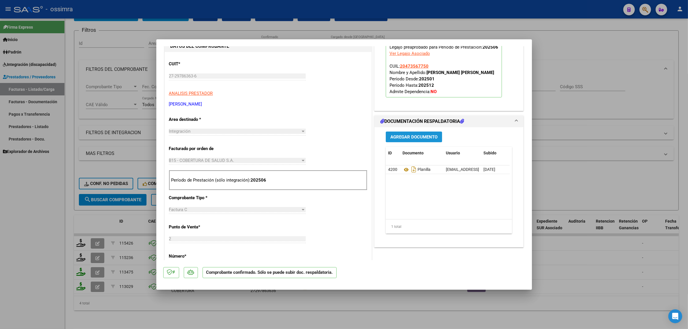
click at [390, 136] on span "Agregar Documento" at bounding box center [413, 136] width 47 height 5
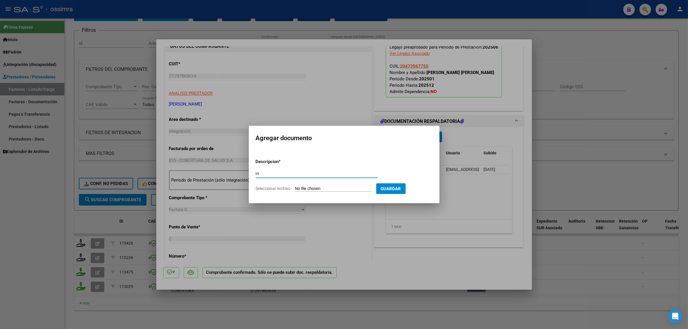
type input "i"
type input "INFORME"
click at [348, 194] on form "Descripcion * INFORME Escriba aquí una descripcion Seleccionar Archivo Guardar" at bounding box center [344, 175] width 177 height 42
click at [348, 192] on form "Descripcion * INFORME Escriba aquí una descripcion Seleccionar Archivo Guardar" at bounding box center [344, 175] width 177 height 42
click at [308, 186] on input "Seleccionar Archivo" at bounding box center [333, 188] width 77 height 5
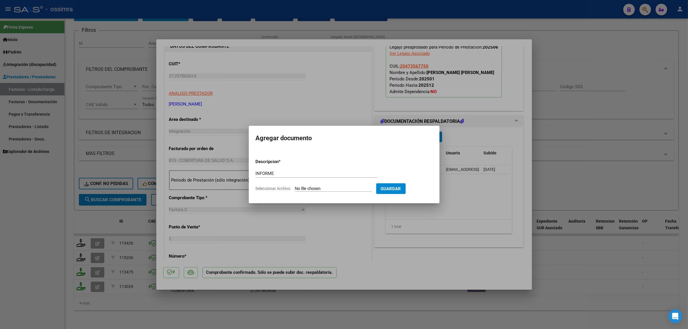
type input "C:\fakepath\INFORME SEMESTRAL JUNIO 2025 NAVARRO SAL AGUSTIN.docx.pdf"
click at [423, 189] on span "Guardar" at bounding box center [421, 188] width 20 height 5
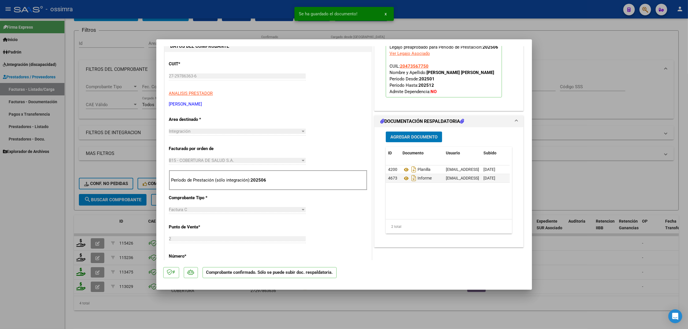
click at [126, 215] on div at bounding box center [344, 164] width 688 height 329
type input "$ 0,00"
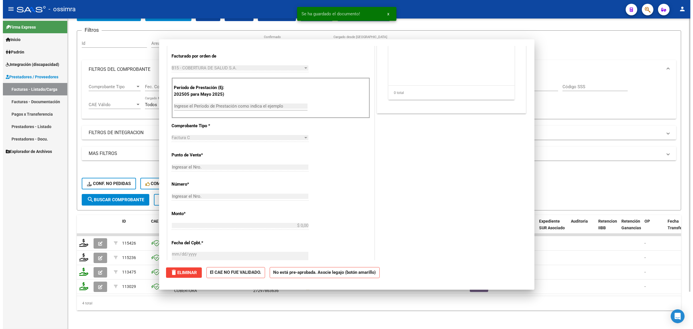
scroll to position [62, 0]
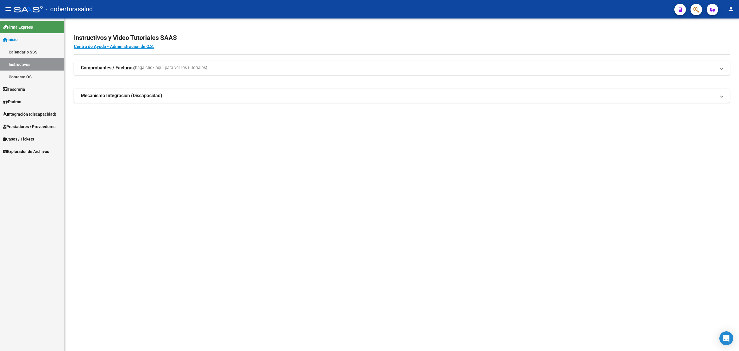
click at [36, 114] on span "Integración (discapacidad)" at bounding box center [29, 114] width 53 height 6
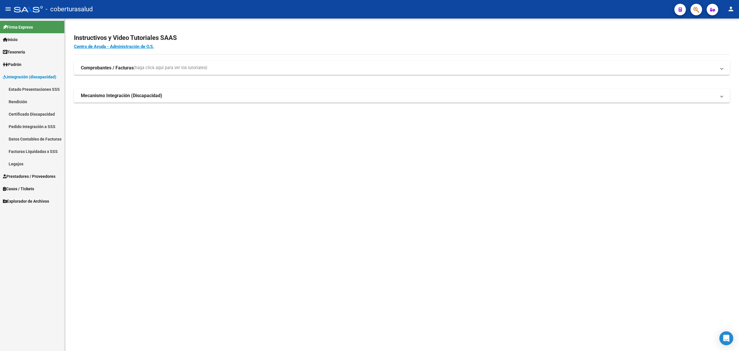
click at [47, 92] on link "Estado Presentaciones SSS" at bounding box center [32, 89] width 64 height 12
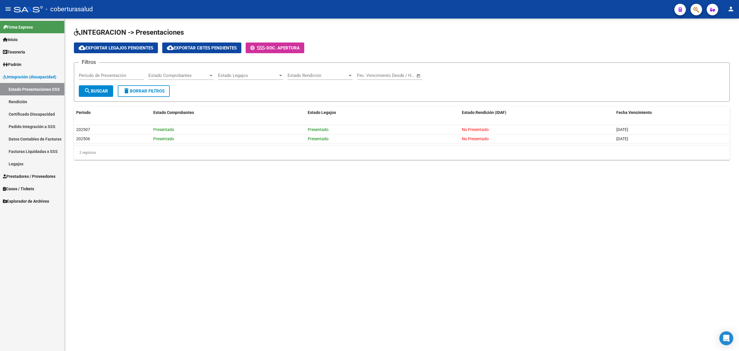
click at [32, 173] on span "Prestadores / Proveedores" at bounding box center [29, 176] width 53 height 6
click at [42, 102] on link "Facturas - Listado/Carga" at bounding box center [32, 101] width 64 height 12
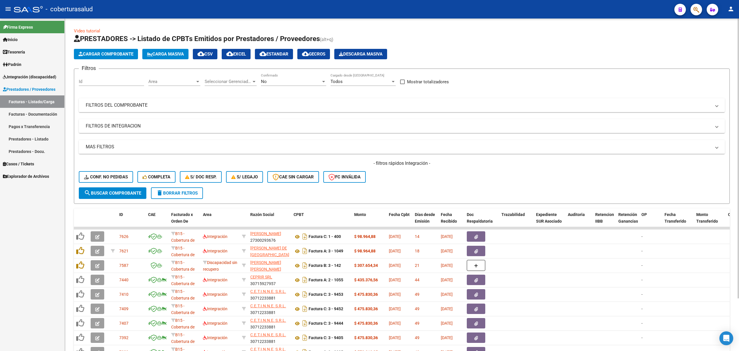
click at [121, 51] on span "Cargar Comprobante" at bounding box center [106, 53] width 55 height 5
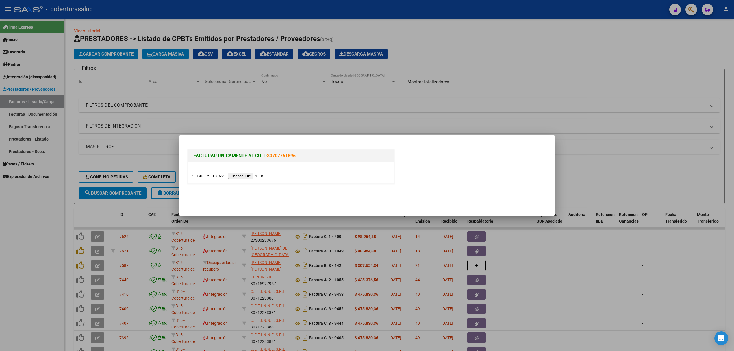
click at [245, 175] on input "file" at bounding box center [228, 176] width 73 height 6
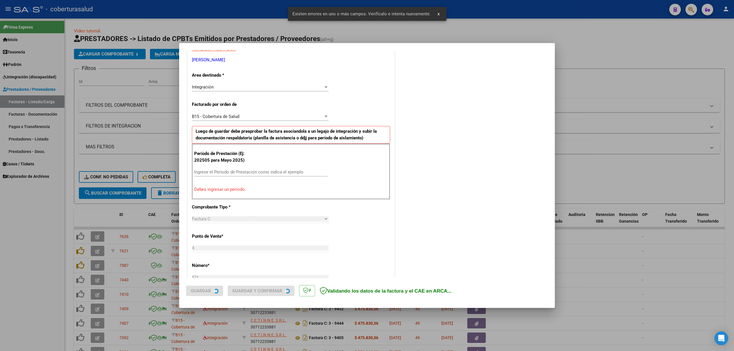
scroll to position [117, 0]
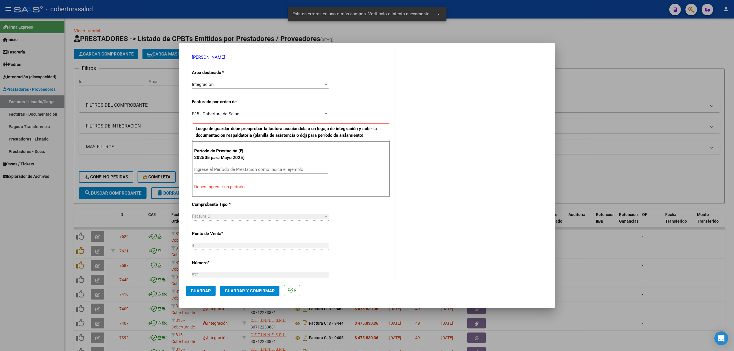
click at [240, 170] on input "Ingrese el Período de Prestación como indica el ejemplo" at bounding box center [260, 169] width 133 height 5
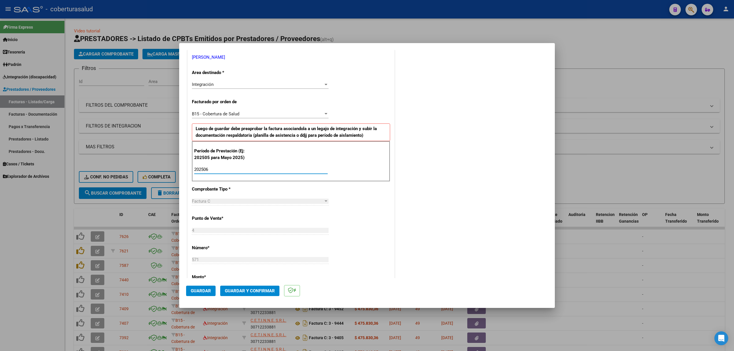
type input "202506"
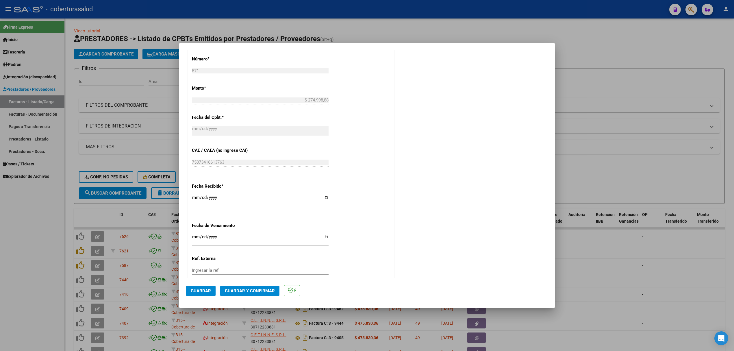
scroll to position [310, 0]
click at [200, 289] on span "Guardar" at bounding box center [201, 290] width 20 height 5
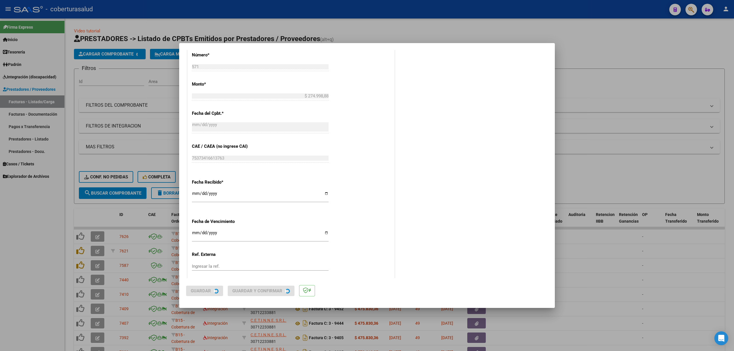
scroll to position [0, 0]
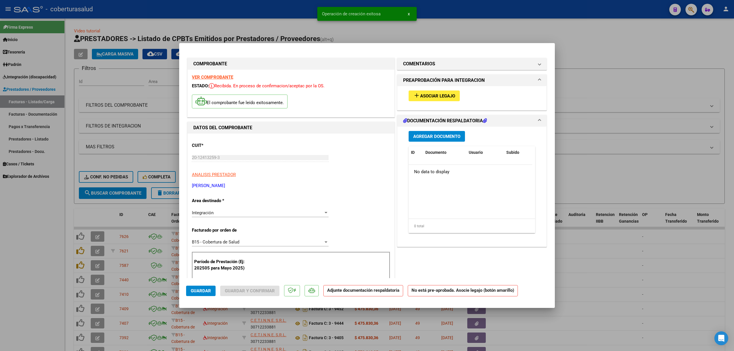
click at [424, 82] on h1 "PREAPROBACIÓN PARA INTEGRACION" at bounding box center [443, 80] width 81 height 7
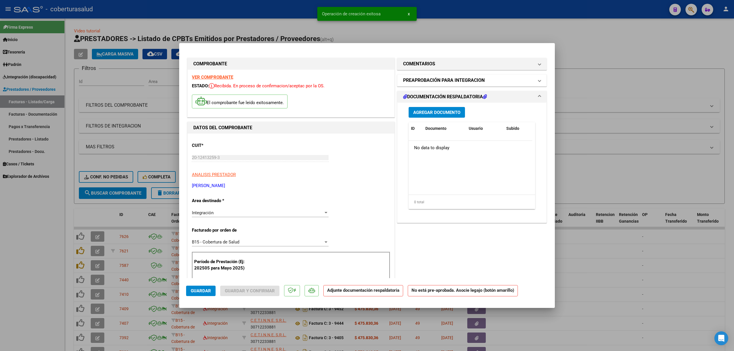
click at [428, 82] on h1 "PREAPROBACIÓN PARA INTEGRACION" at bounding box center [443, 80] width 81 height 7
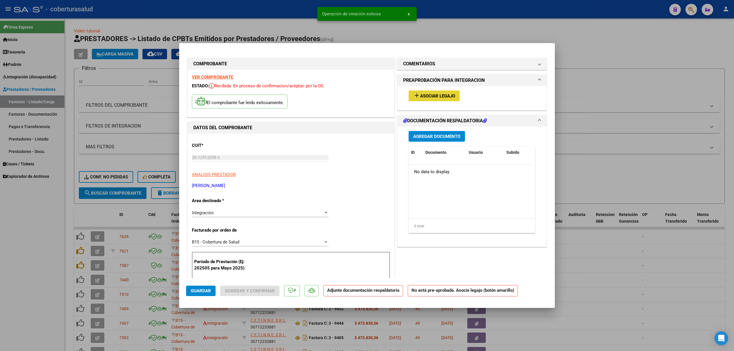
click at [425, 93] on span "Asociar Legajo" at bounding box center [437, 95] width 35 height 5
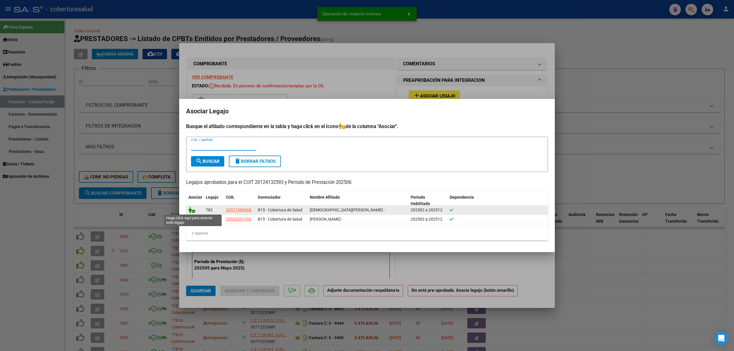
click at [194, 209] on icon at bounding box center [191, 209] width 7 height 6
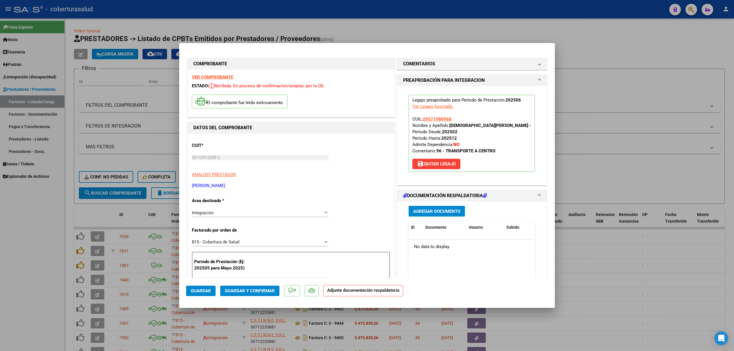
click at [423, 207] on button "Agregar Documento" at bounding box center [436, 211] width 56 height 11
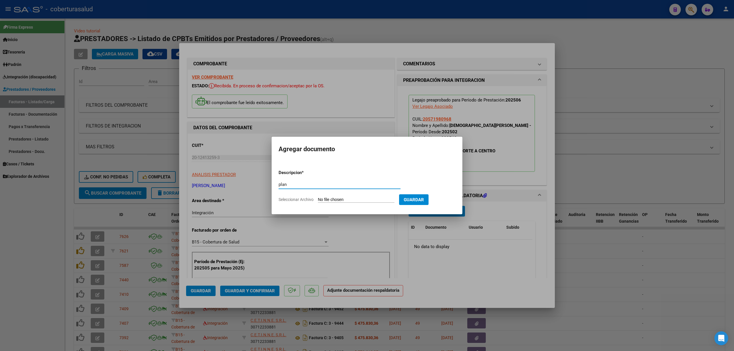
type input "pla"
type input "PLANILLA"
click at [346, 194] on form "Descripcion * PLANILLA Escriba aquí una descripcion Seleccionar Archivo Guardar" at bounding box center [366, 186] width 177 height 42
click at [339, 198] on input "Seleccionar Archivo" at bounding box center [356, 199] width 77 height 5
type input "C:\fakepath\pdf24_merged (4).pdf"
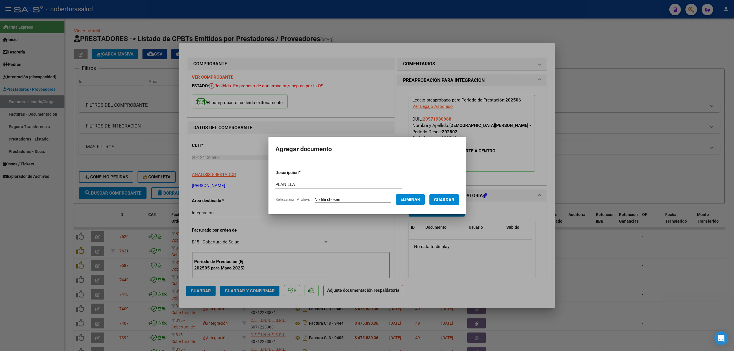
click at [450, 202] on button "Guardar" at bounding box center [443, 199] width 29 height 11
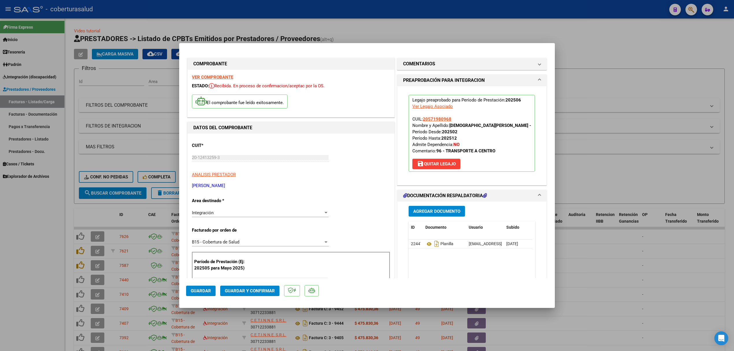
click at [241, 289] on span "Guardar y Confirmar" at bounding box center [250, 290] width 50 height 5
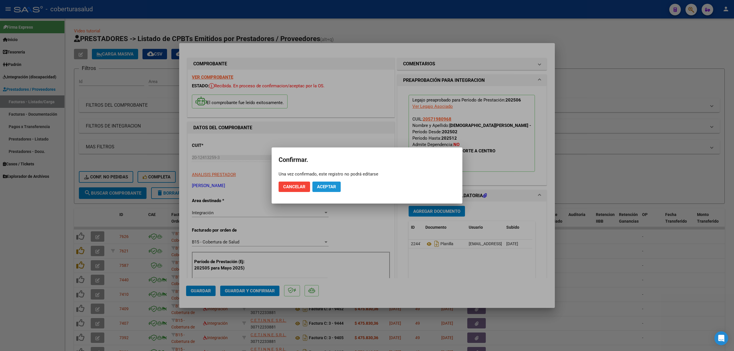
click at [323, 184] on span "Aceptar" at bounding box center [326, 186] width 19 height 5
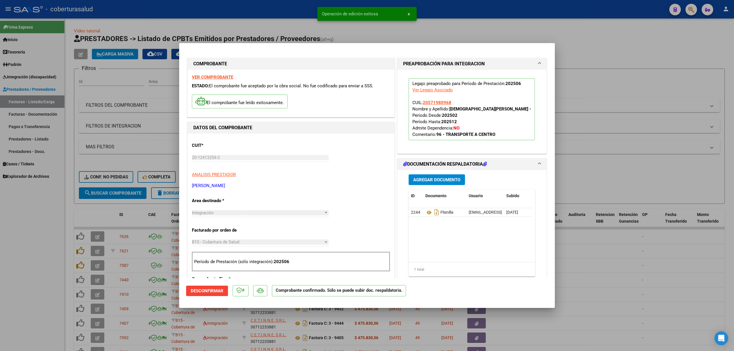
click at [124, 217] on div at bounding box center [367, 175] width 734 height 351
type input "$ 0,00"
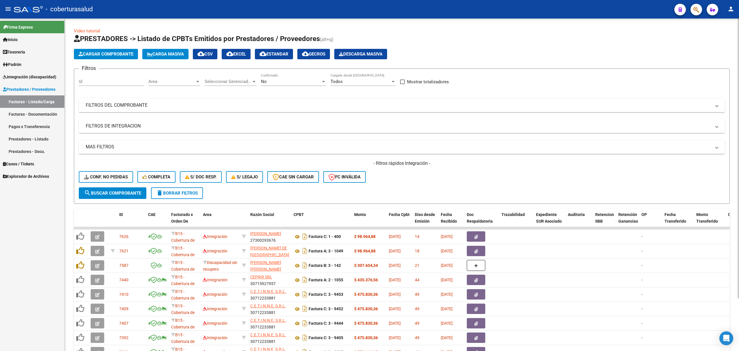
click at [320, 77] on div "No Confirmado" at bounding box center [293, 79] width 65 height 12
click at [297, 57] on span "Todos" at bounding box center [293, 55] width 65 height 13
click at [117, 187] on form "Filtros Id Area Area Seleccionar Gerenciador Seleccionar Gerenciador Todos Conf…" at bounding box center [402, 135] width 656 height 135
click at [133, 187] on button "search Buscar Comprobante" at bounding box center [113, 193] width 68 height 12
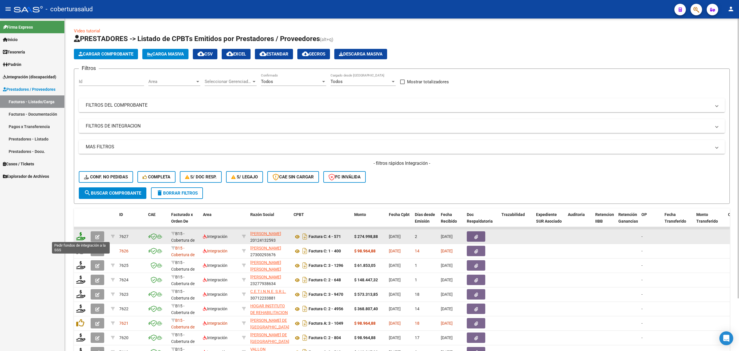
click at [83, 236] on icon at bounding box center [80, 236] width 9 height 8
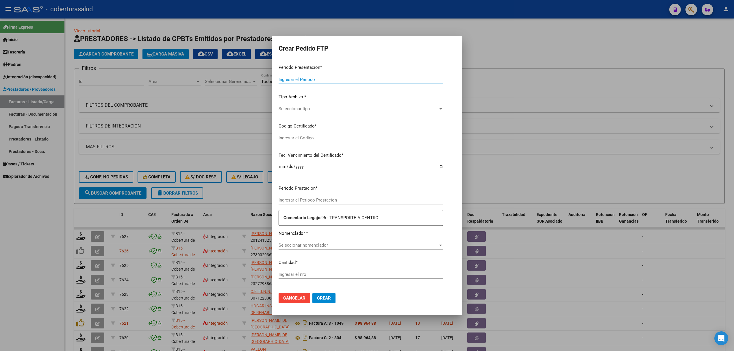
type input "202508"
type input "202506"
type input "$ 274.998,88"
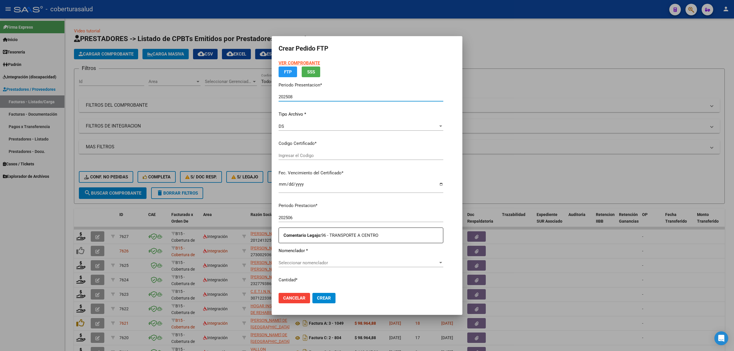
type input "ARG02000571980962024031820290318TUC138"
type input "[DATE]"
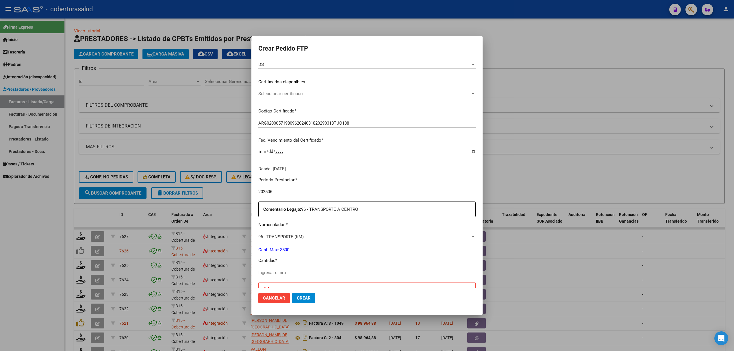
scroll to position [116, 0]
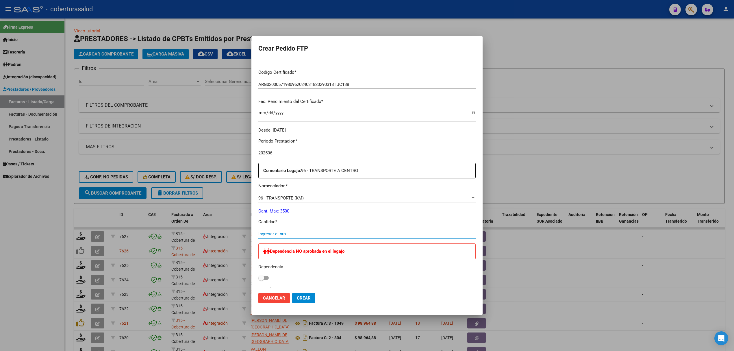
click at [297, 232] on input "Ingresar el nro" at bounding box center [366, 233] width 217 height 5
click at [264, 278] on span at bounding box center [261, 278] width 6 height 6
click at [261, 280] on input "checkbox" at bounding box center [261, 280] width 0 height 0
checkbox input "true"
click at [280, 232] on input "Ingresar el nro" at bounding box center [366, 233] width 217 height 5
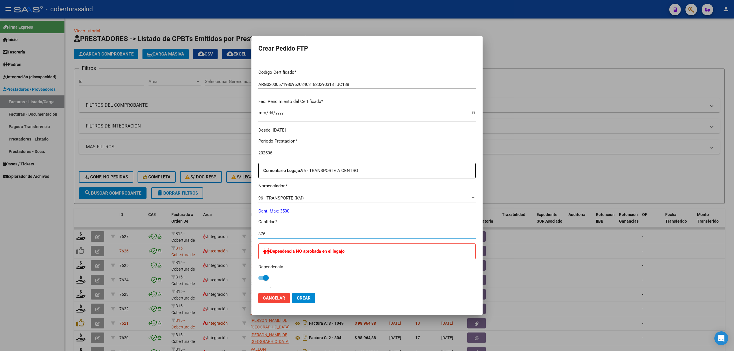
type input "376"
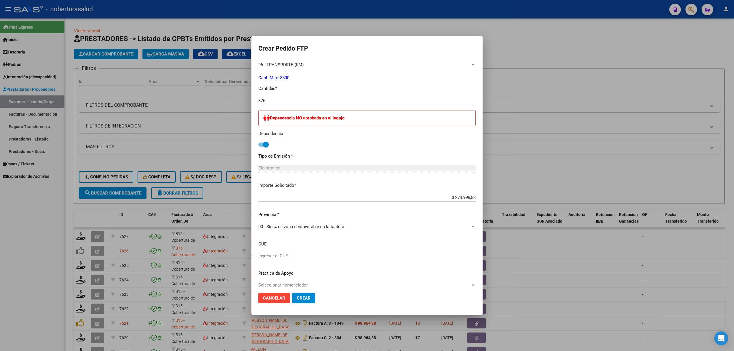
scroll to position [256, 0]
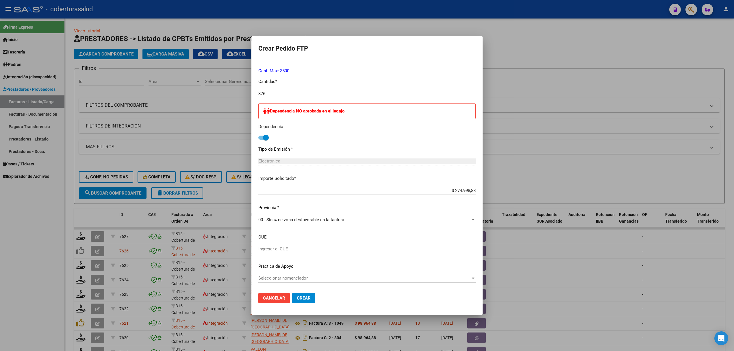
click at [293, 280] on span "Seleccionar nomenclador" at bounding box center [364, 277] width 212 height 5
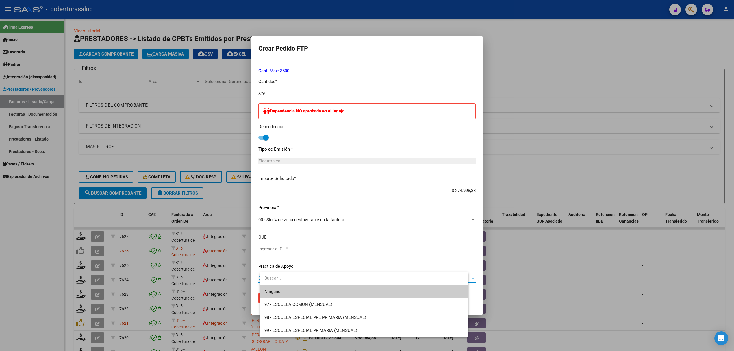
click at [295, 291] on span "Ninguno" at bounding box center [363, 291] width 199 height 13
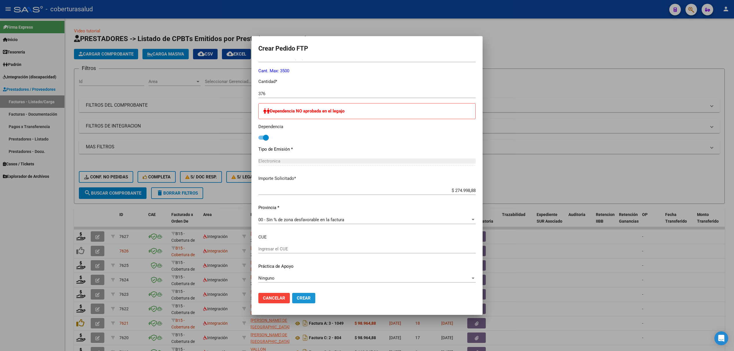
click at [306, 297] on span "Crear" at bounding box center [304, 297] width 14 height 5
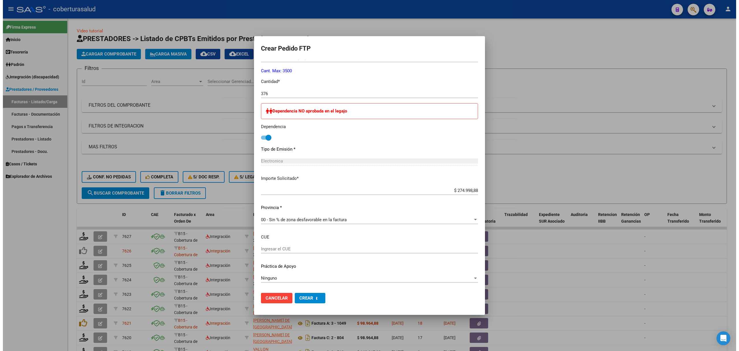
scroll to position [223, 0]
